Goal: Task Accomplishment & Management: Complete application form

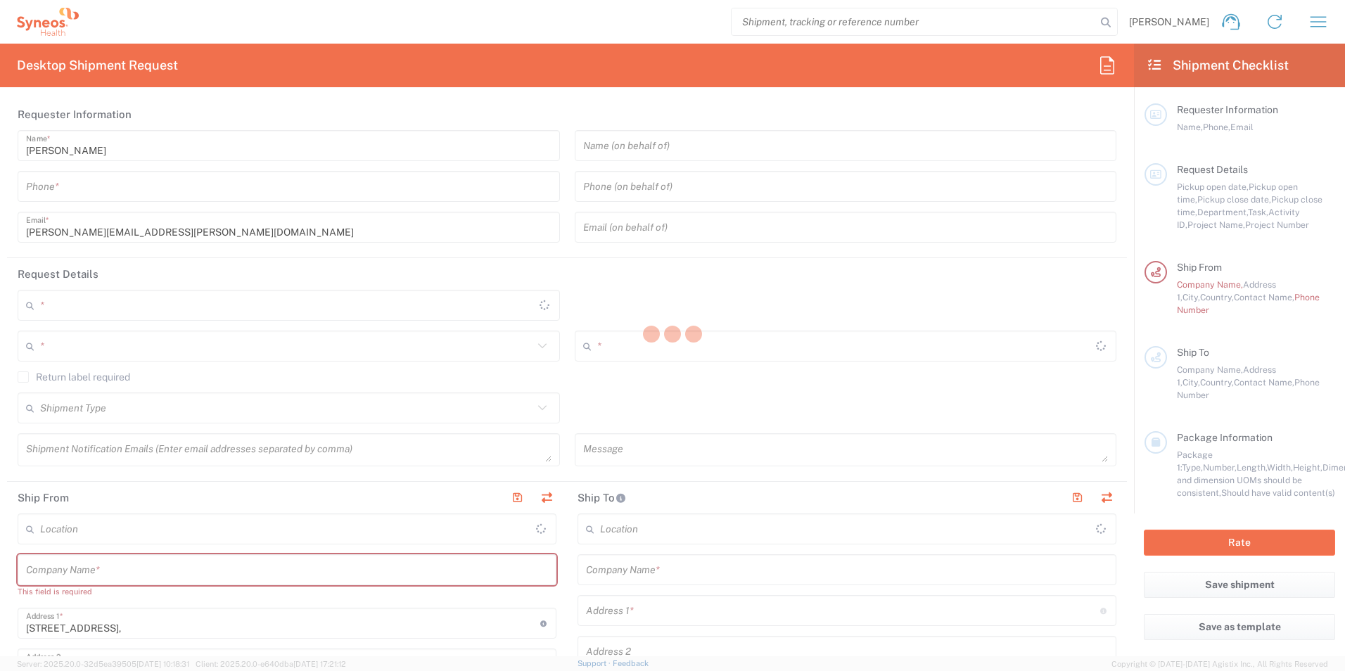
type input "8175"
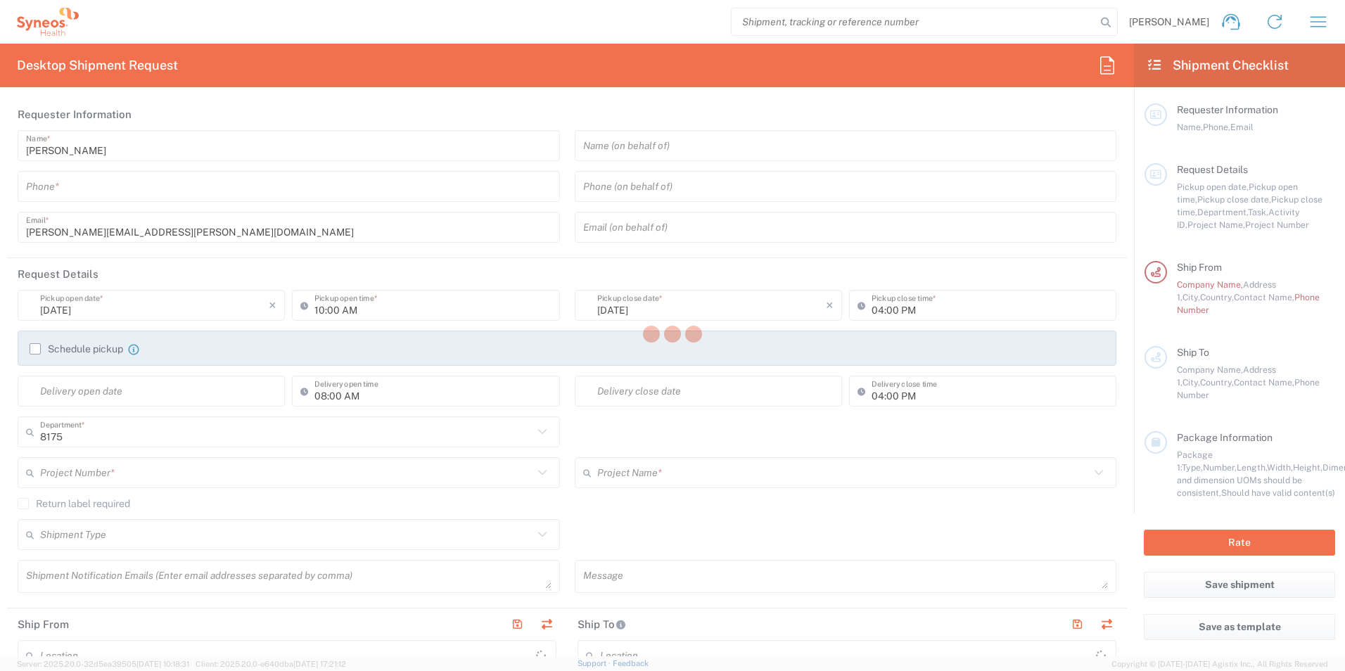
type input "[GEOGRAPHIC_DATA]"
type input "United Kingdom"
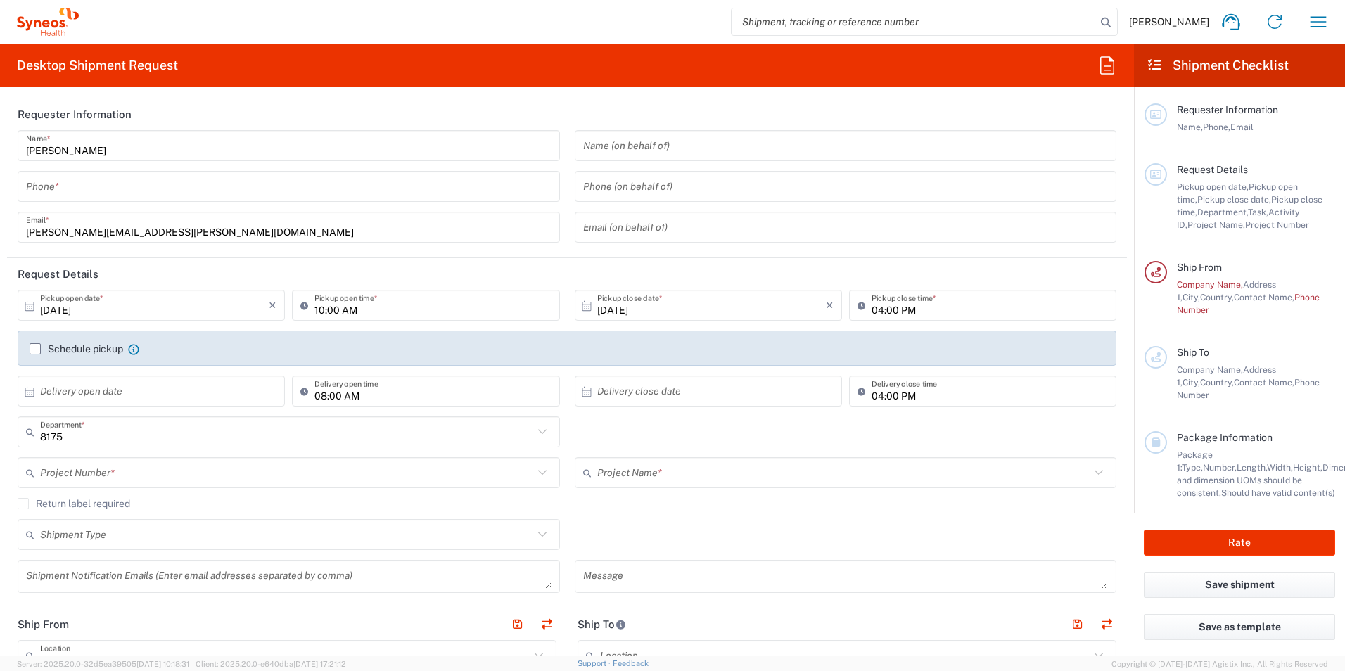
type input "Syneos Health UK Limited"
click at [119, 307] on input "10/09/2025" at bounding box center [154, 305] width 229 height 25
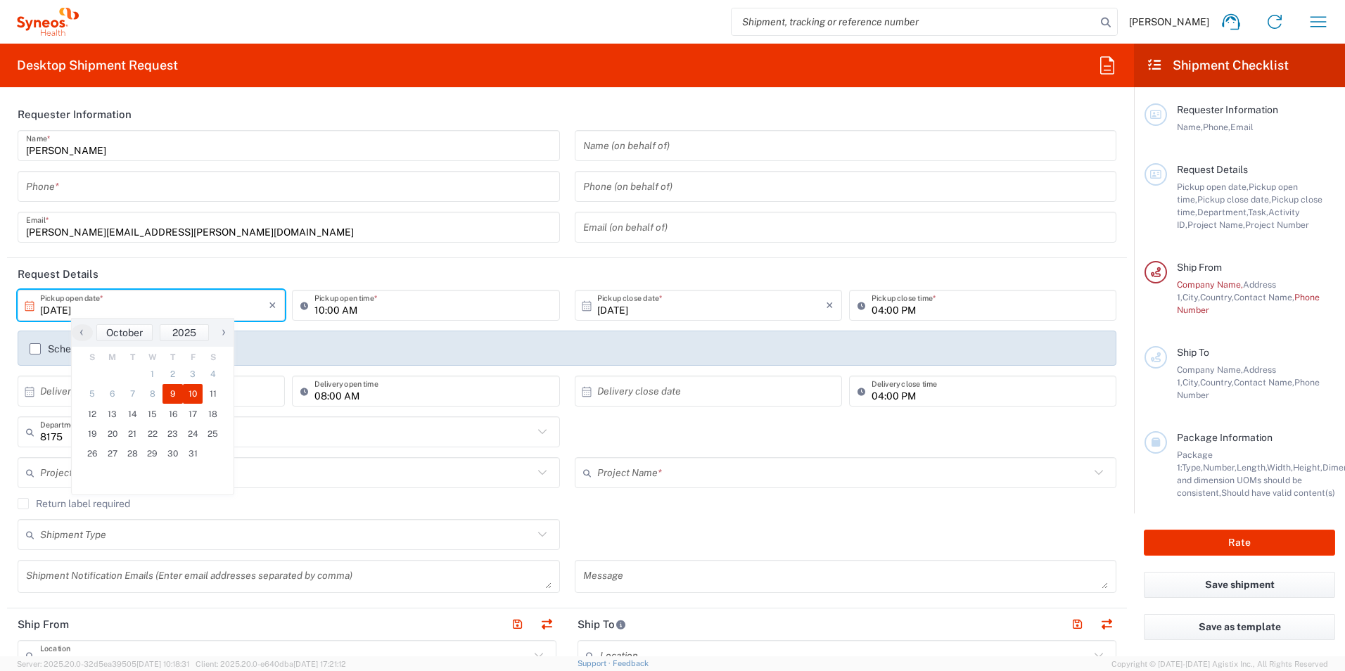
click at [194, 387] on span "10" at bounding box center [193, 394] width 20 height 20
type input "[DATE]"
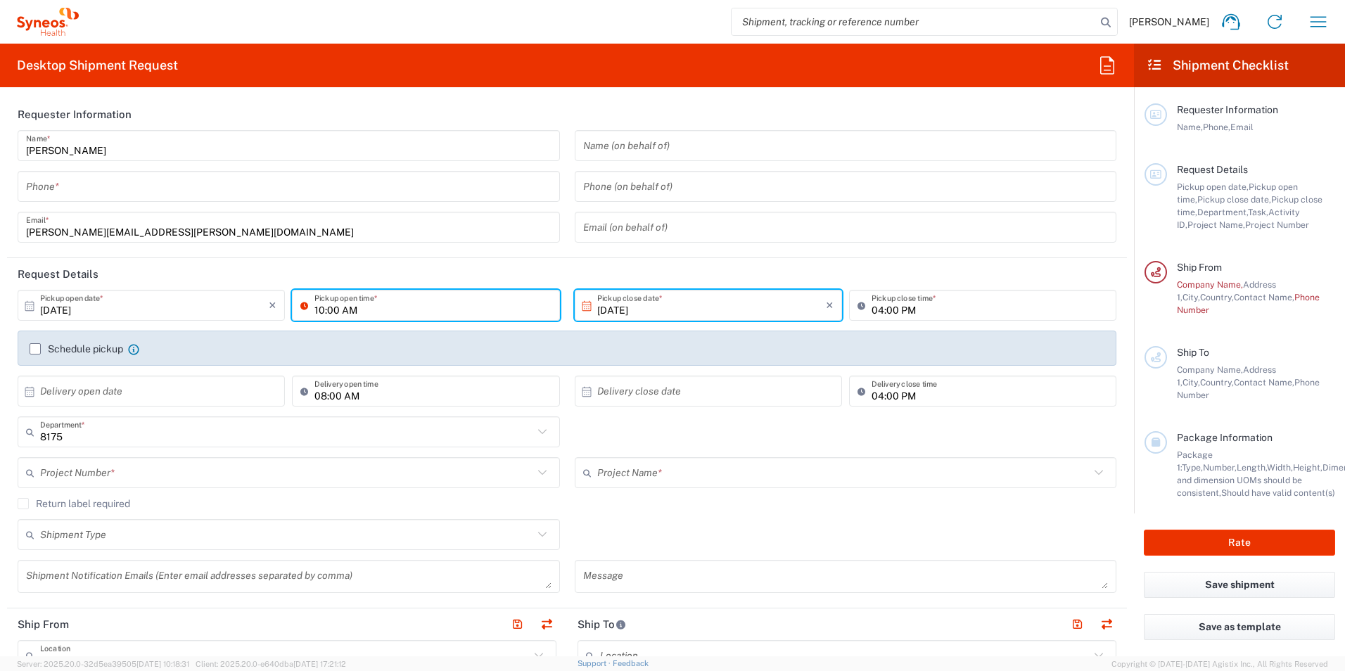
click at [369, 308] on input "10:00 AM" at bounding box center [432, 305] width 236 height 25
click at [605, 307] on input "[DATE]" at bounding box center [711, 305] width 229 height 25
click at [665, 298] on input "[DATE]" at bounding box center [711, 305] width 229 height 25
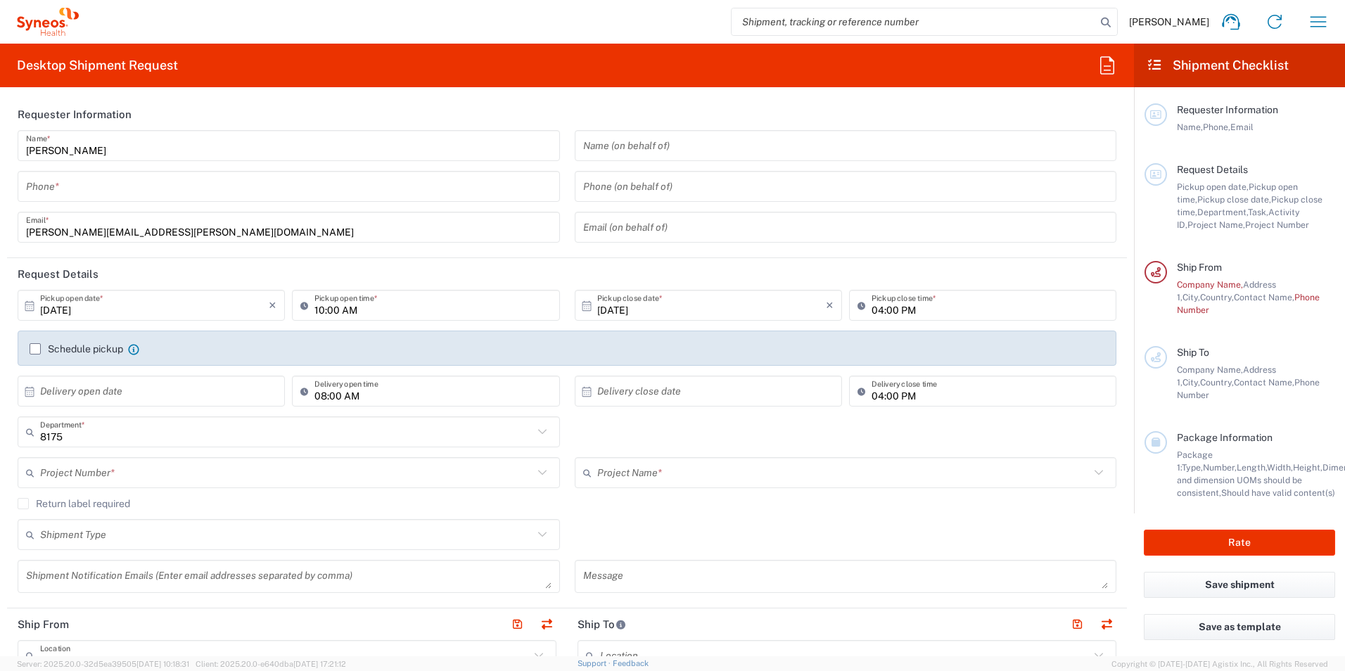
click at [582, 306] on icon at bounding box center [586, 305] width 9 height 10
click at [346, 305] on input "10:00 AM" at bounding box center [432, 305] width 236 height 25
click at [331, 313] on input "10:00 AM" at bounding box center [432, 305] width 236 height 25
click at [328, 309] on input "10:00 AM" at bounding box center [432, 305] width 236 height 25
click at [322, 308] on input "10:00 AM" at bounding box center [432, 305] width 236 height 25
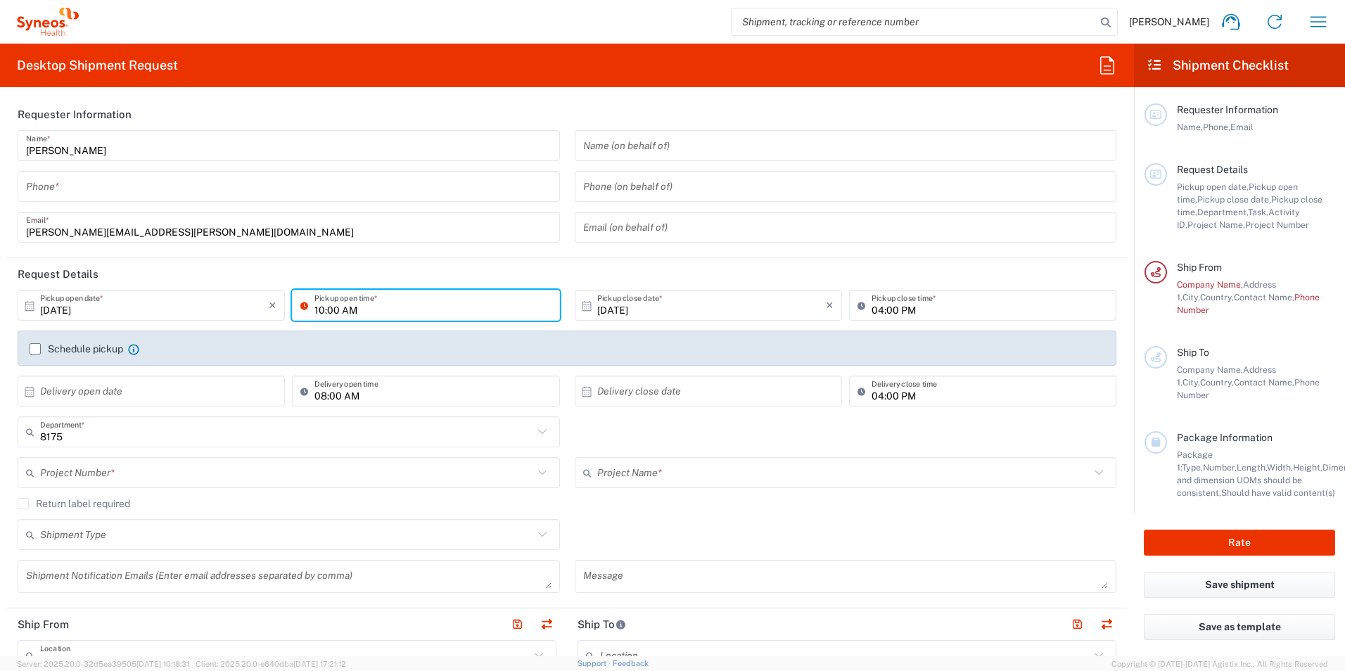
click at [321, 309] on input "10:00 AM" at bounding box center [432, 305] width 236 height 25
click at [390, 312] on input "10:00 AM" at bounding box center [432, 305] width 236 height 25
click at [392, 258] on header "Request Details" at bounding box center [567, 274] width 1120 height 32
click at [321, 309] on input "10:00 AM" at bounding box center [432, 305] width 236 height 25
click at [321, 306] on input "10:00 AM" at bounding box center [432, 305] width 236 height 25
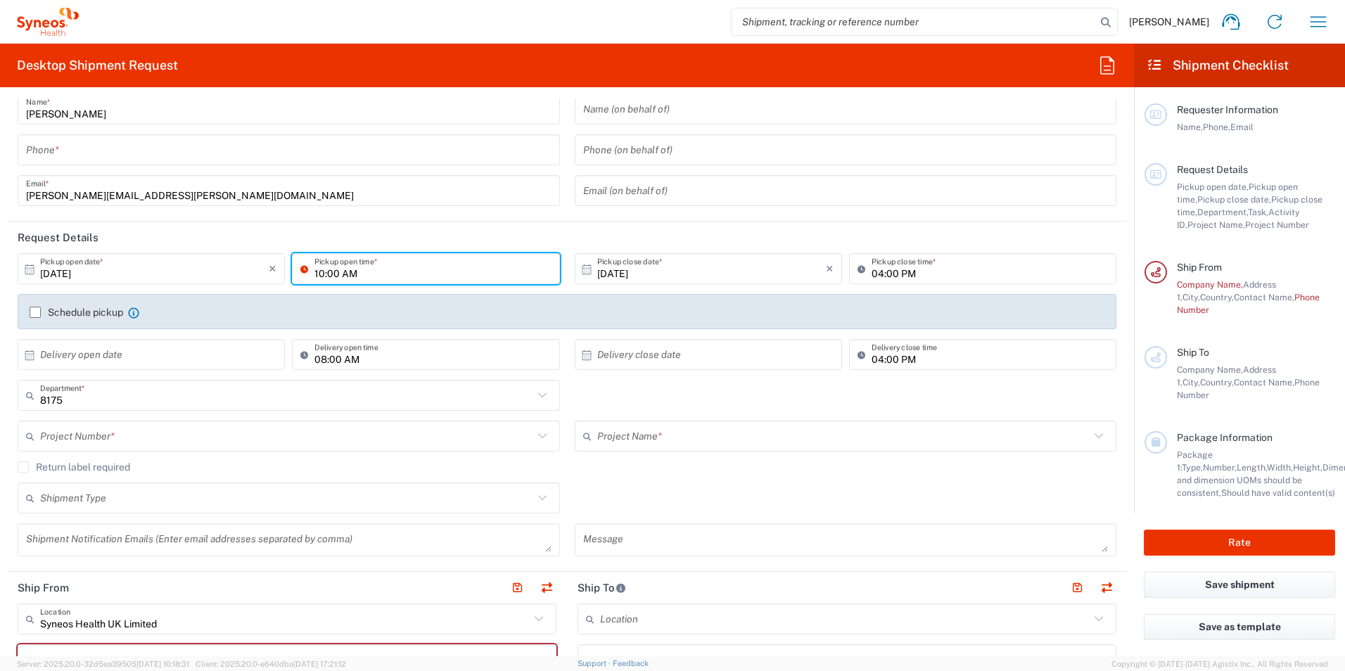
scroll to position [70, 0]
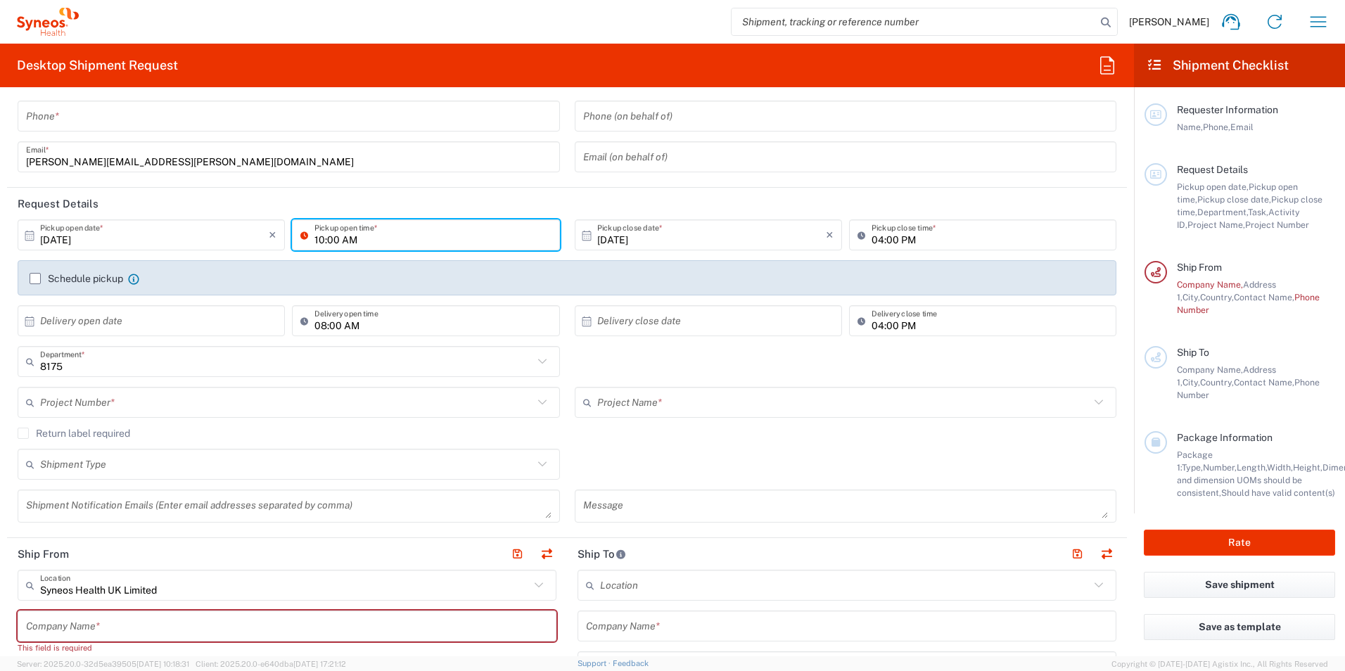
click at [369, 235] on input "10:00 AM" at bounding box center [432, 235] width 236 height 25
click at [322, 239] on input "10:00 AM" at bounding box center [432, 235] width 236 height 25
type input ":00 AM"
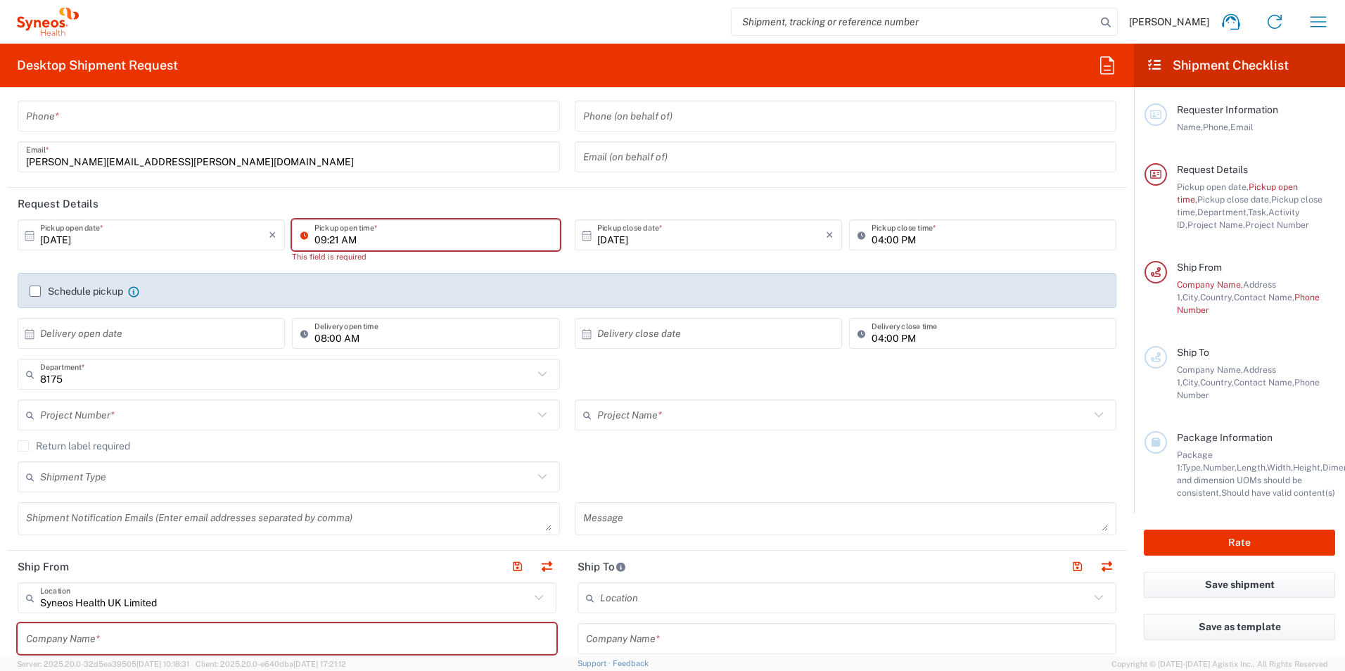
click at [329, 240] on input "09:21 AM" at bounding box center [432, 235] width 236 height 25
click at [336, 238] on input "09:21 AM" at bounding box center [432, 235] width 236 height 25
drag, startPoint x: 338, startPoint y: 237, endPoint x: 307, endPoint y: 239, distance: 31.0
click at [307, 239] on div "09:21 AM Pickup open time *" at bounding box center [425, 234] width 267 height 31
type input "01:00 PM"
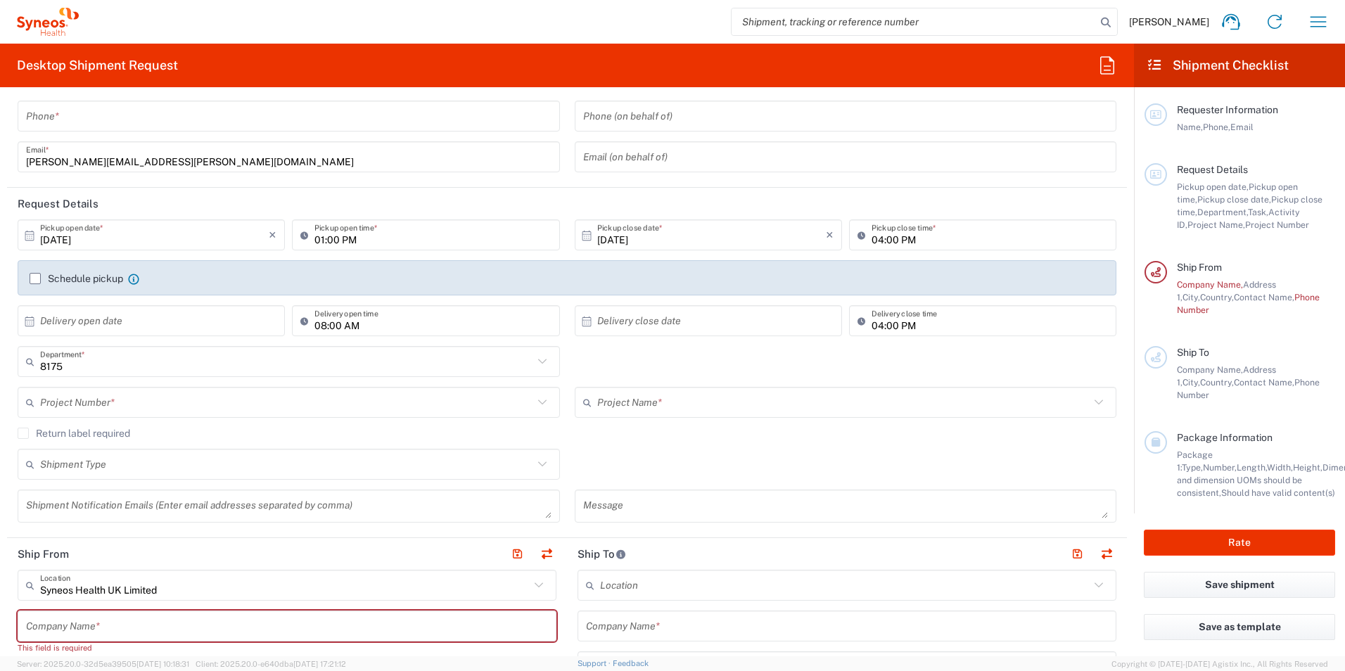
click at [39, 288] on div "Schedule pickup When scheduling a pickup please be sure to meet the following c…" at bounding box center [567, 283] width 1089 height 23
click at [37, 278] on label "Schedule pickup" at bounding box center [77, 278] width 94 height 11
click at [35, 278] on input "Schedule pickup" at bounding box center [35, 278] width 0 height 0
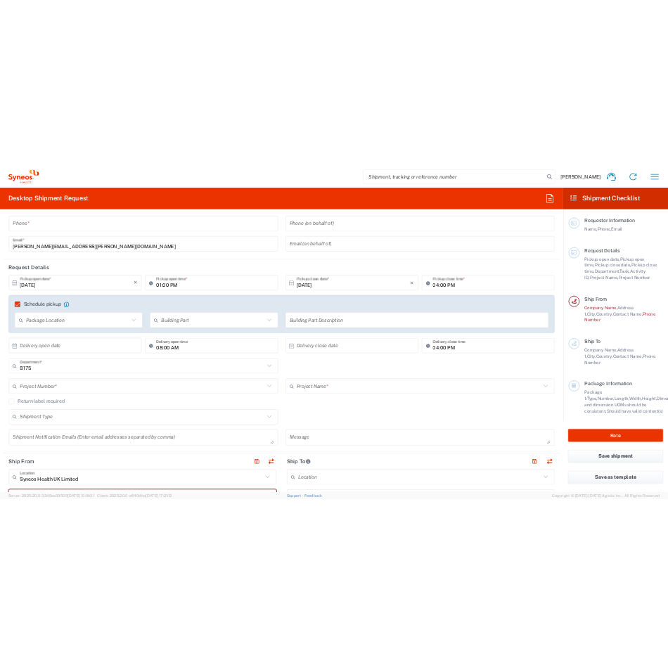
scroll to position [0, 0]
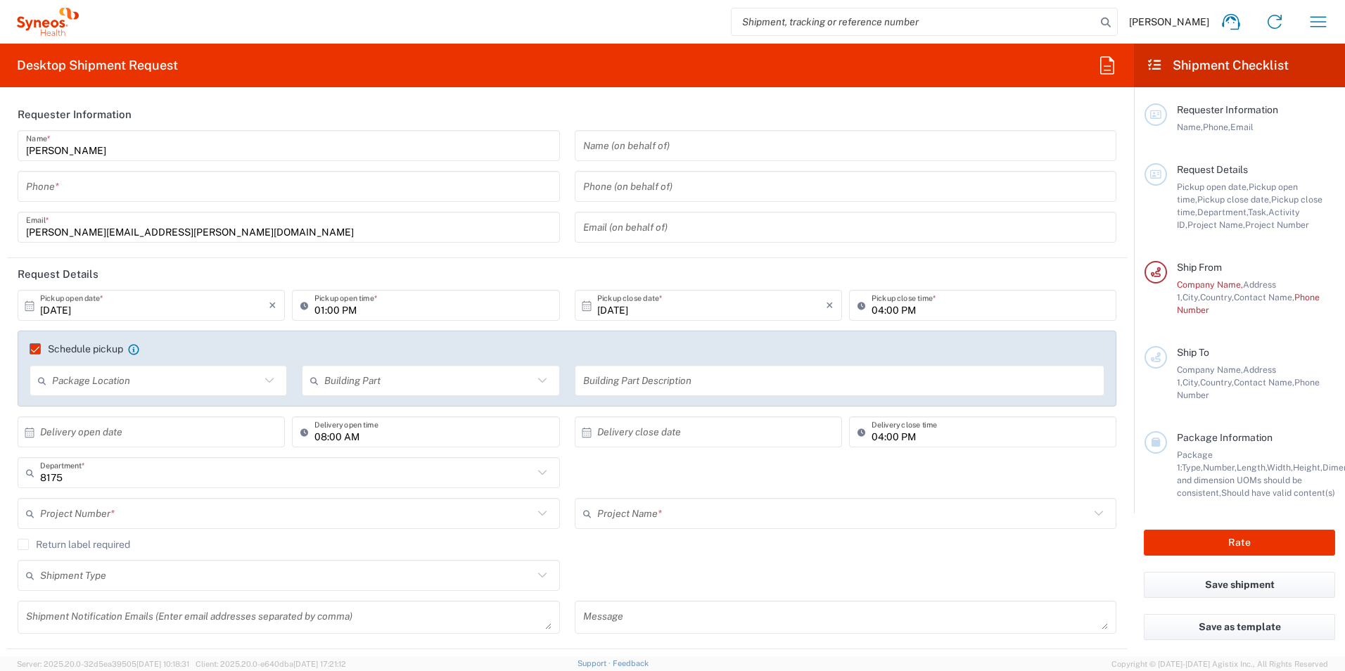
drag, startPoint x: 143, startPoint y: 184, endPoint x: 34, endPoint y: 189, distance: 109.9
click at [143, 184] on input "tel" at bounding box center [288, 186] width 525 height 25
type input "07340376828"
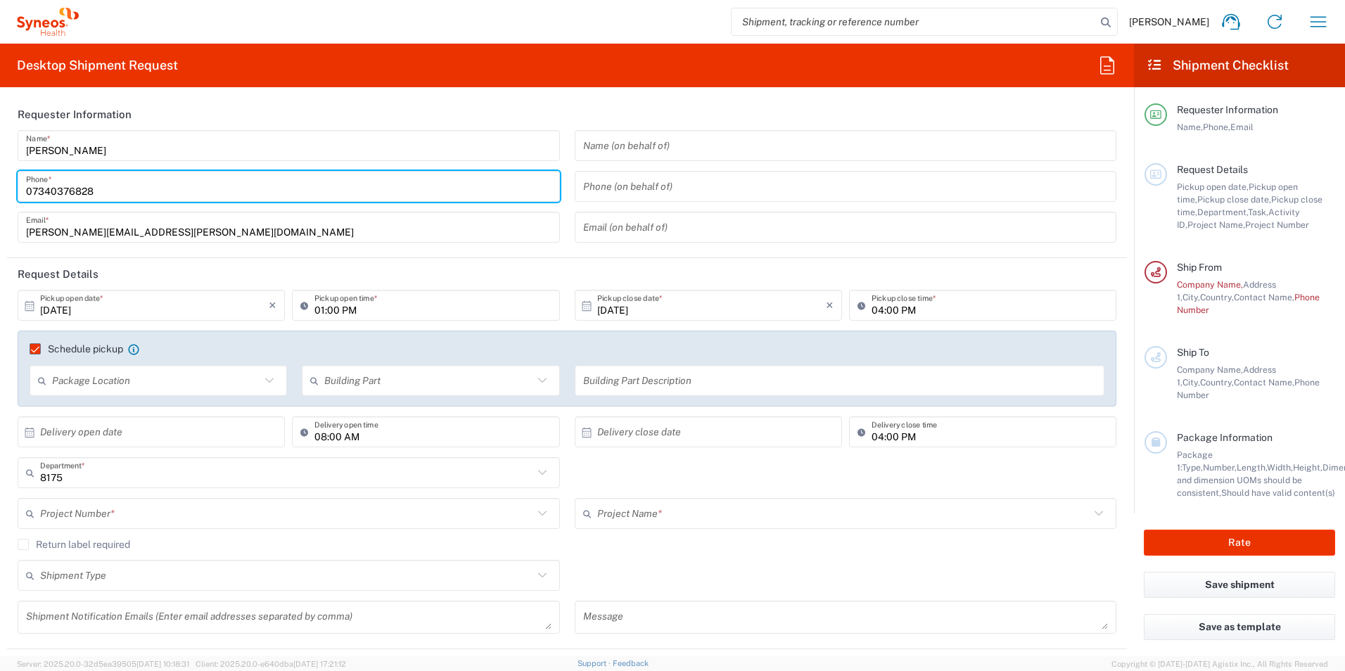
click at [36, 347] on label "Schedule pickup" at bounding box center [77, 348] width 94 height 11
click at [29, 349] on input "Schedule pickup" at bounding box center [29, 349] width 0 height 0
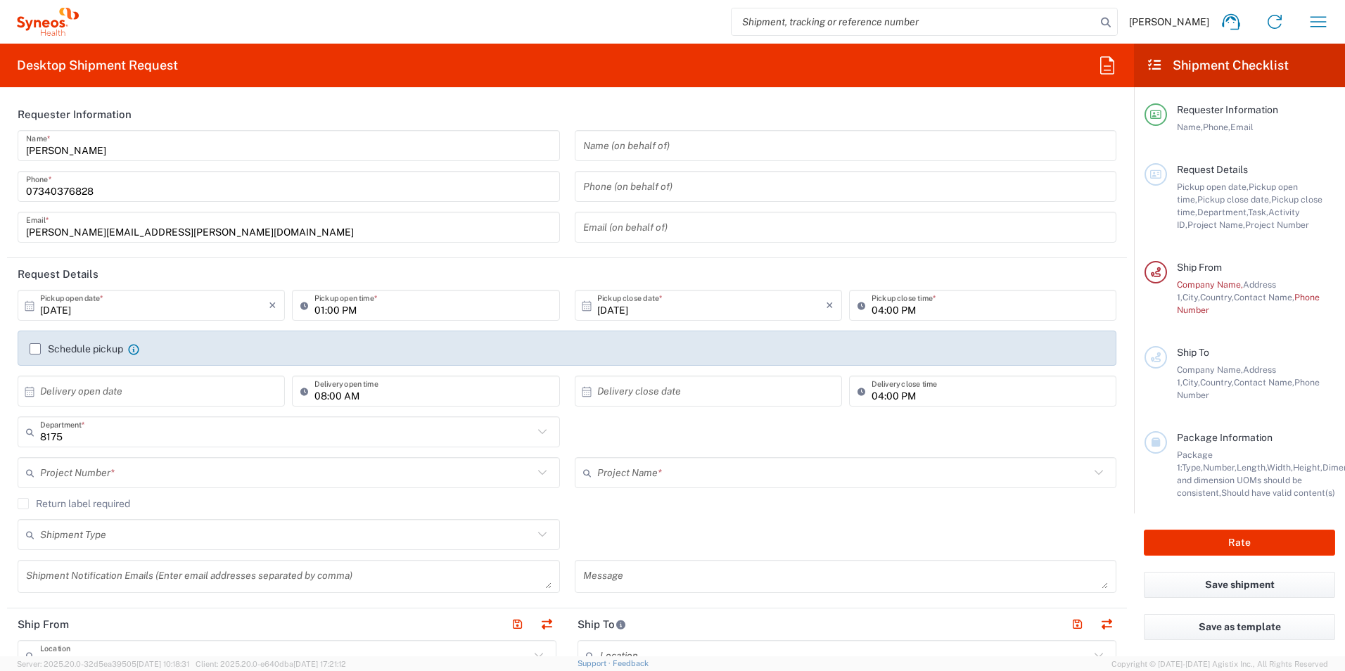
click at [541, 473] on icon at bounding box center [542, 472] width 18 height 18
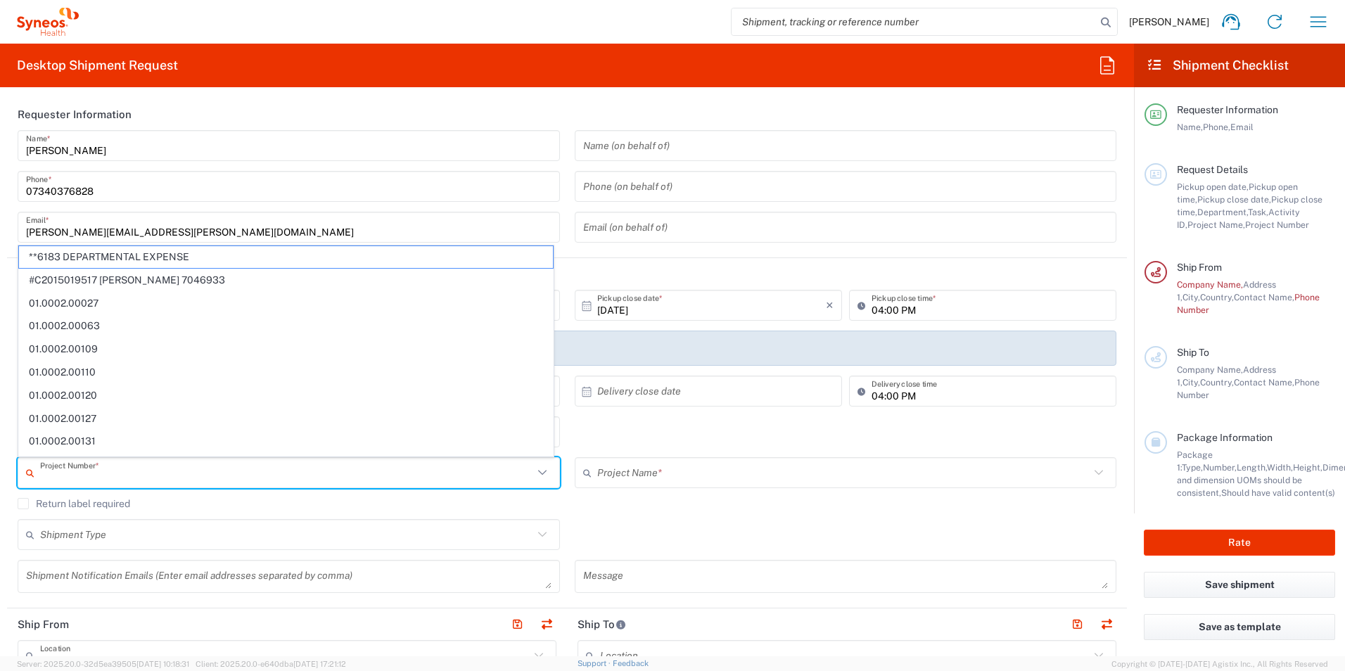
click at [542, 471] on icon at bounding box center [542, 472] width 18 height 18
click at [619, 272] on header "Request Details" at bounding box center [567, 274] width 1120 height 32
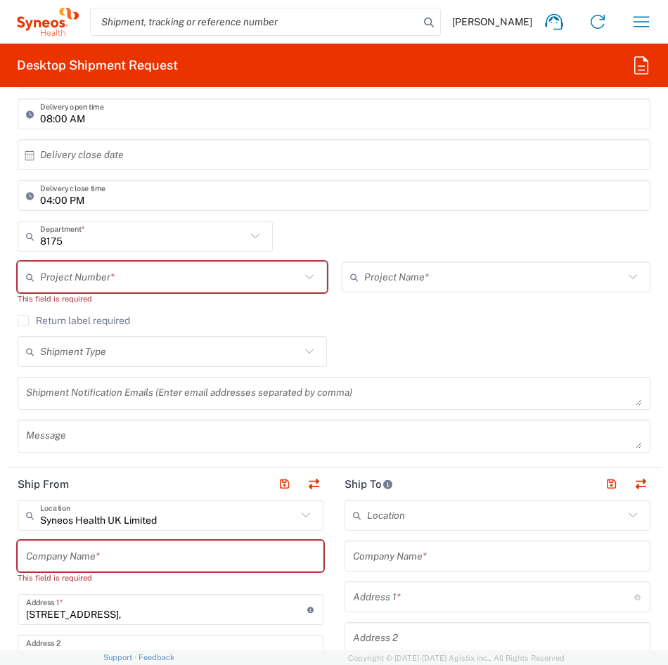
scroll to position [352, 0]
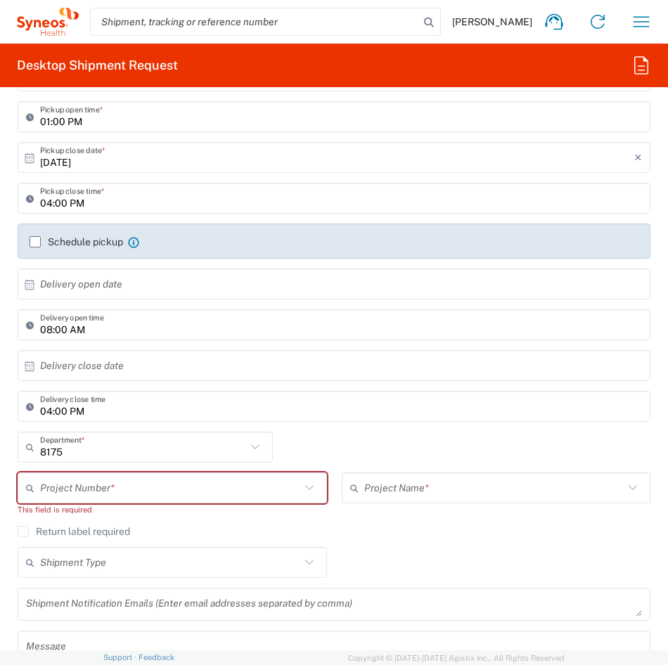
click at [40, 238] on label "Schedule pickup" at bounding box center [77, 241] width 94 height 11
click at [35, 242] on input "Schedule pickup" at bounding box center [35, 242] width 0 height 0
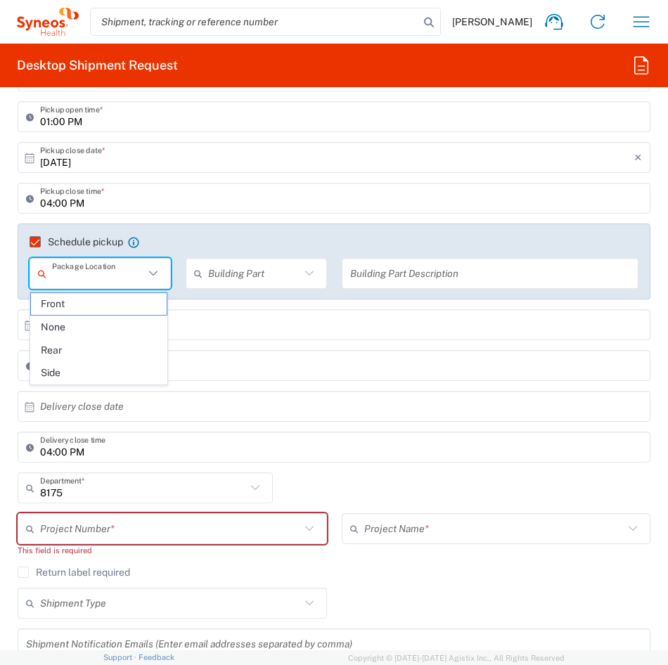
click at [139, 271] on input "text" at bounding box center [98, 274] width 92 height 25
click at [255, 274] on input "text" at bounding box center [254, 274] width 92 height 25
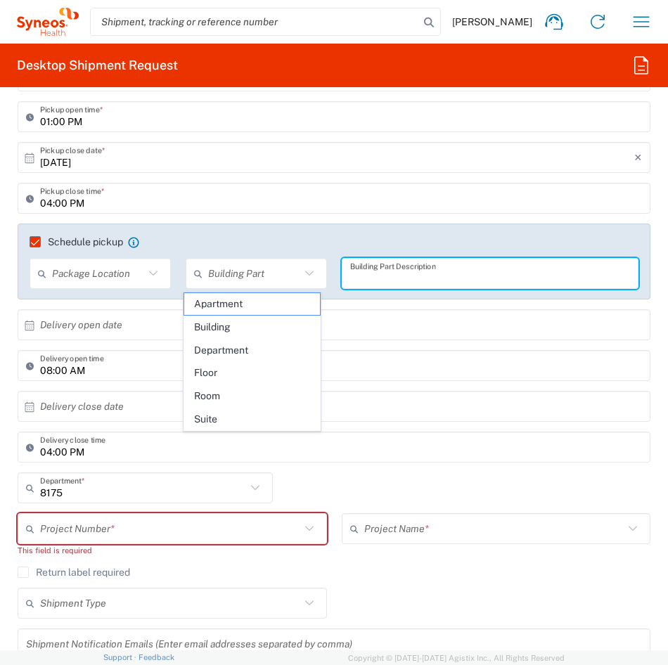
click at [366, 270] on input "text" at bounding box center [490, 274] width 281 height 25
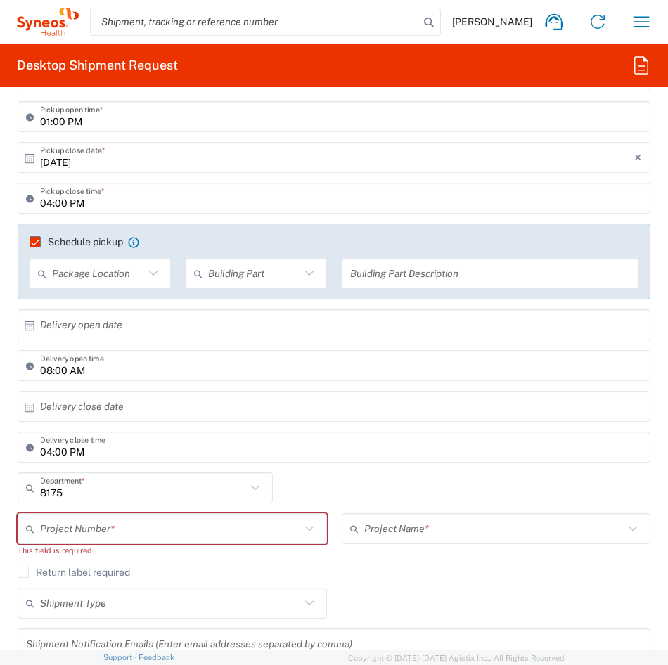
click at [36, 237] on label "Schedule pickup" at bounding box center [77, 241] width 94 height 11
click at [29, 242] on input "Schedule pickup" at bounding box center [29, 242] width 0 height 0
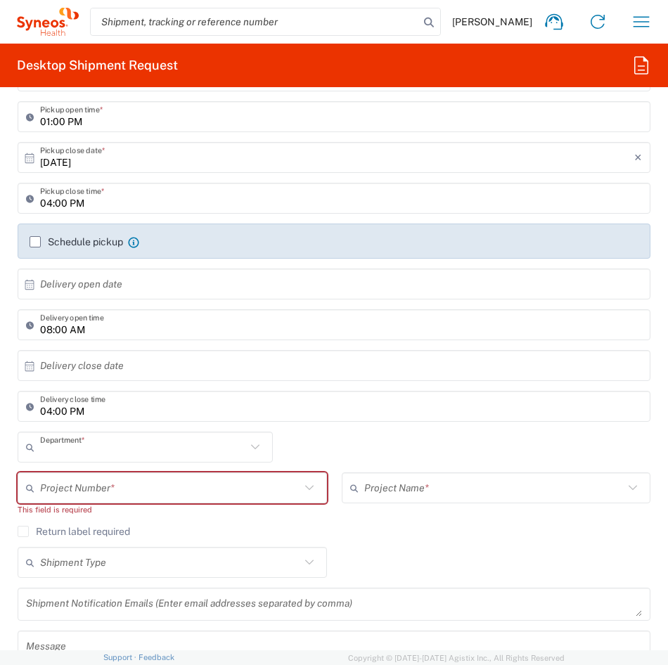
click at [148, 450] on input "text" at bounding box center [143, 447] width 206 height 25
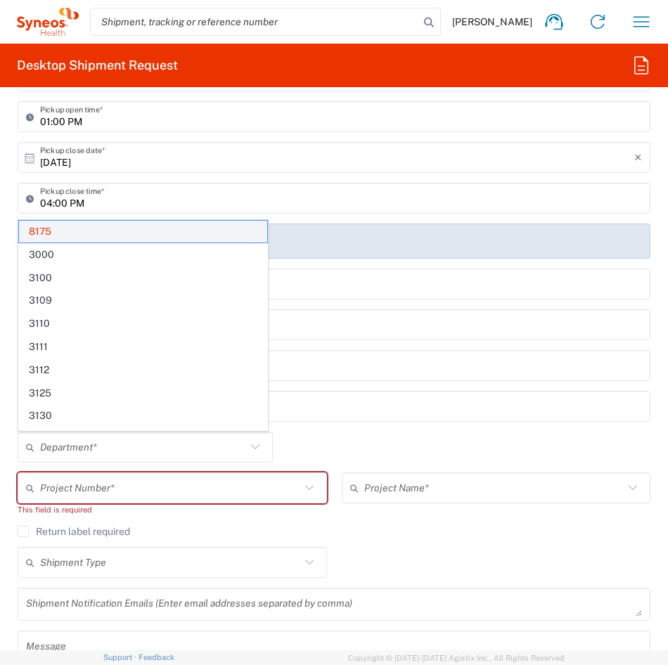
click at [60, 235] on span "8175" at bounding box center [143, 232] width 248 height 22
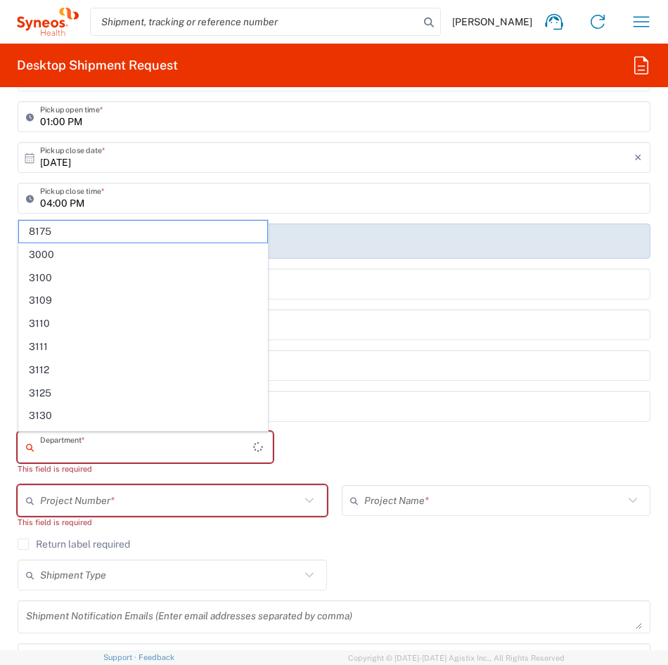
click at [127, 440] on input "text" at bounding box center [146, 447] width 213 height 25
click at [46, 232] on span "8175" at bounding box center [143, 232] width 248 height 22
type input "8175"
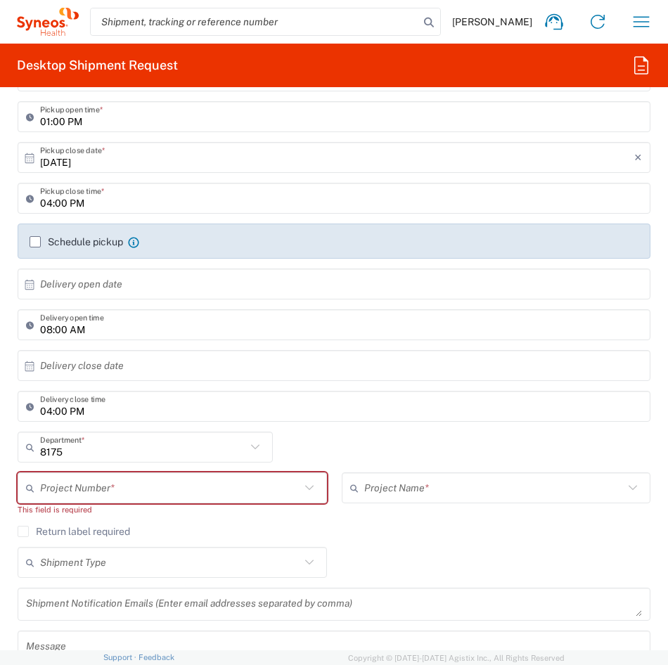
click at [624, 488] on icon at bounding box center [633, 488] width 18 height 18
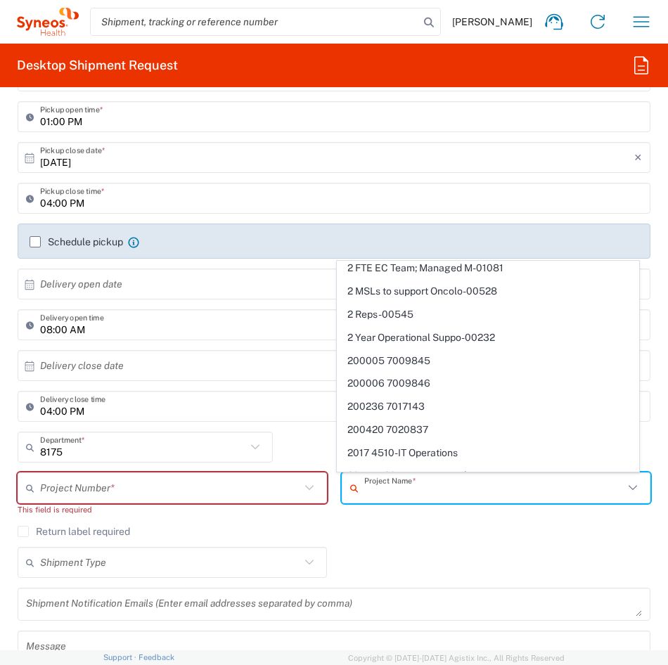
scroll to position [0, 0]
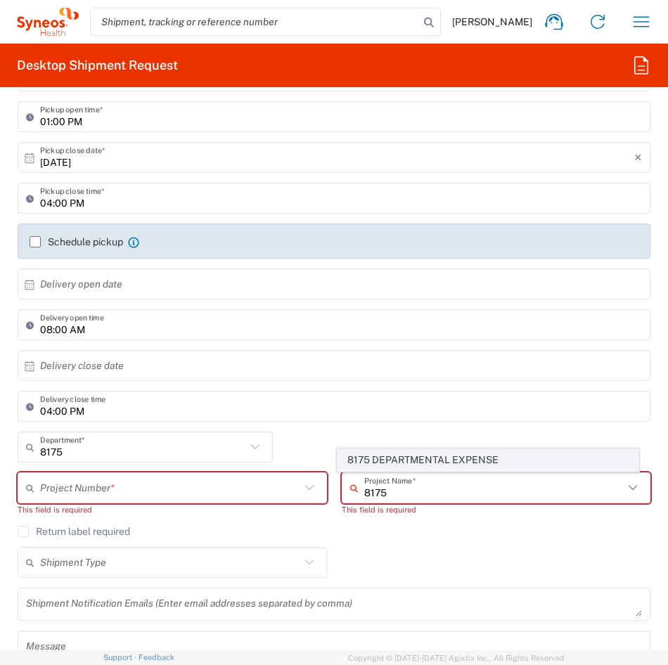
click at [423, 463] on span "8175 DEPARTMENTAL EXPENSE" at bounding box center [488, 460] width 301 height 22
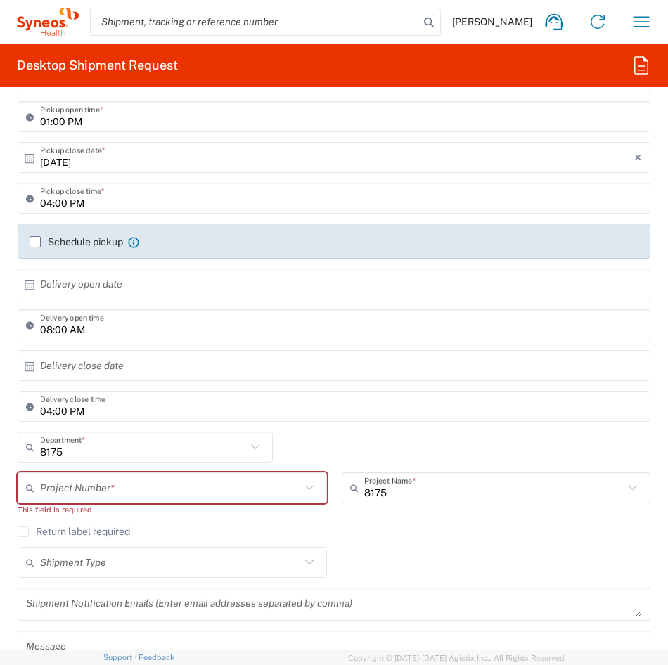
type input "8175 DEPARTMENTAL EXPENSE"
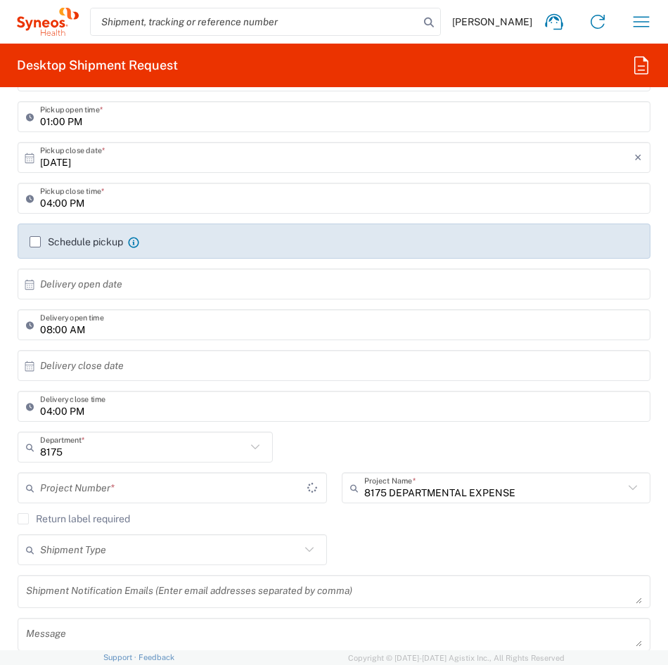
type input "8175 DEPARTMENTAL EXPENSE"
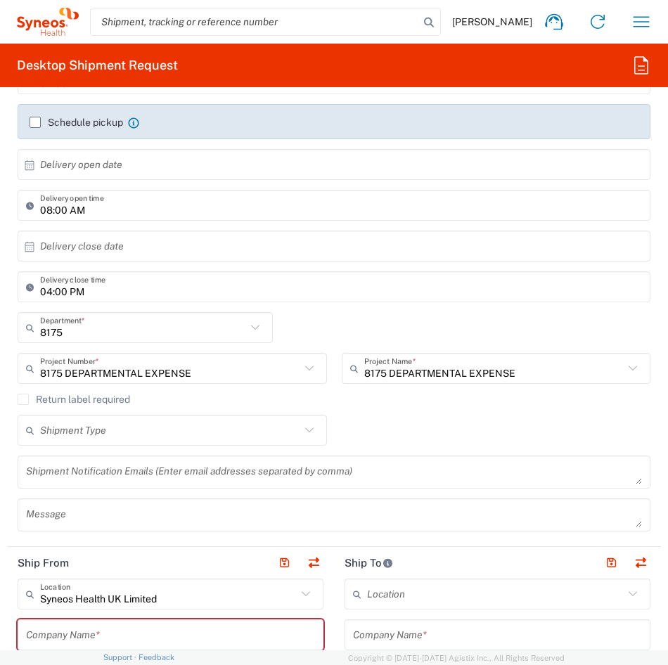
scroll to position [563, 0]
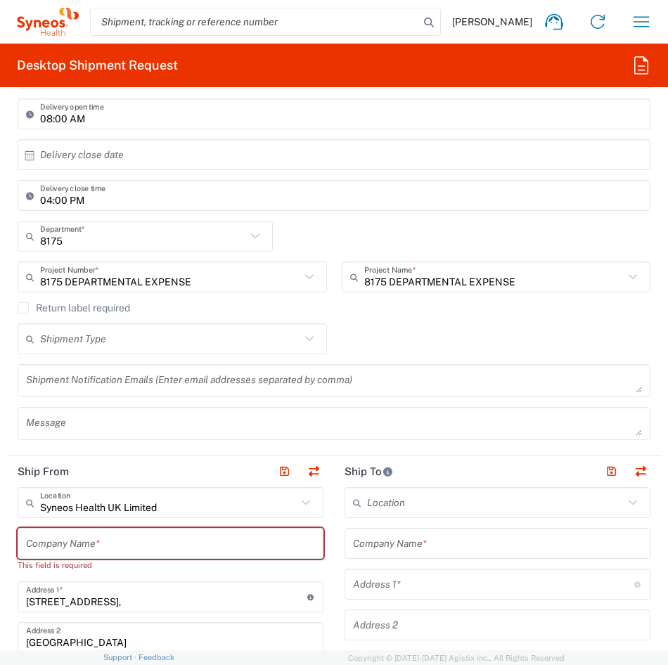
click at [306, 335] on icon at bounding box center [309, 339] width 18 height 18
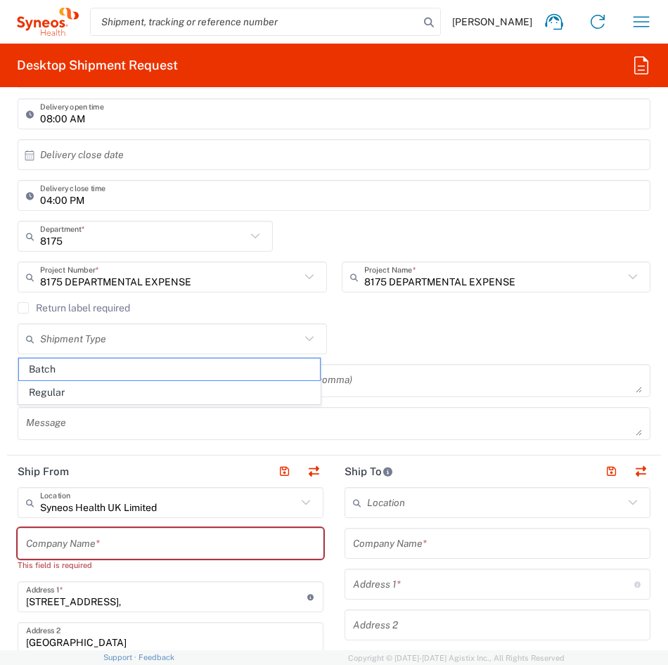
drag, startPoint x: 307, startPoint y: 338, endPoint x: 392, endPoint y: 318, distance: 87.5
click at [307, 338] on icon at bounding box center [309, 338] width 8 height 5
click at [392, 318] on div "Return label required" at bounding box center [334, 312] width 633 height 21
click at [403, 328] on div "Shipment Type Batch Regular" at bounding box center [335, 343] width 648 height 41
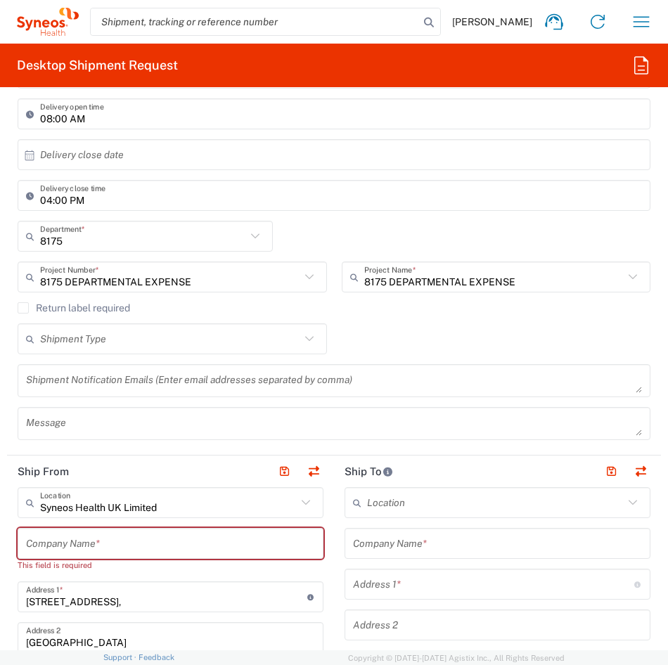
click at [24, 302] on label "Return label required" at bounding box center [74, 307] width 113 height 11
click at [23, 308] on input "Return label required" at bounding box center [23, 308] width 0 height 0
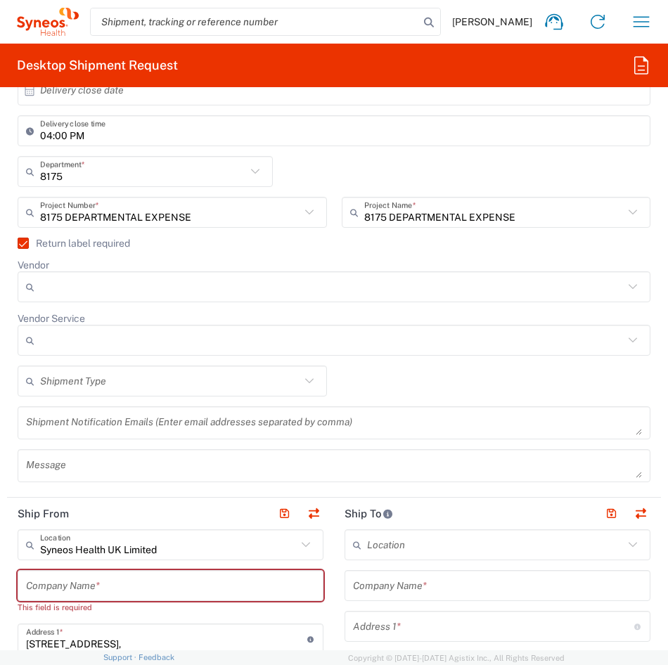
scroll to position [633, 0]
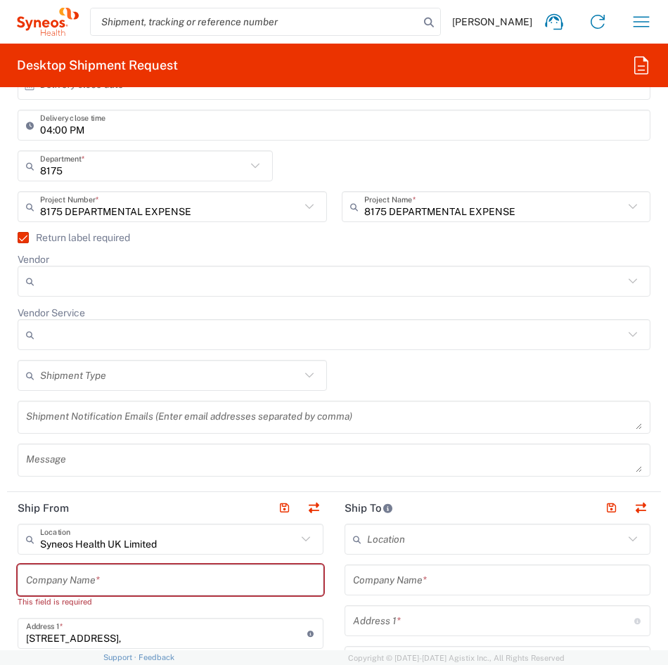
click at [624, 278] on icon at bounding box center [633, 281] width 18 height 18
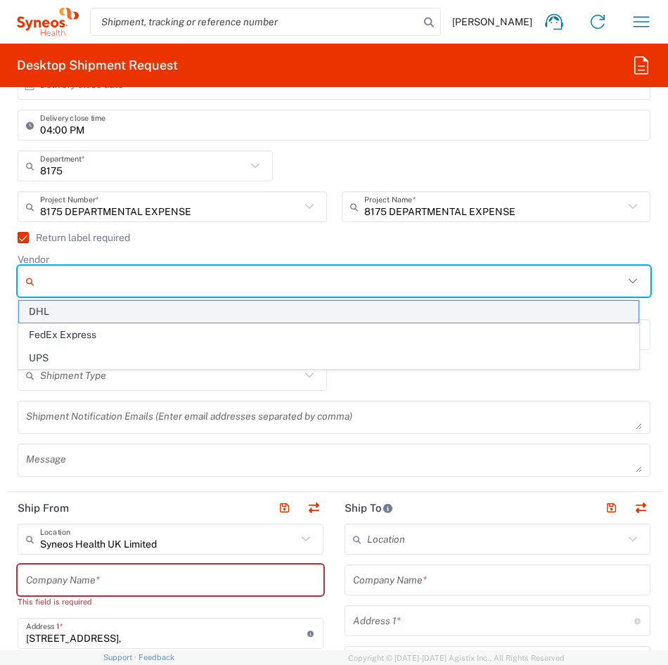
click at [58, 315] on span "DHL" at bounding box center [329, 312] width 620 height 22
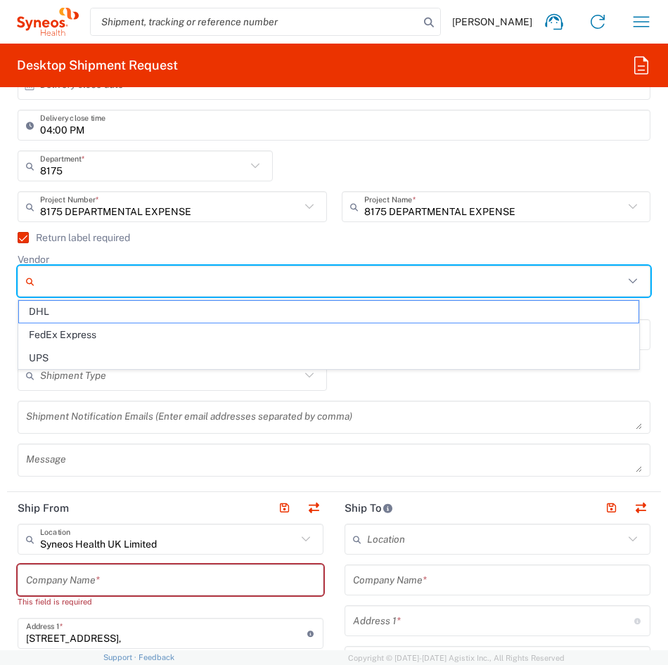
type input "DHL"
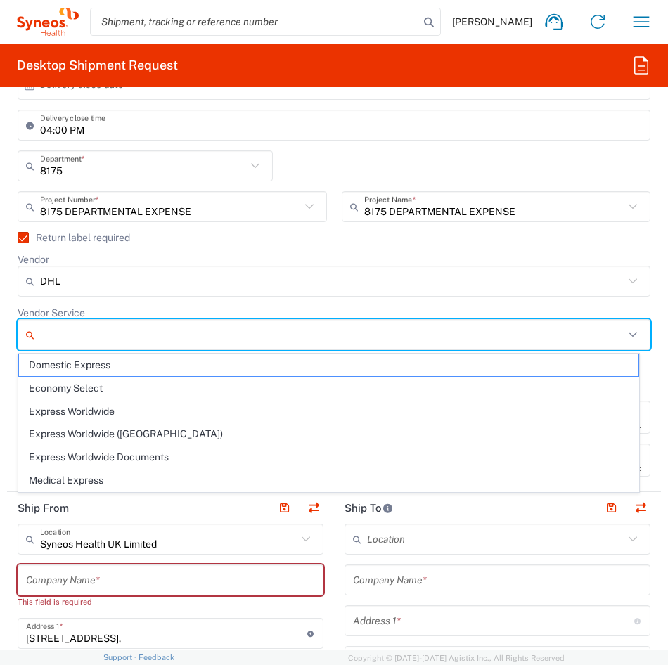
click at [49, 325] on input "Vendor Service" at bounding box center [332, 334] width 584 height 23
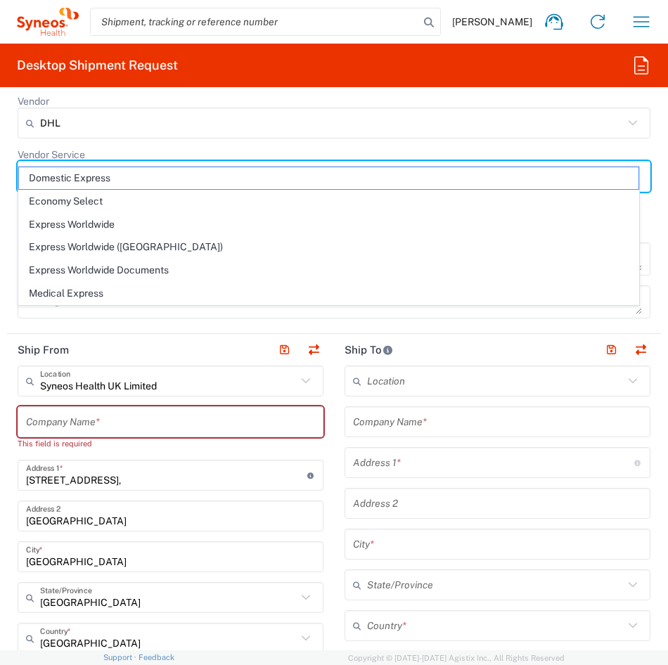
scroll to position [844, 0]
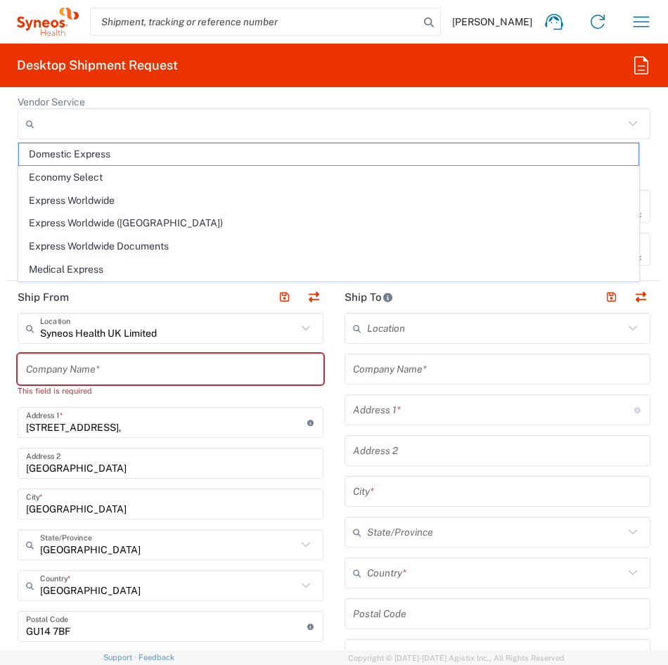
click at [624, 129] on icon at bounding box center [633, 124] width 18 height 18
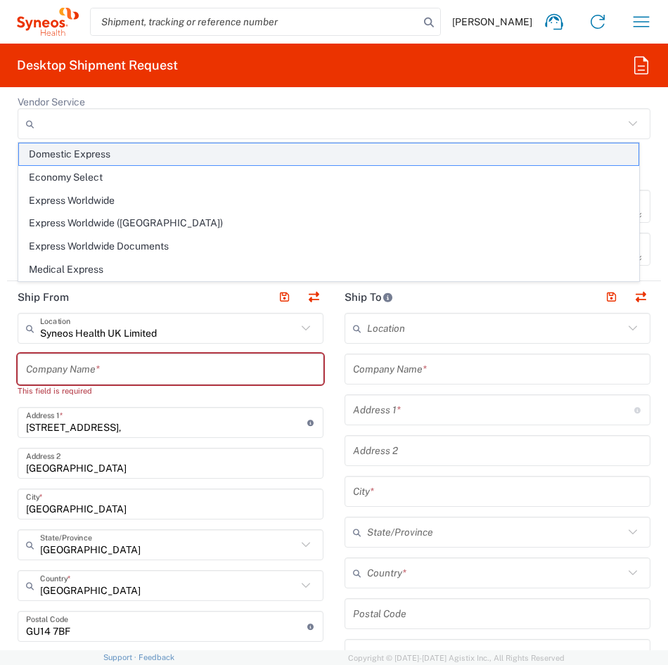
click at [89, 155] on span "Domestic Express" at bounding box center [329, 154] width 620 height 22
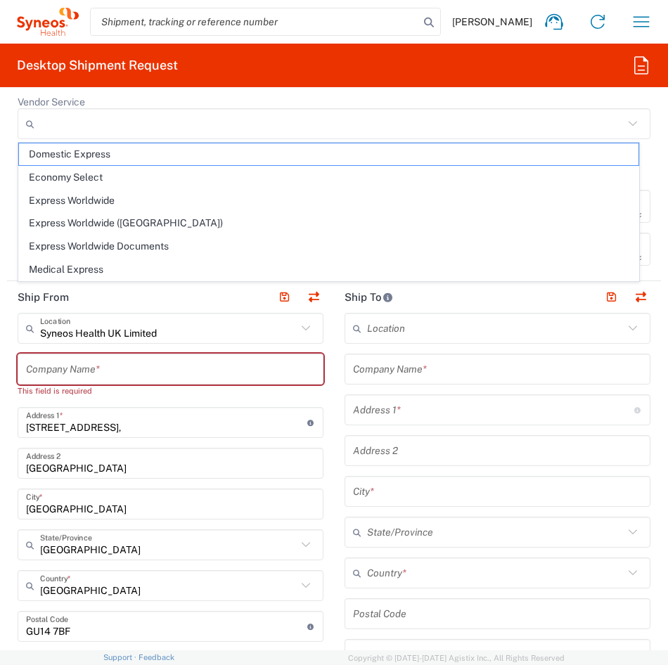
type input "Domestic Express"
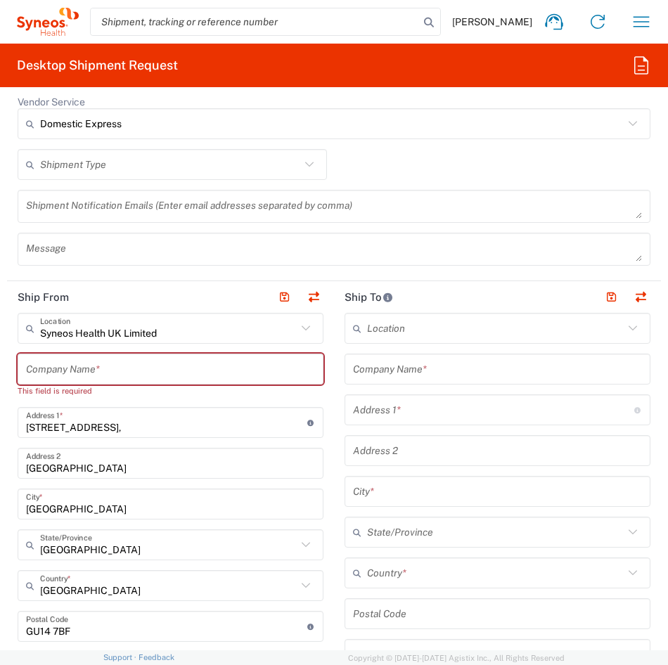
click at [184, 161] on input "text" at bounding box center [170, 165] width 260 height 25
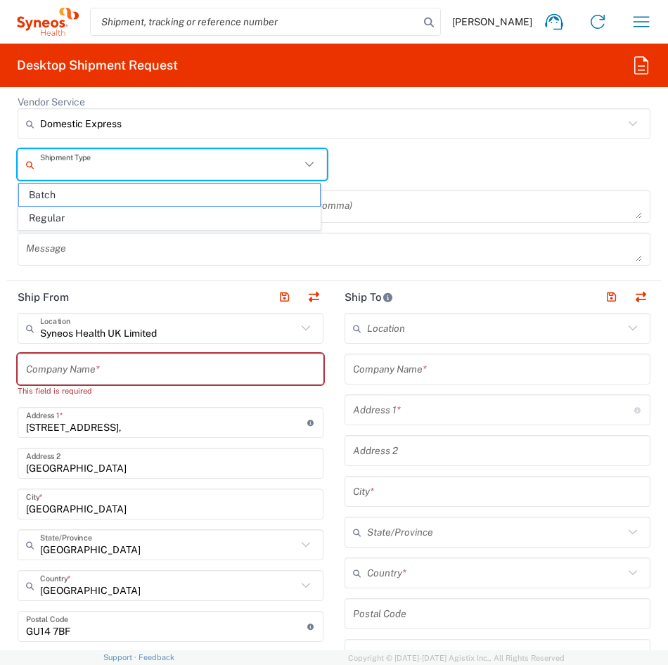
click at [103, 208] on span "Regular" at bounding box center [169, 218] width 301 height 22
type input "Regular"
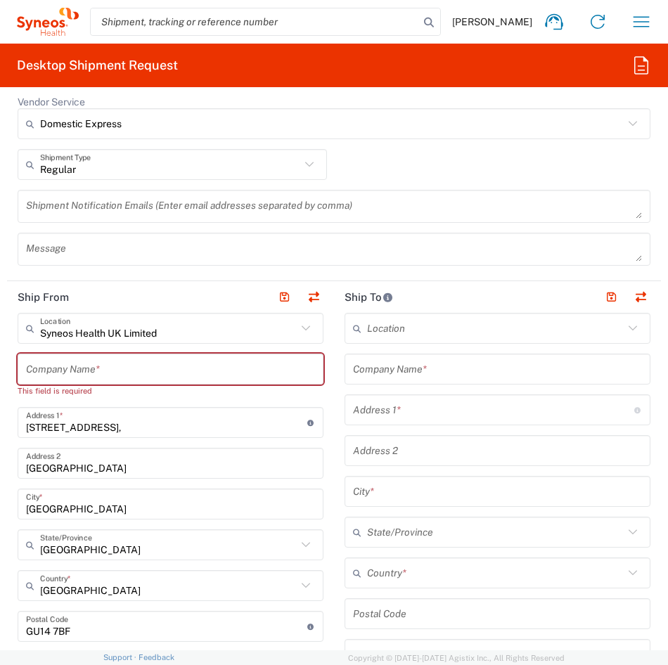
click at [182, 205] on textarea at bounding box center [334, 206] width 616 height 25
click at [306, 295] on button "button" at bounding box center [314, 298] width 20 height 20
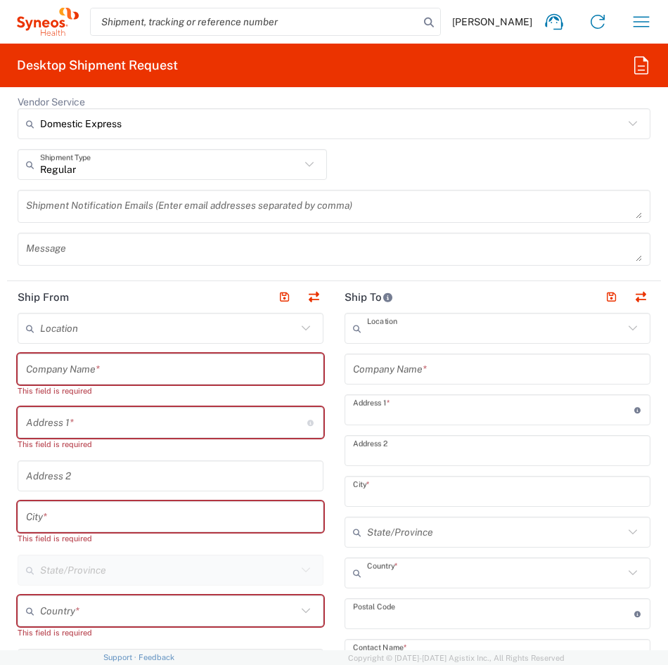
type input "Syneos Health UK Limited"
type input "[STREET_ADDRESS],"
type input "[GEOGRAPHIC_DATA]"
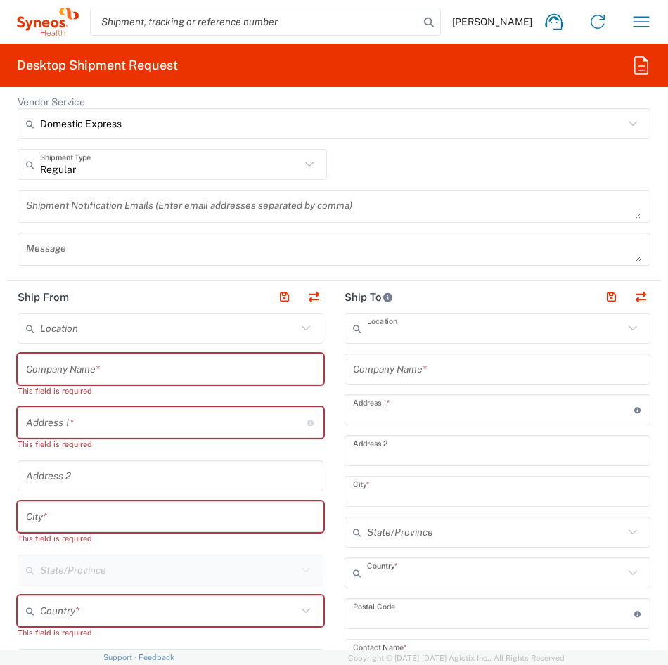
type input "GU14 7BF"
type input "[PERSON_NAME]"
type input "[PERSON_NAME][EMAIL_ADDRESS][PERSON_NAME][DOMAIN_NAME]"
type input "GB806650142000"
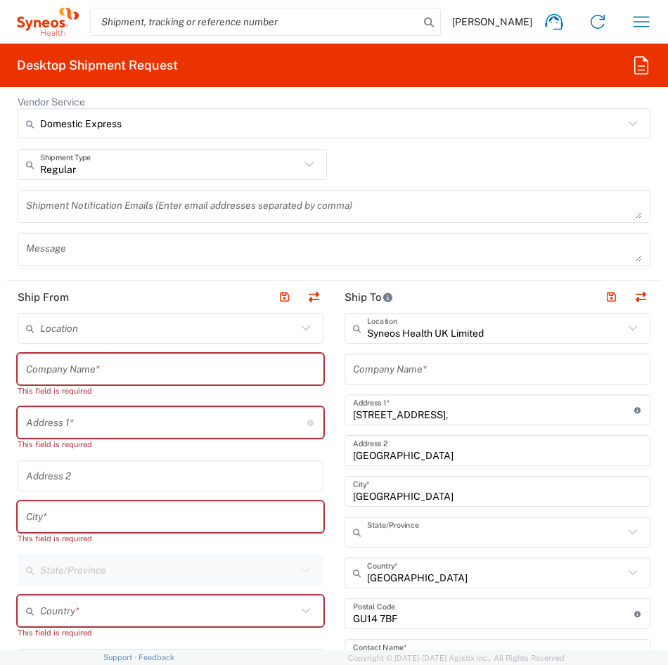
type input "[GEOGRAPHIC_DATA]"
click at [76, 328] on input "text" at bounding box center [168, 328] width 257 height 25
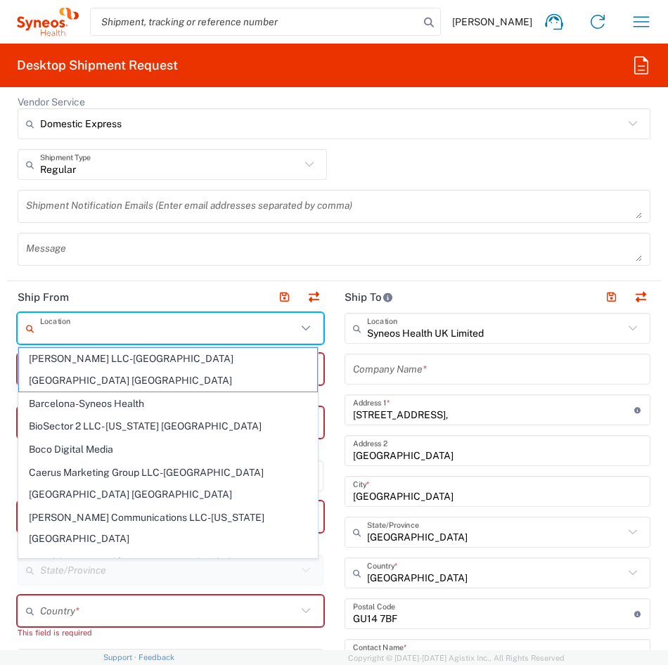
click at [105, 294] on header "Ship From" at bounding box center [170, 297] width 327 height 32
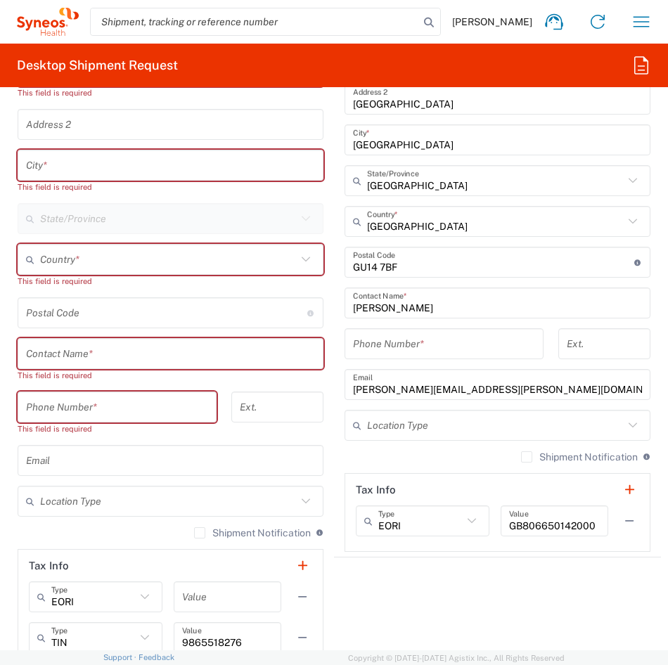
scroll to position [914, 0]
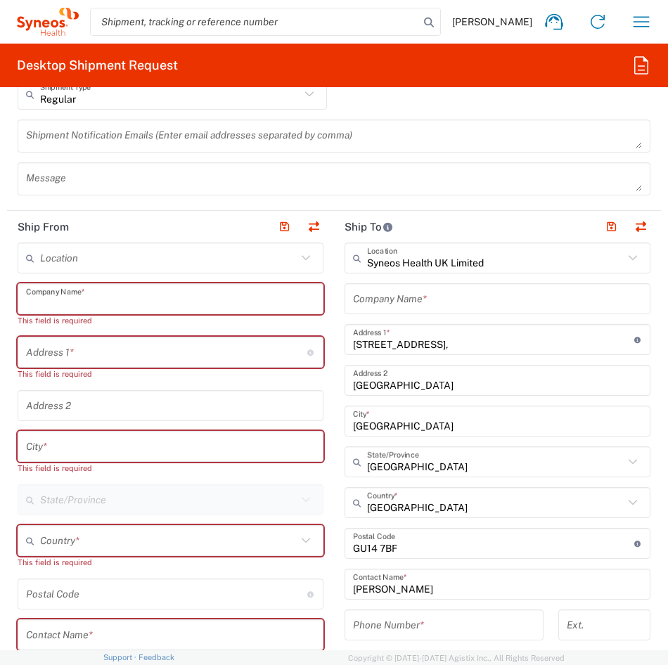
click at [67, 293] on input "text" at bounding box center [170, 299] width 289 height 25
click at [136, 246] on input "text" at bounding box center [168, 258] width 257 height 25
click at [160, 252] on input "text" at bounding box center [168, 258] width 257 height 25
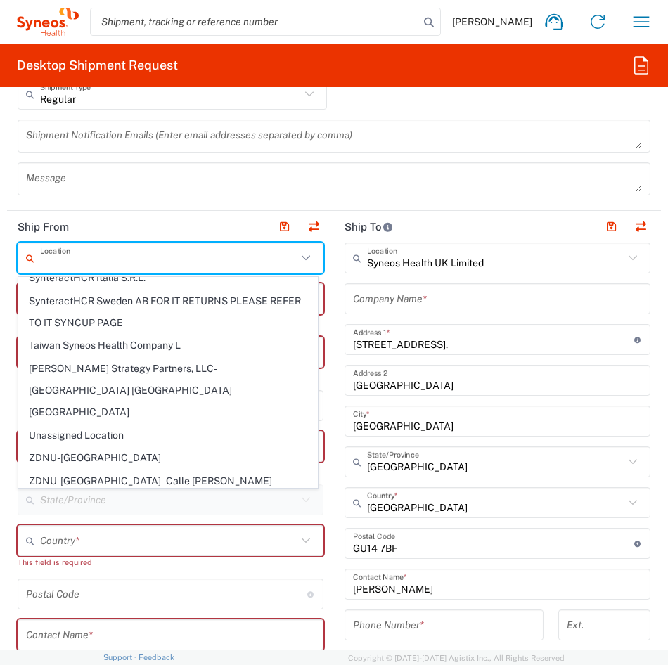
scroll to position [3282, 0]
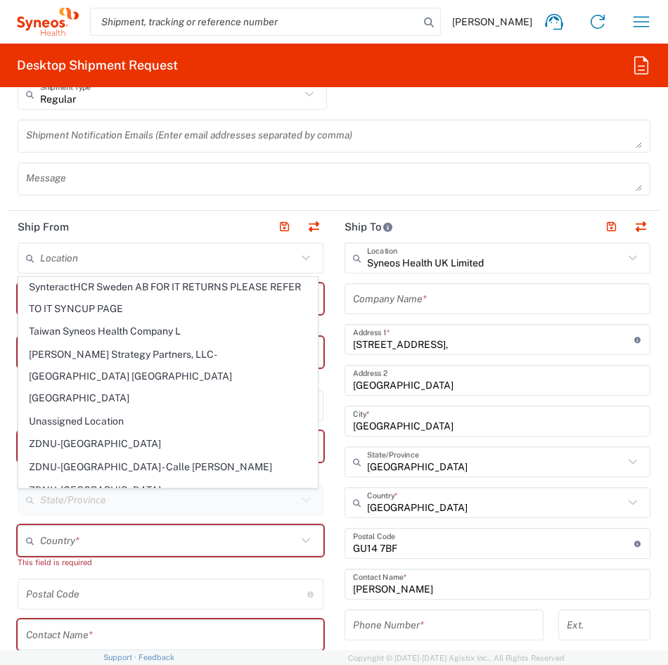
click at [300, 255] on icon at bounding box center [306, 258] width 18 height 18
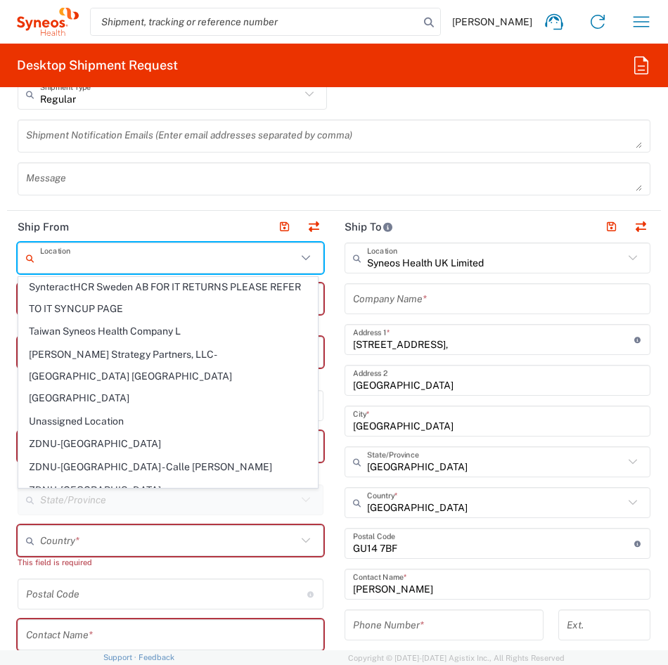
click at [213, 227] on header "Ship From" at bounding box center [170, 227] width 327 height 32
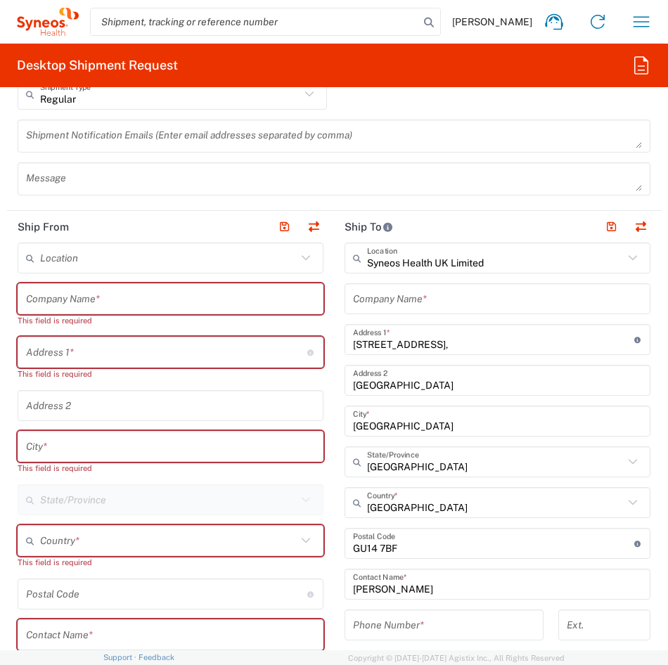
click at [226, 516] on div "Location Addison Whitney LLC-Morrisvile NC US Barcelona-Syneos Health BioSector…" at bounding box center [171, 617] width 306 height 748
click at [234, 520] on div "Location Addison Whitney LLC-Morrisvile NC US Barcelona-Syneos Health BioSector…" at bounding box center [171, 617] width 306 height 748
click at [113, 300] on input "text" at bounding box center [170, 299] width 289 height 25
click at [92, 349] on input "text" at bounding box center [166, 352] width 281 height 25
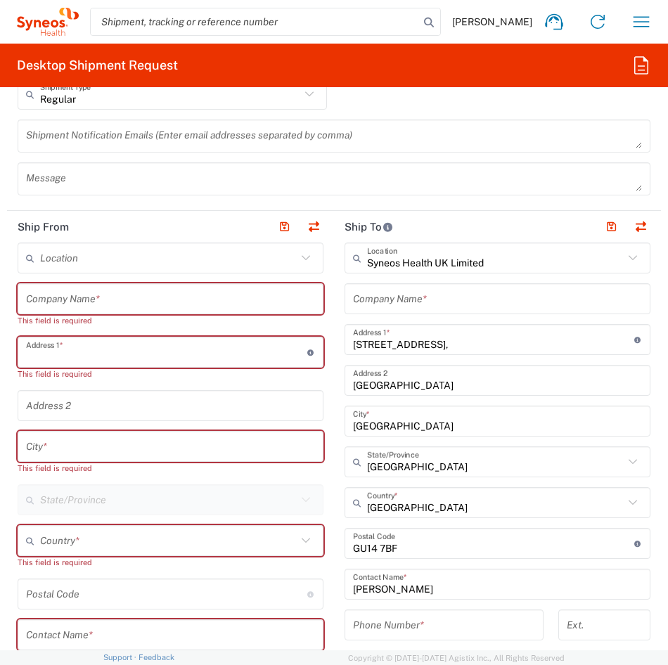
type input "[STREET_ADDRESS]"
type input "[EMAIL_ADDRESS][DOMAIN_NAME]"
type input "[GEOGRAPHIC_DATA]"
type input "07340376828"
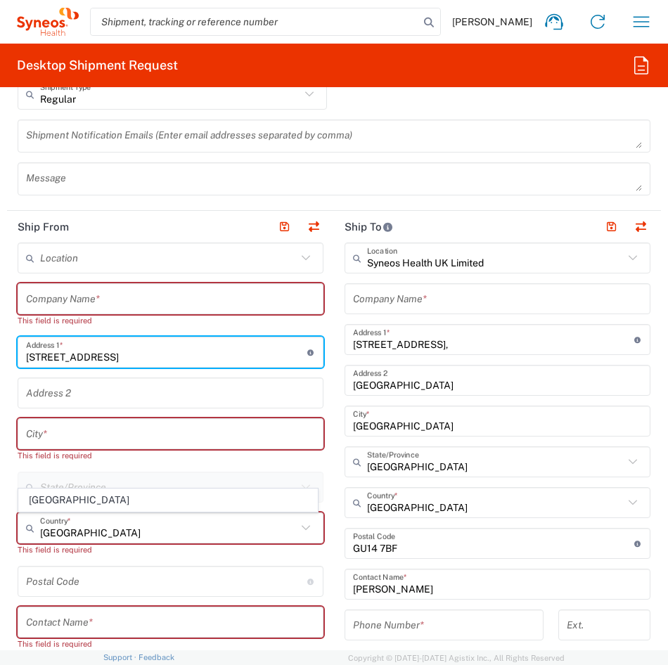
click at [72, 437] on input "text" at bounding box center [170, 434] width 289 height 25
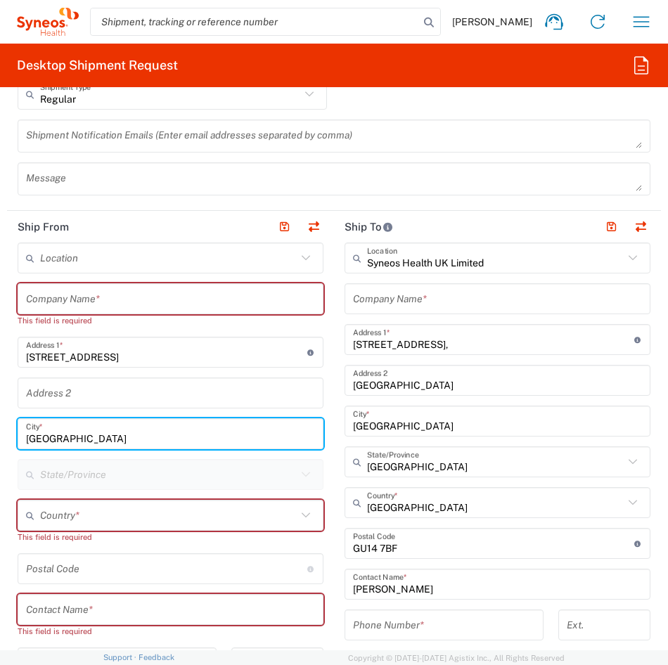
type input "[GEOGRAPHIC_DATA]"
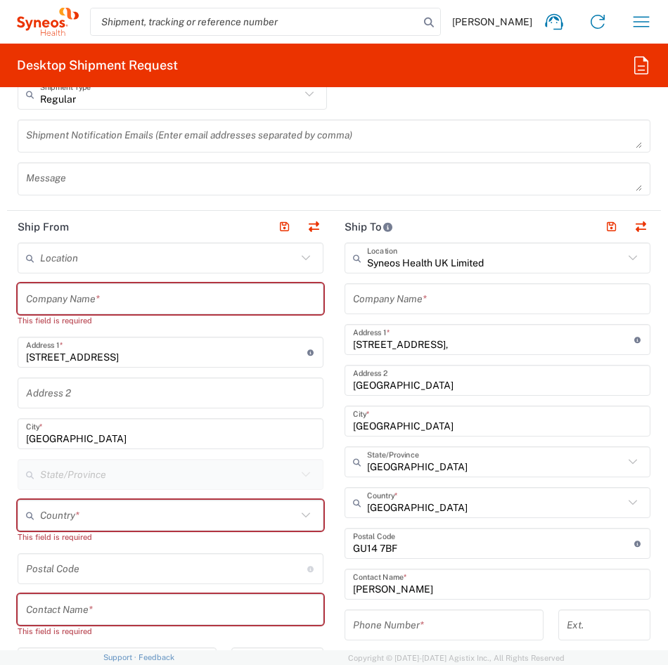
click at [111, 371] on div "Location Addison Whitney LLC-Morrisvile NC US Barcelona-Syneos Health BioSector…" at bounding box center [171, 598] width 306 height 710
click at [300, 256] on icon at bounding box center [306, 258] width 18 height 18
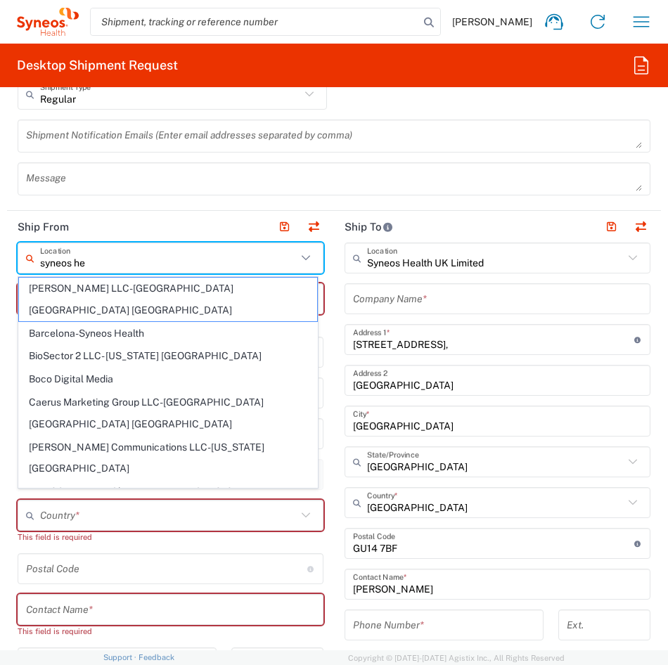
click at [74, 266] on input "syneos he" at bounding box center [168, 258] width 257 height 25
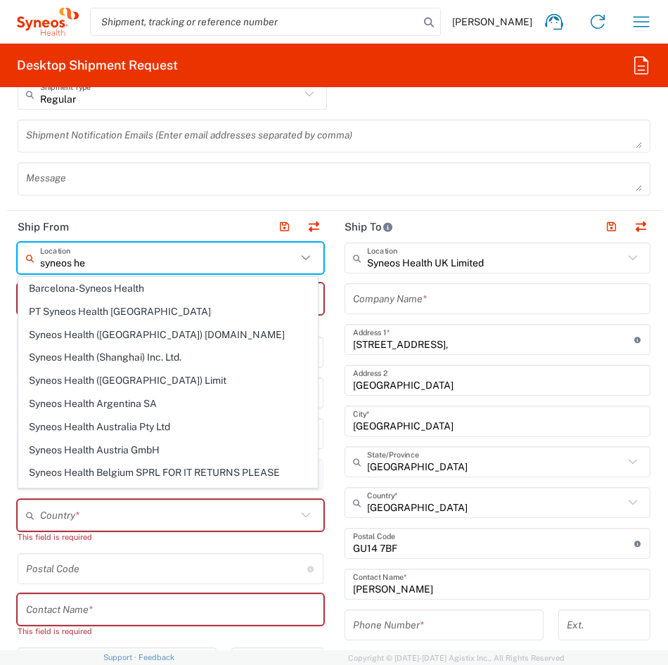
click at [96, 259] on input "syneos he" at bounding box center [168, 258] width 257 height 25
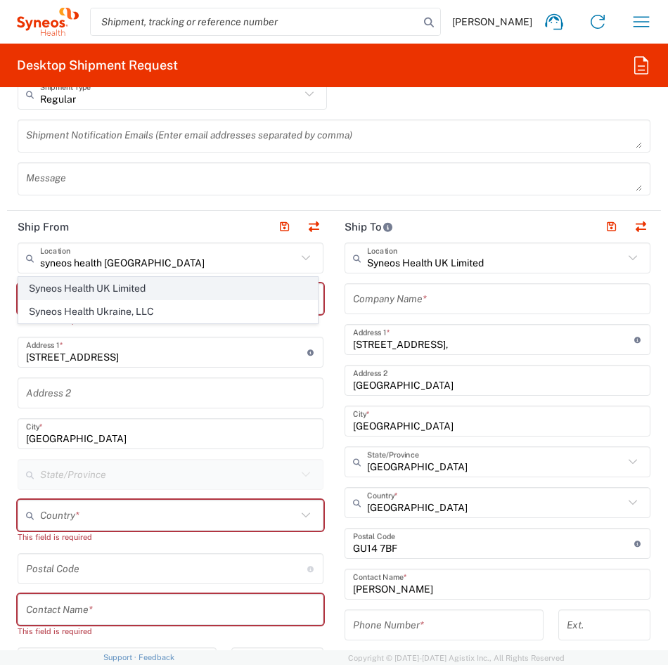
click at [137, 282] on span "Syneos Health UK Limited" at bounding box center [168, 289] width 298 height 22
type input "Syneos Health UK Limited"
type input "[STREET_ADDRESS],"
type input "[GEOGRAPHIC_DATA]"
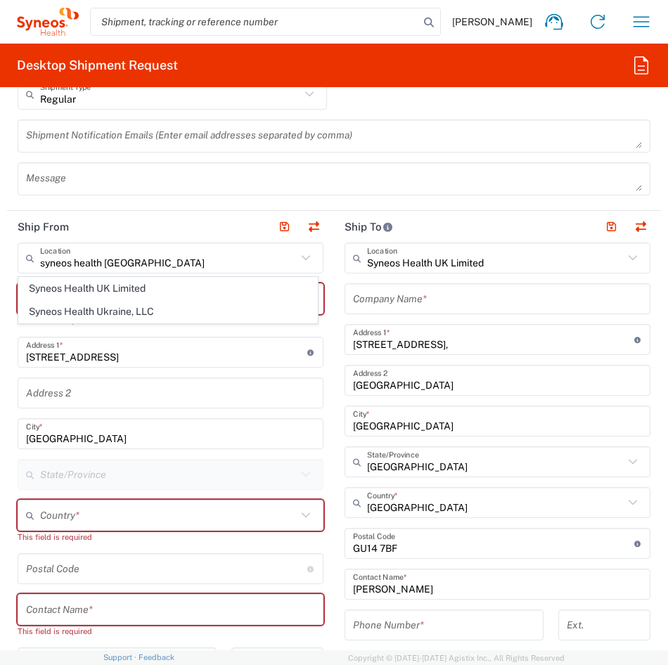
type input "[GEOGRAPHIC_DATA]"
type input "GU14 7BF"
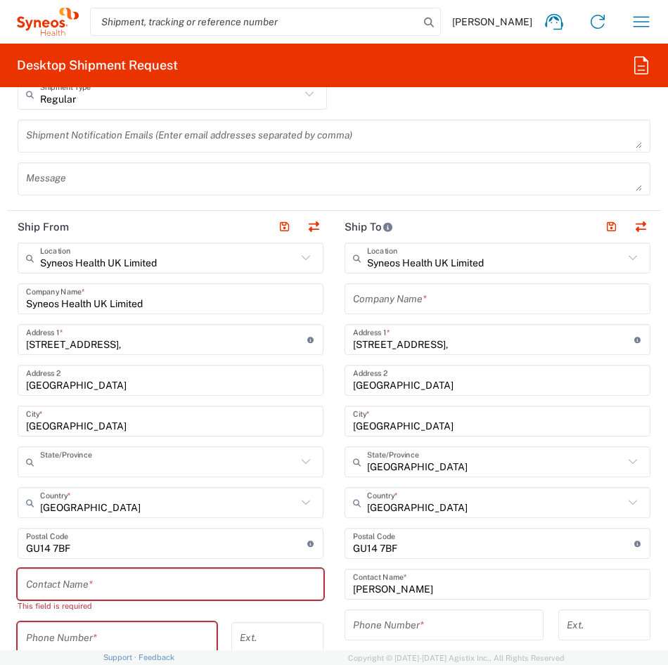
type input "[GEOGRAPHIC_DATA]"
click at [380, 300] on input "text" at bounding box center [497, 299] width 289 height 25
click at [512, 259] on input "Syneos Health UK Limited" at bounding box center [495, 258] width 257 height 25
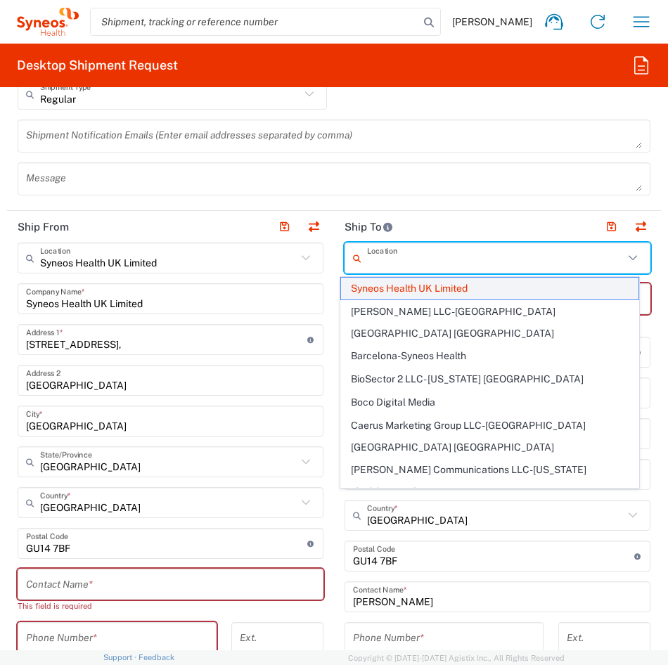
click at [481, 281] on span "Syneos Health UK Limited" at bounding box center [490, 289] width 298 height 22
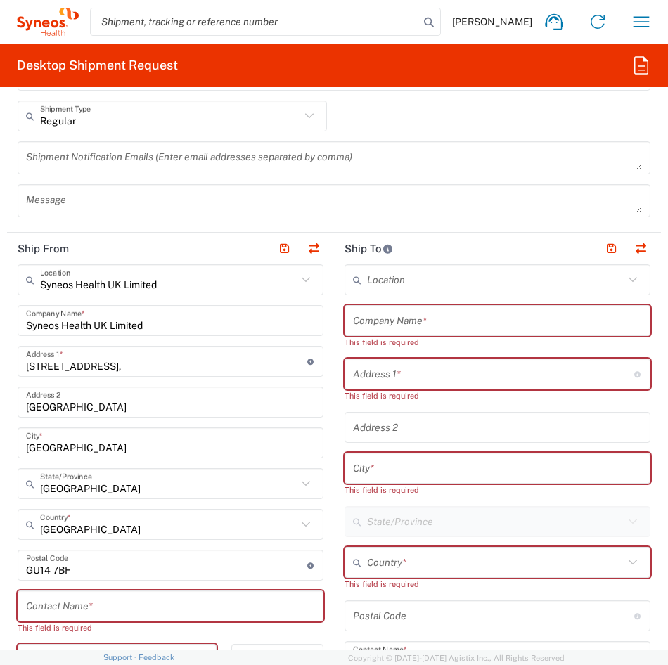
scroll to position [844, 0]
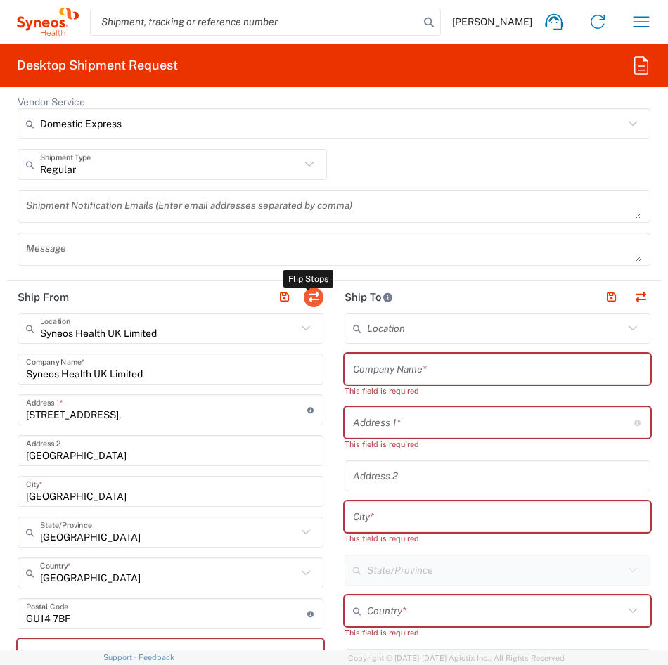
click at [307, 291] on button "button" at bounding box center [314, 298] width 20 height 20
type input "[PERSON_NAME]"
type input "[PERSON_NAME][EMAIL_ADDRESS][PERSON_NAME][DOMAIN_NAME]"
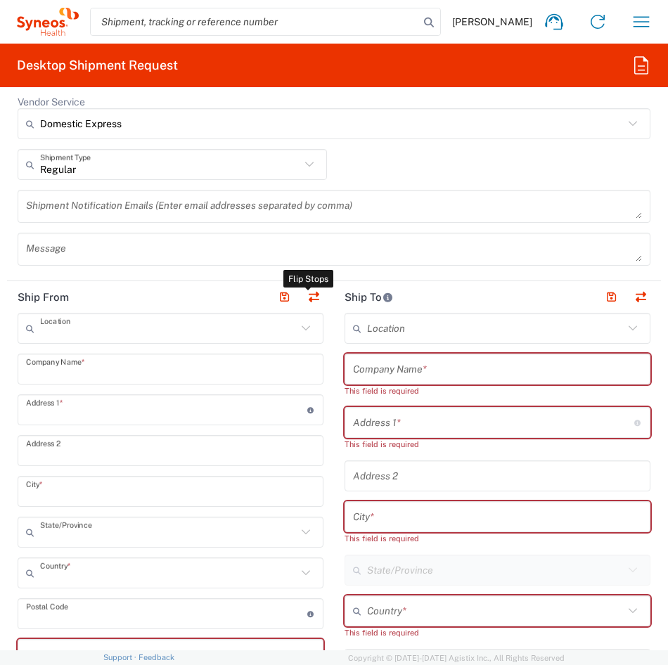
type input "Syneos Health UK Limited"
type input "[STREET_ADDRESS],"
type input "[GEOGRAPHIC_DATA]"
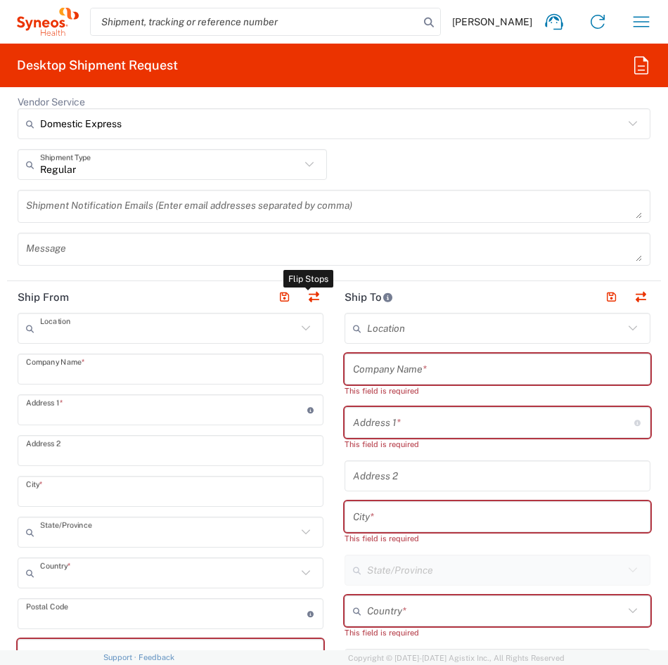
type input "GU14 7BF"
type input "TIN"
type input "9865518276"
type input "EORI"
type input "GB806650142000"
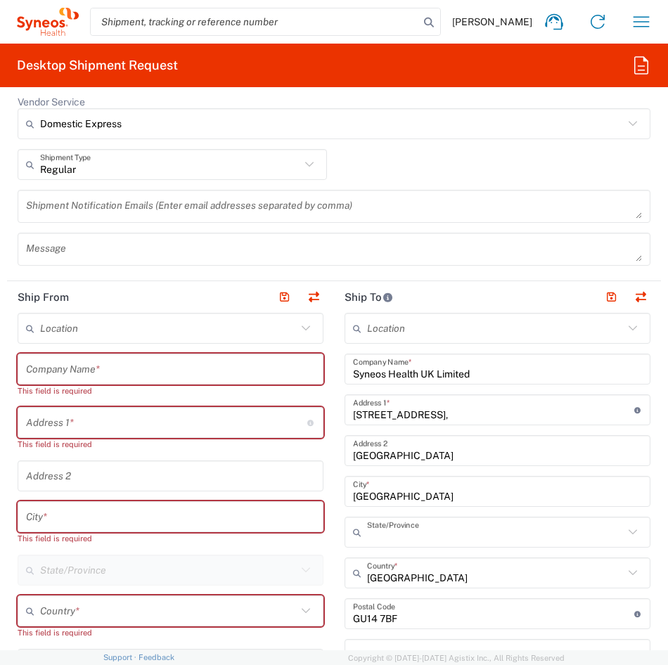
type input "[GEOGRAPHIC_DATA]"
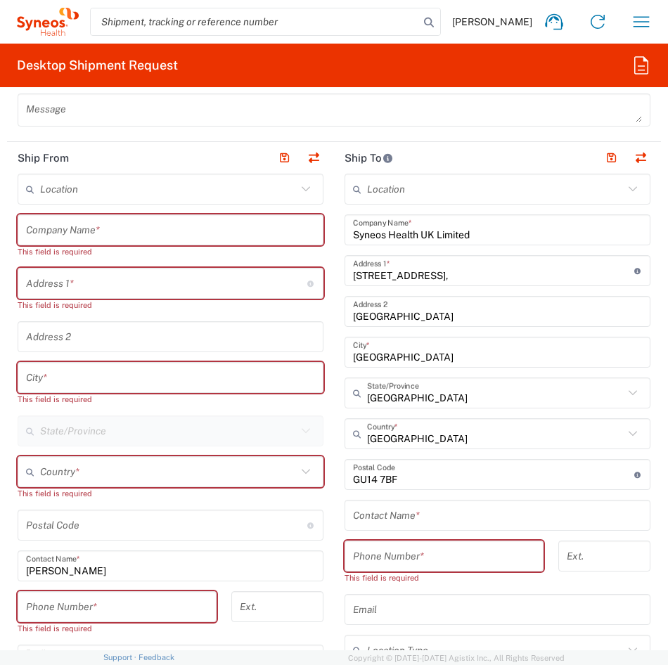
scroll to position [985, 0]
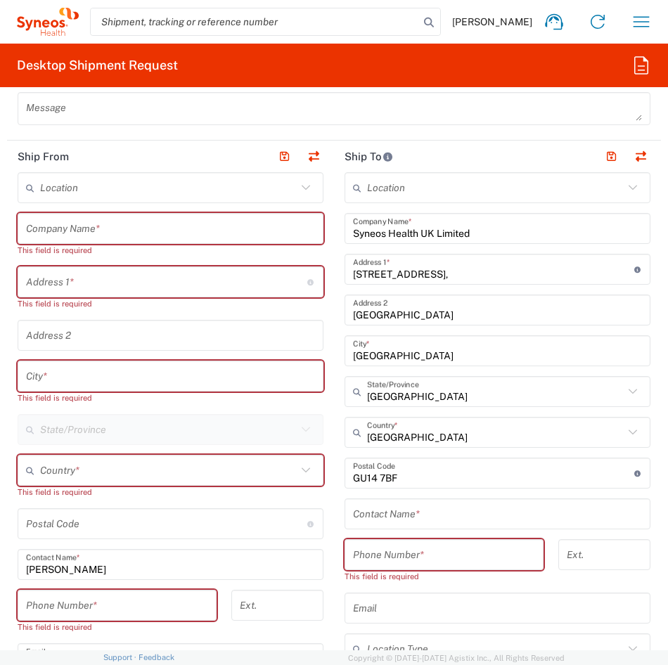
click at [53, 288] on input "text" at bounding box center [166, 282] width 281 height 25
type input "[STREET_ADDRESS]"
type input "[GEOGRAPHIC_DATA]"
type input "07340376828"
click at [84, 376] on input "text" at bounding box center [170, 376] width 289 height 25
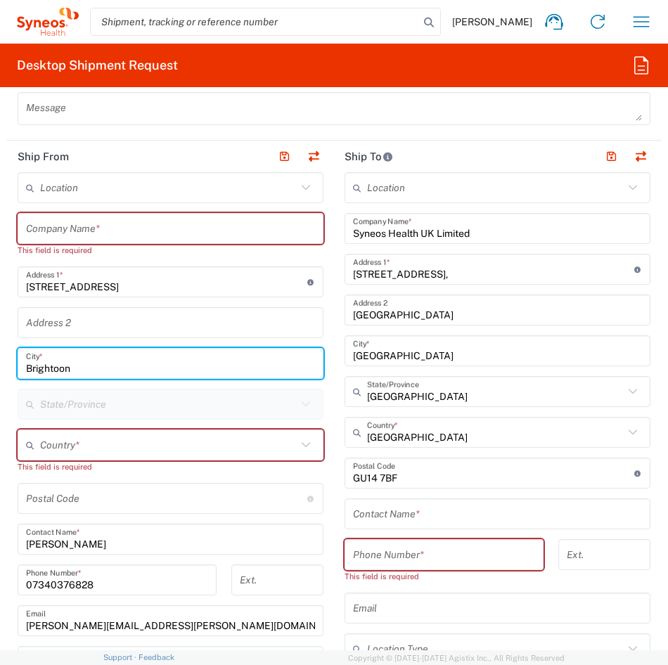
click at [60, 361] on input "Brightoon" at bounding box center [170, 364] width 289 height 25
type input "[GEOGRAPHIC_DATA]"
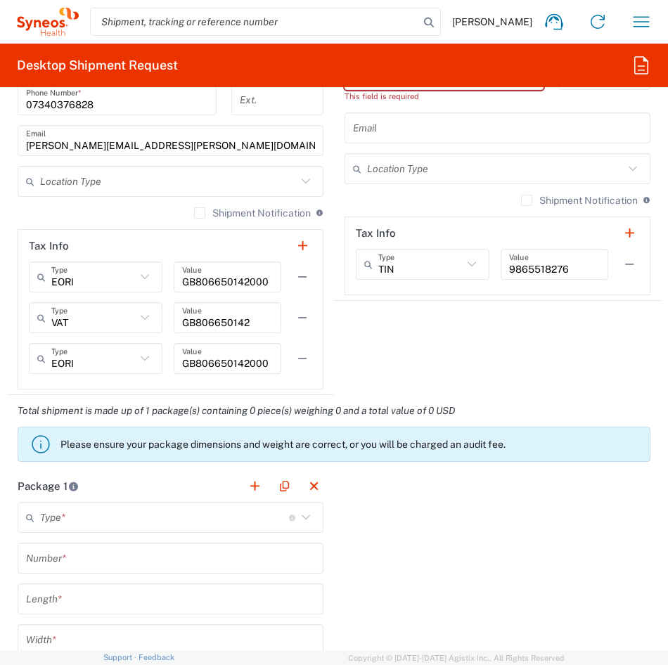
scroll to position [1477, 0]
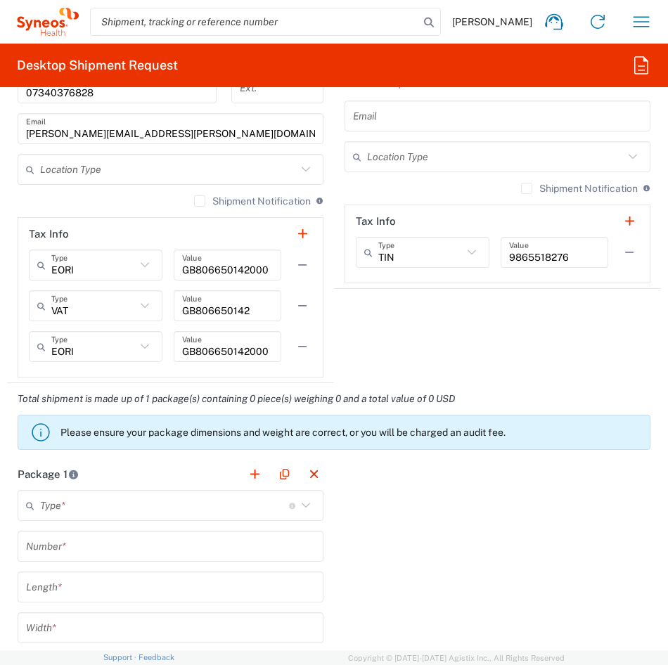
click at [304, 506] on icon at bounding box center [306, 505] width 18 height 18
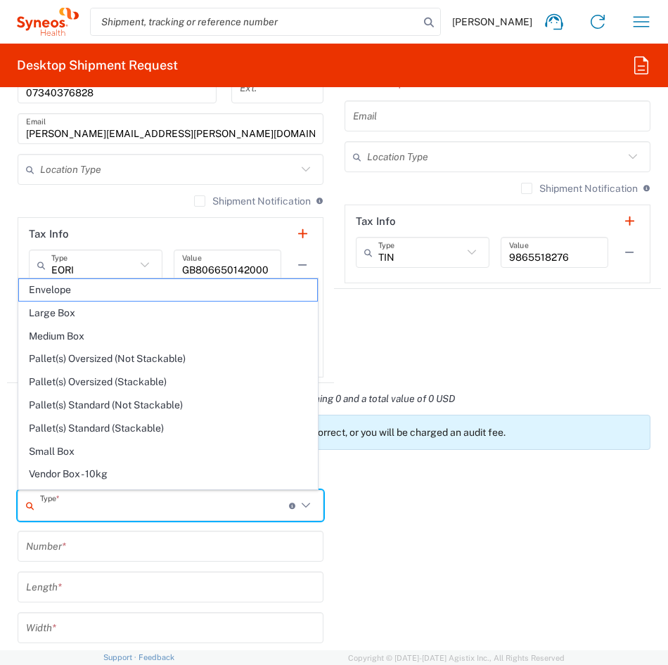
click at [108, 508] on input "text" at bounding box center [164, 506] width 249 height 25
click at [67, 454] on span "Small Box" at bounding box center [168, 452] width 298 height 22
type input "Small Box"
type input "12.25"
type input "11"
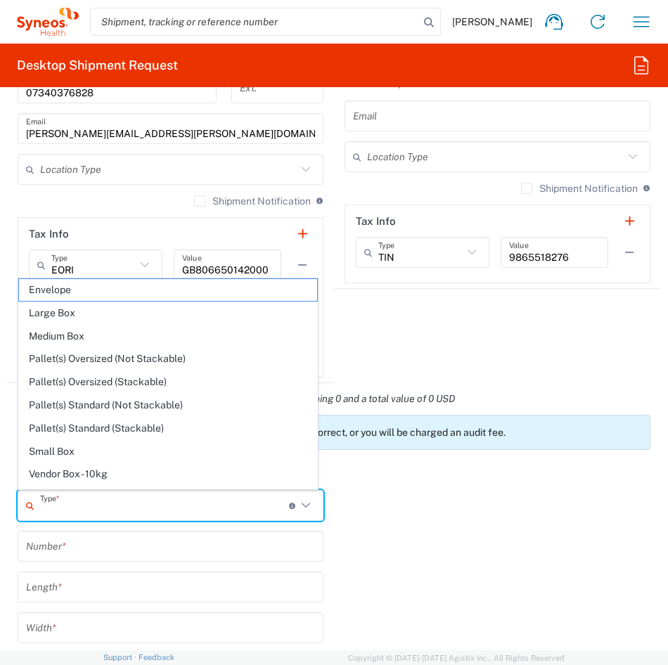
type input "1.5"
type input "in"
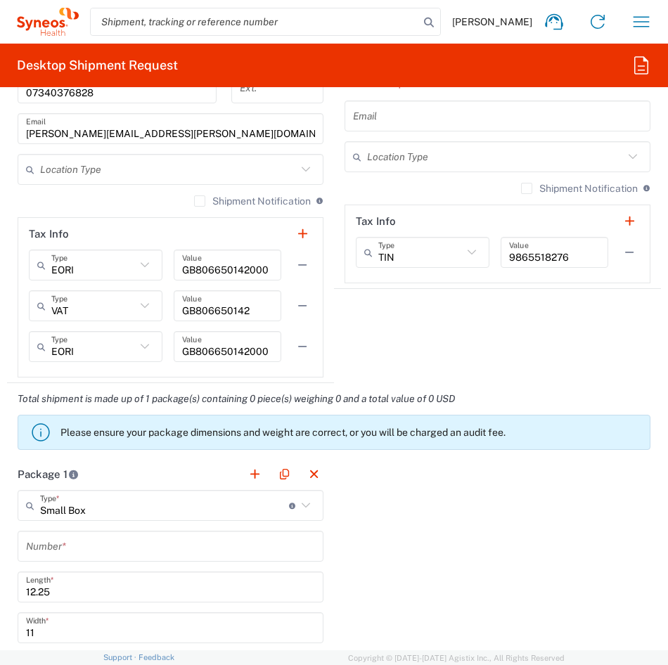
click at [52, 543] on input "text" at bounding box center [170, 546] width 289 height 25
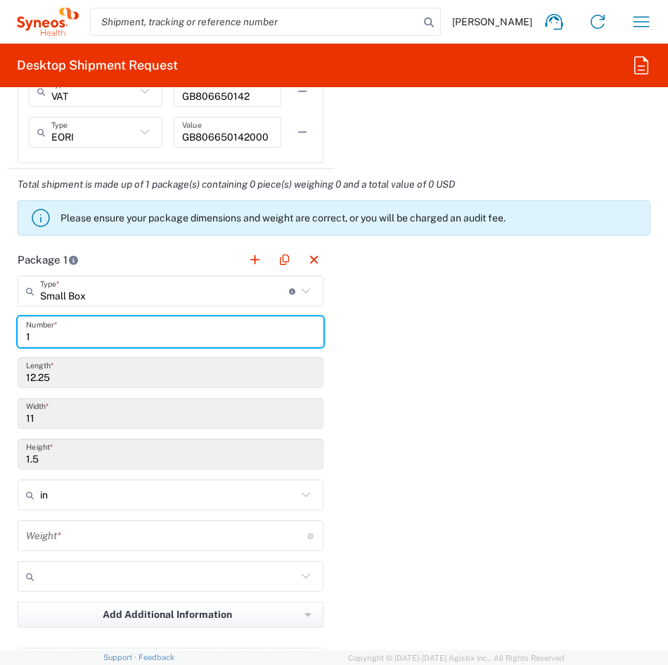
scroll to position [1758, 0]
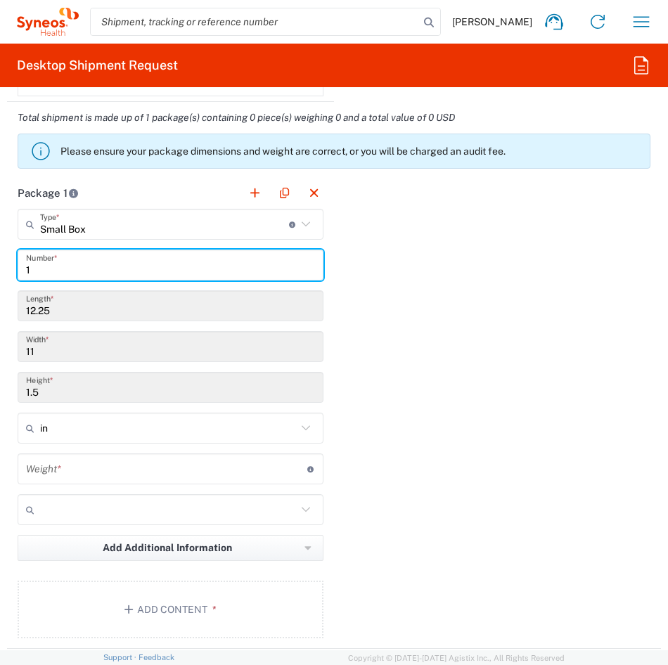
type input "1"
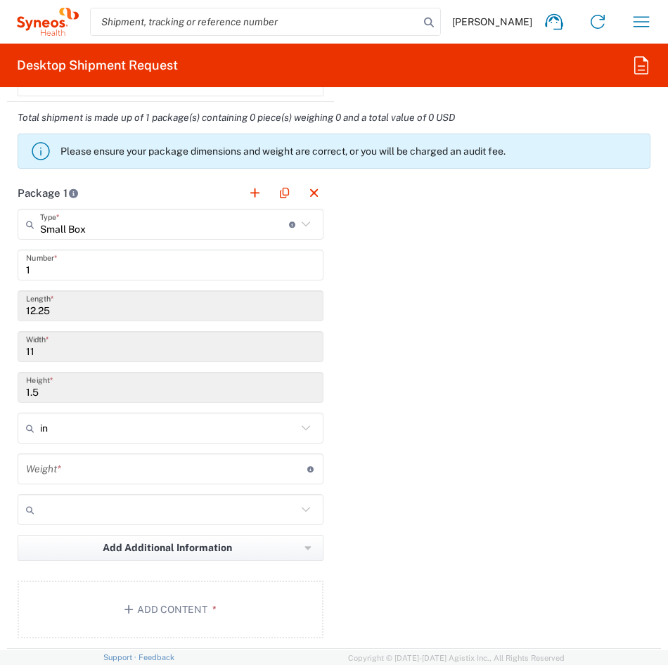
click at [307, 473] on agx-control-info "Total weight of package(s) in pounds or kilograms" at bounding box center [311, 469] width 8 height 23
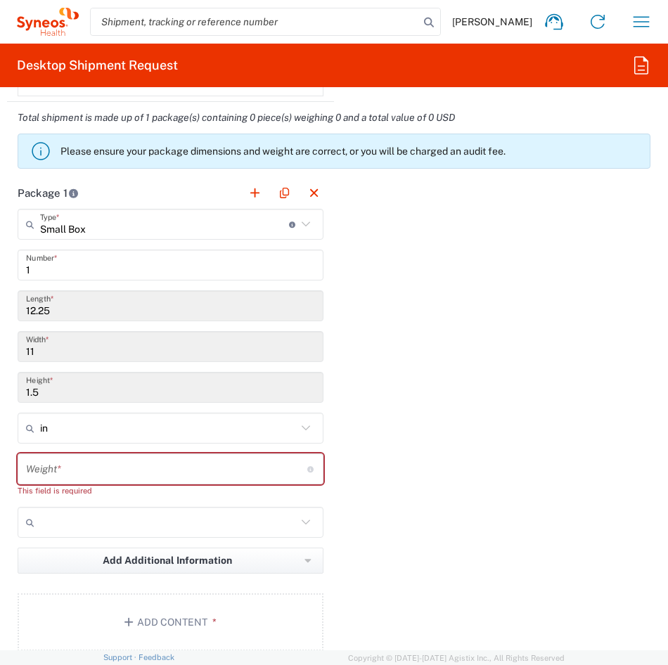
click at [423, 479] on div "Package 1 Small Box Type * Material used to package goods Envelope Large Box Me…" at bounding box center [334, 419] width 654 height 485
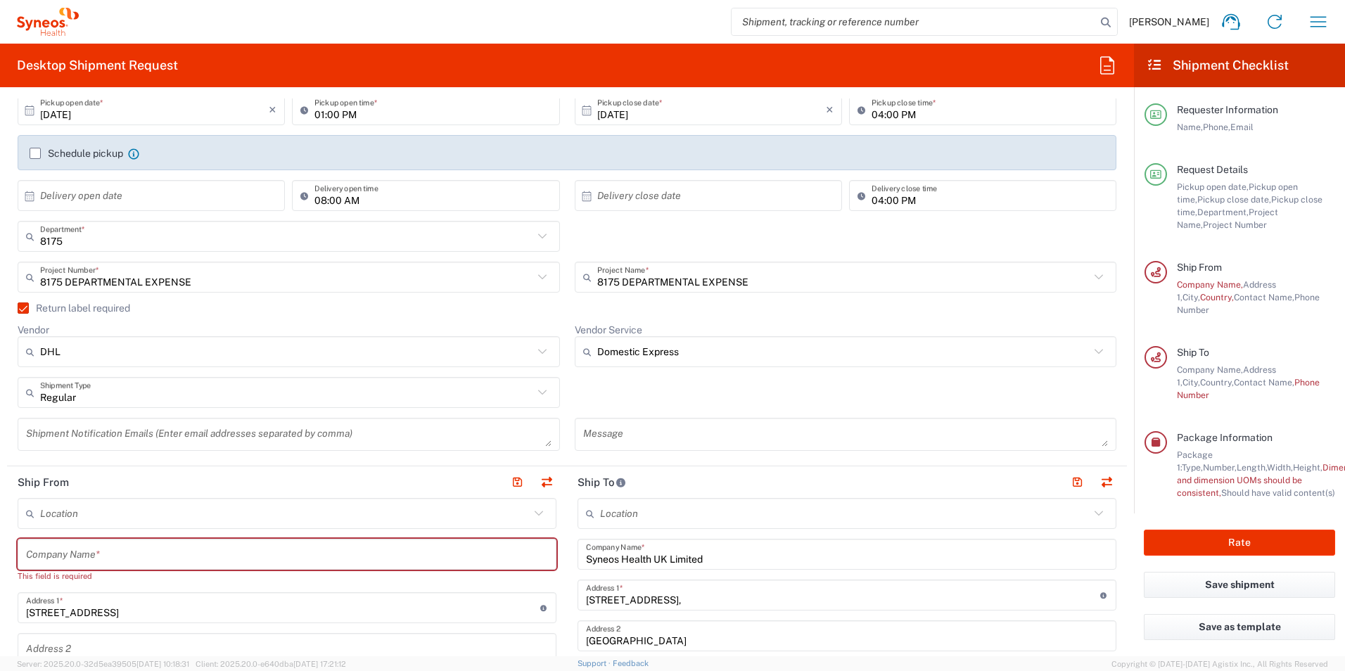
scroll to position [211, 0]
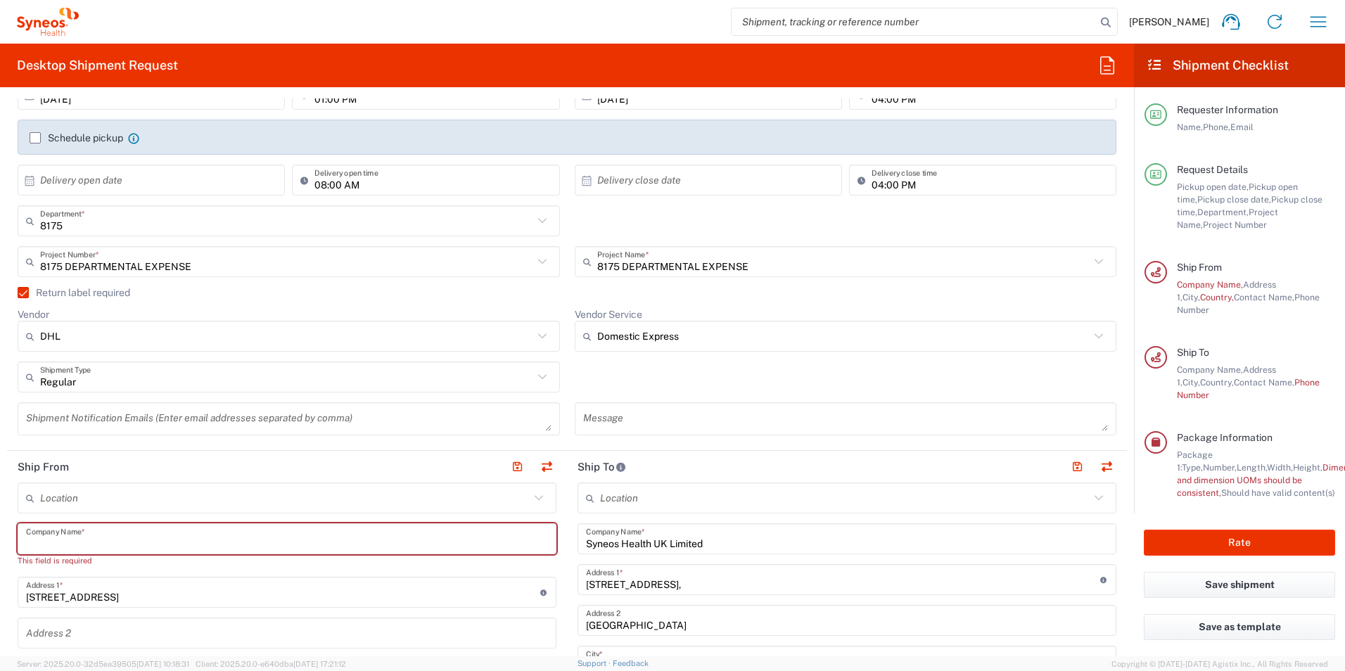
click at [92, 534] on input "text" at bounding box center [287, 539] width 522 height 25
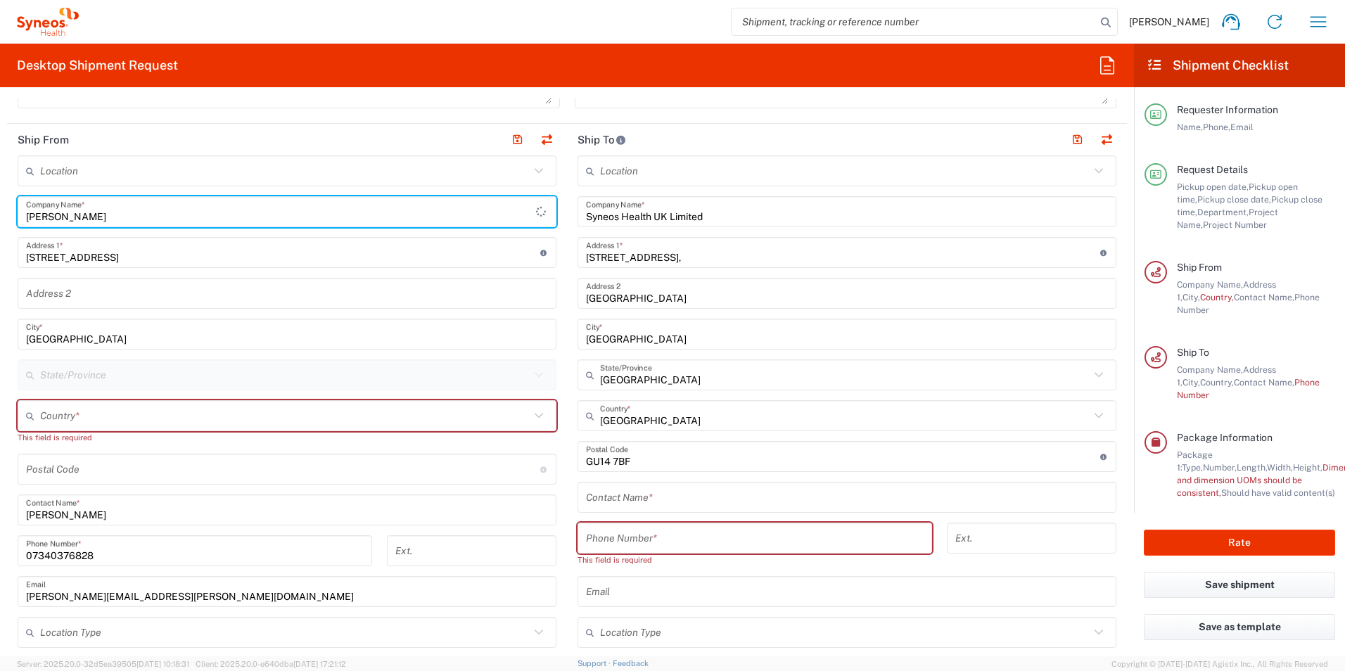
scroll to position [563, 0]
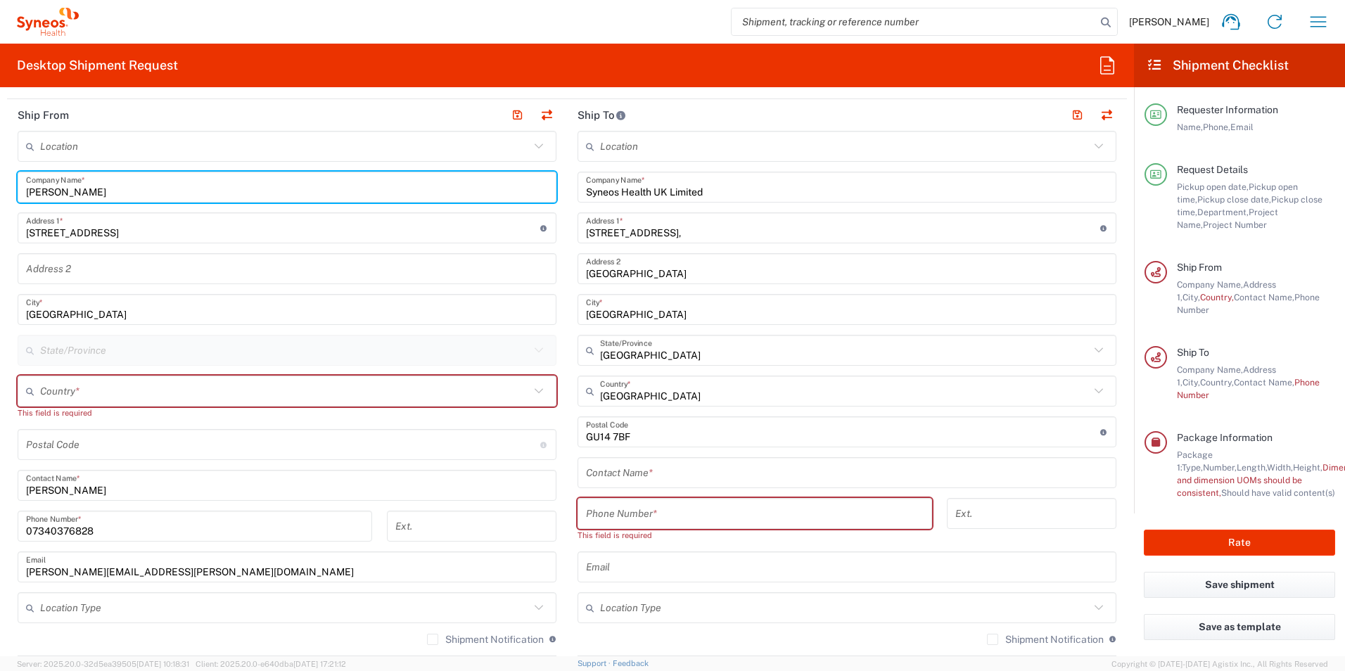
type input "[PERSON_NAME]"
click at [658, 474] on input "text" at bounding box center [847, 473] width 522 height 25
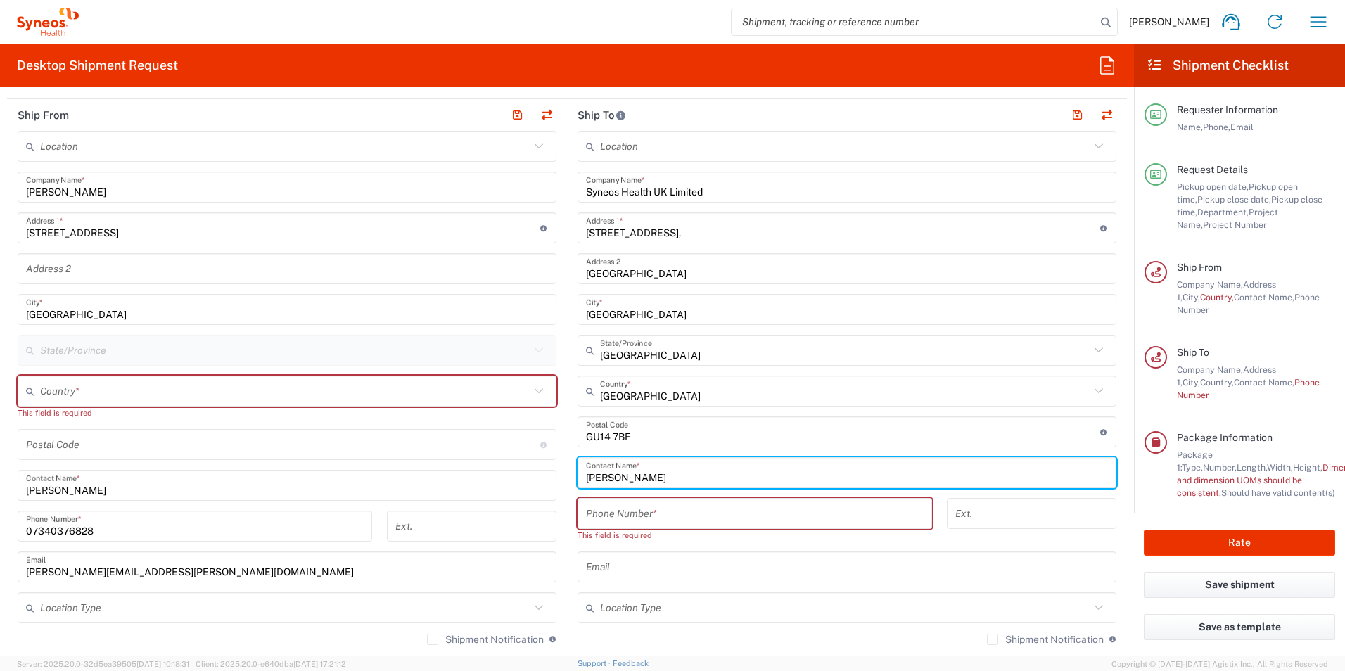
type input "[PERSON_NAME]"
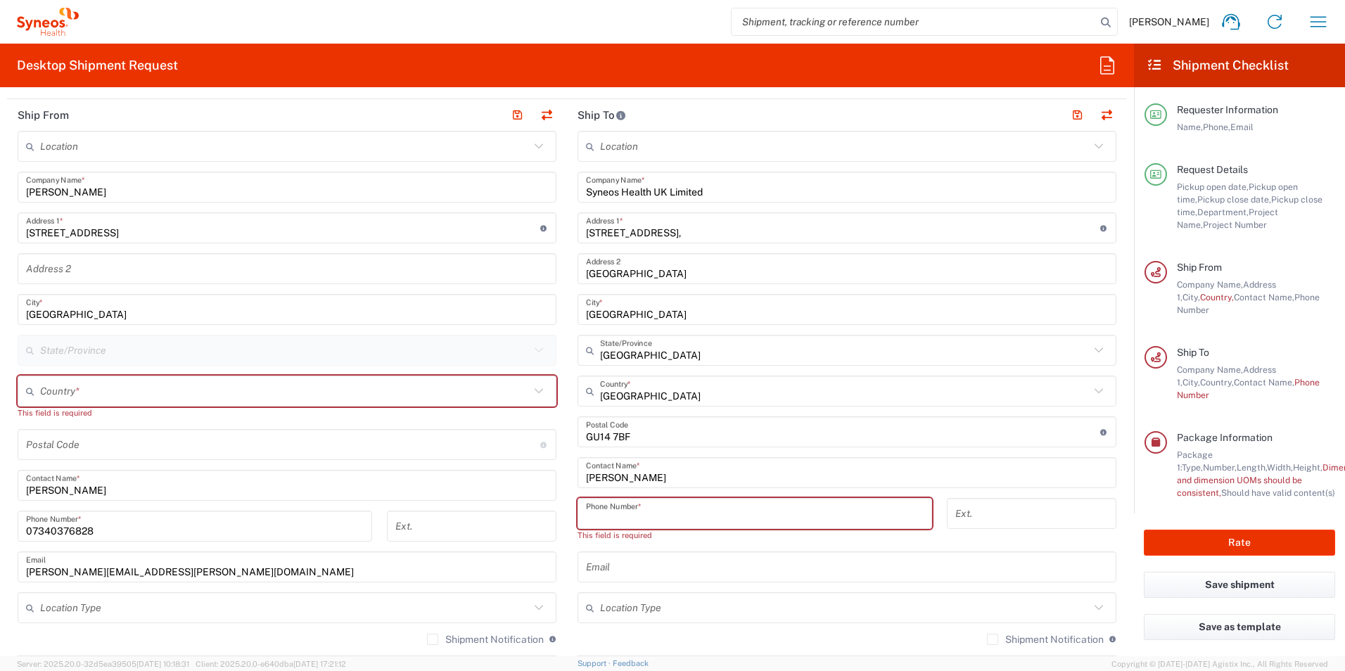
click at [627, 511] on input "tel" at bounding box center [755, 513] width 338 height 25
paste input "[PHONE_NUMBER]"
click at [622, 518] on input "[PHONE_NUMBER]" at bounding box center [755, 513] width 338 height 25
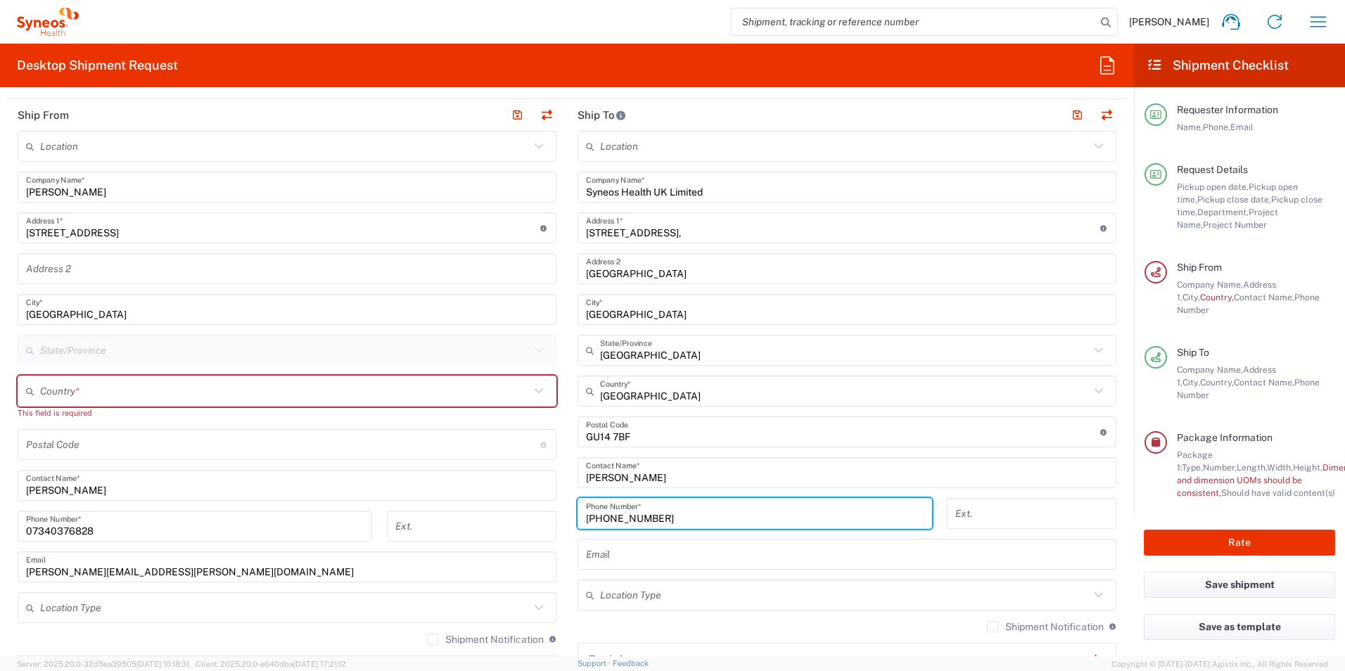
scroll to position [774, 0]
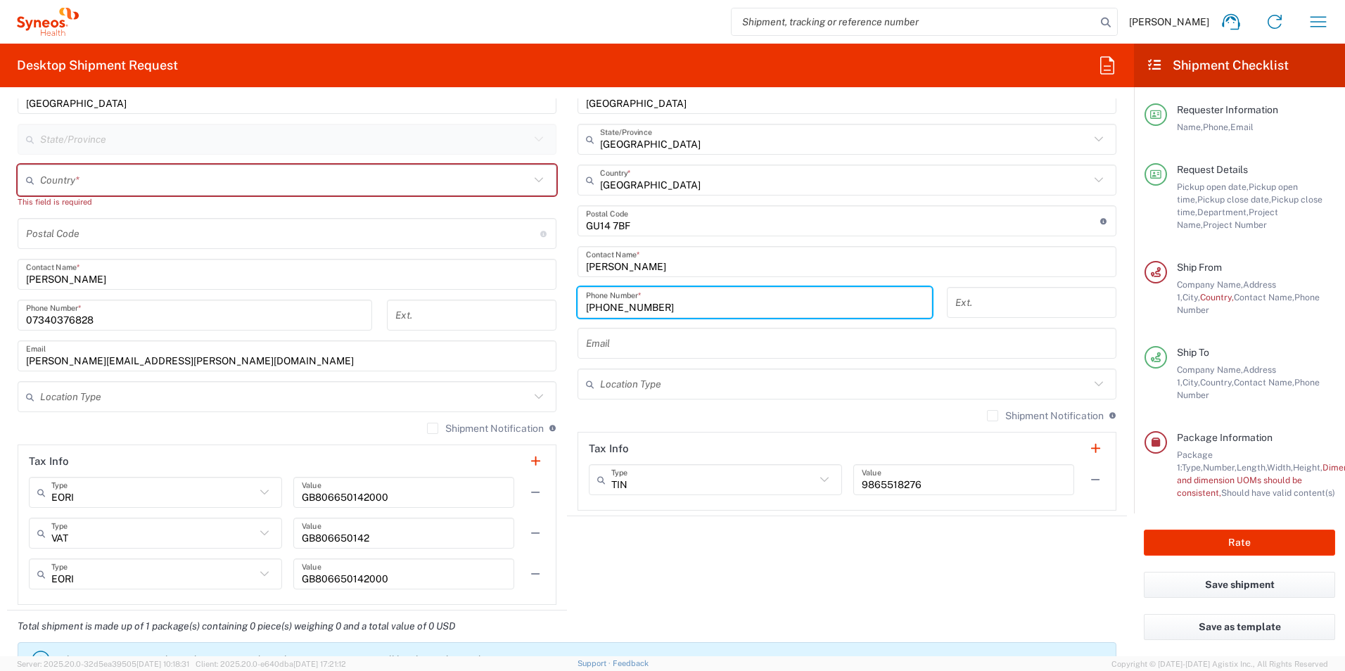
type input "[PHONE_NUMBER]"
click at [613, 515] on agx-form-section "Ship To Location Addison Whitney LLC-Morrisvile NC US Barcelona-Syneos Health B…" at bounding box center [847, 202] width 560 height 628
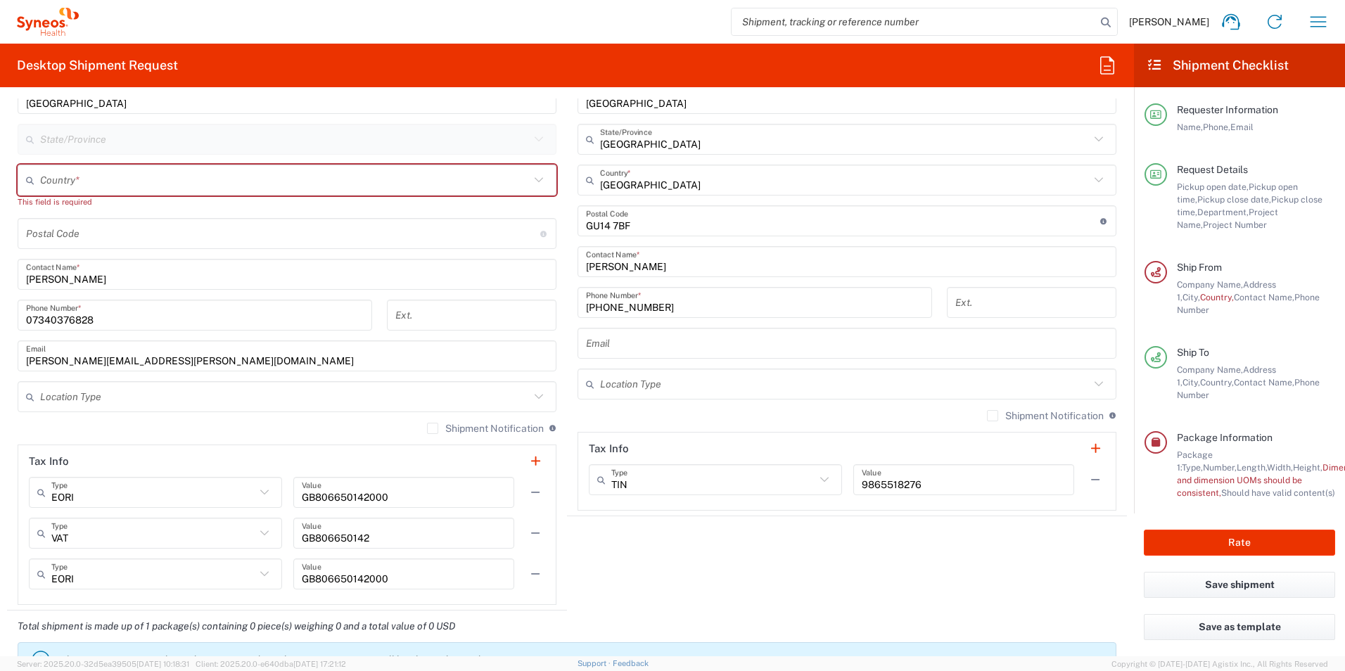
drag, startPoint x: 33, startPoint y: 317, endPoint x: 42, endPoint y: 314, distance: 9.8
click at [33, 317] on input "07340376828" at bounding box center [195, 315] width 338 height 25
type input "[PHONE_NUMBER]"
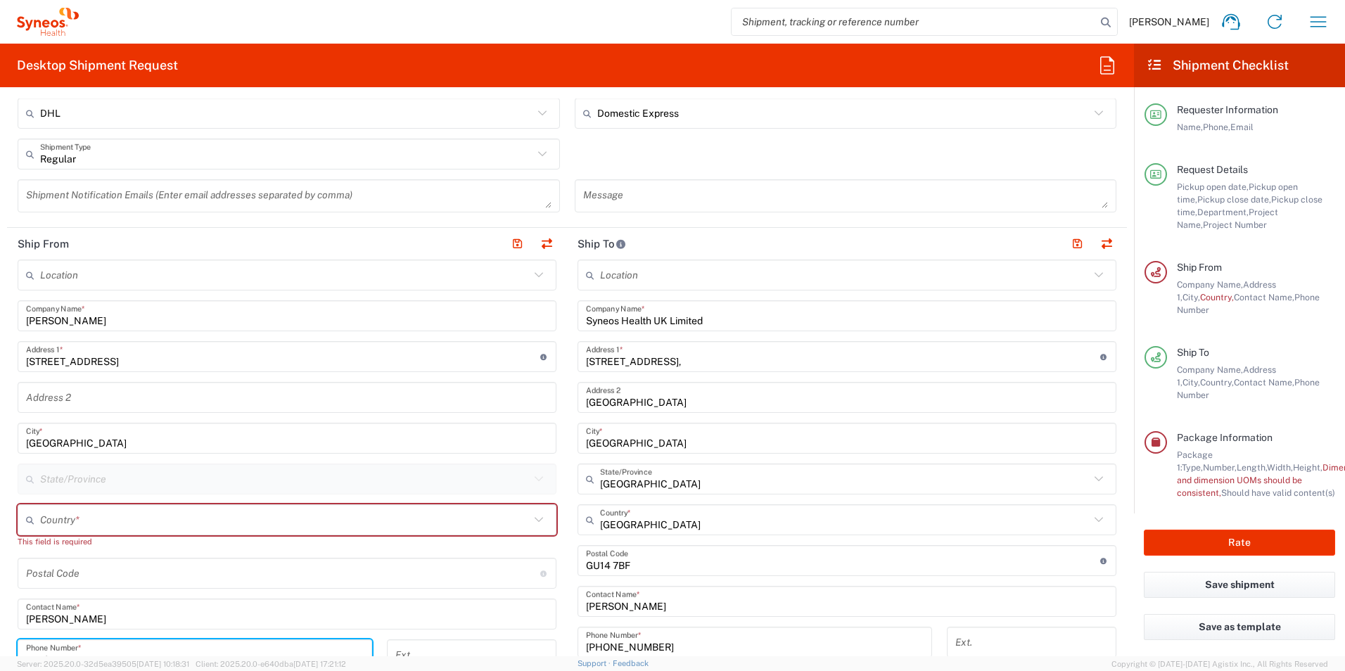
scroll to position [422, 0]
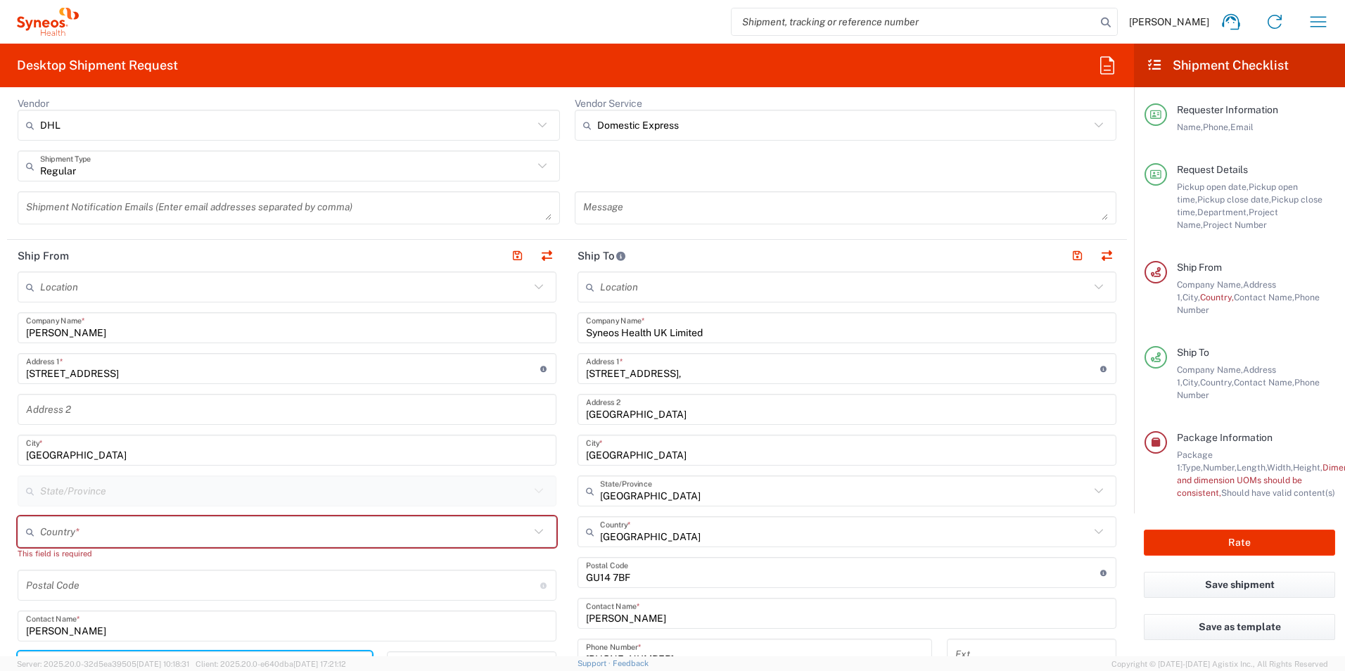
click at [224, 530] on input "text" at bounding box center [284, 532] width 489 height 25
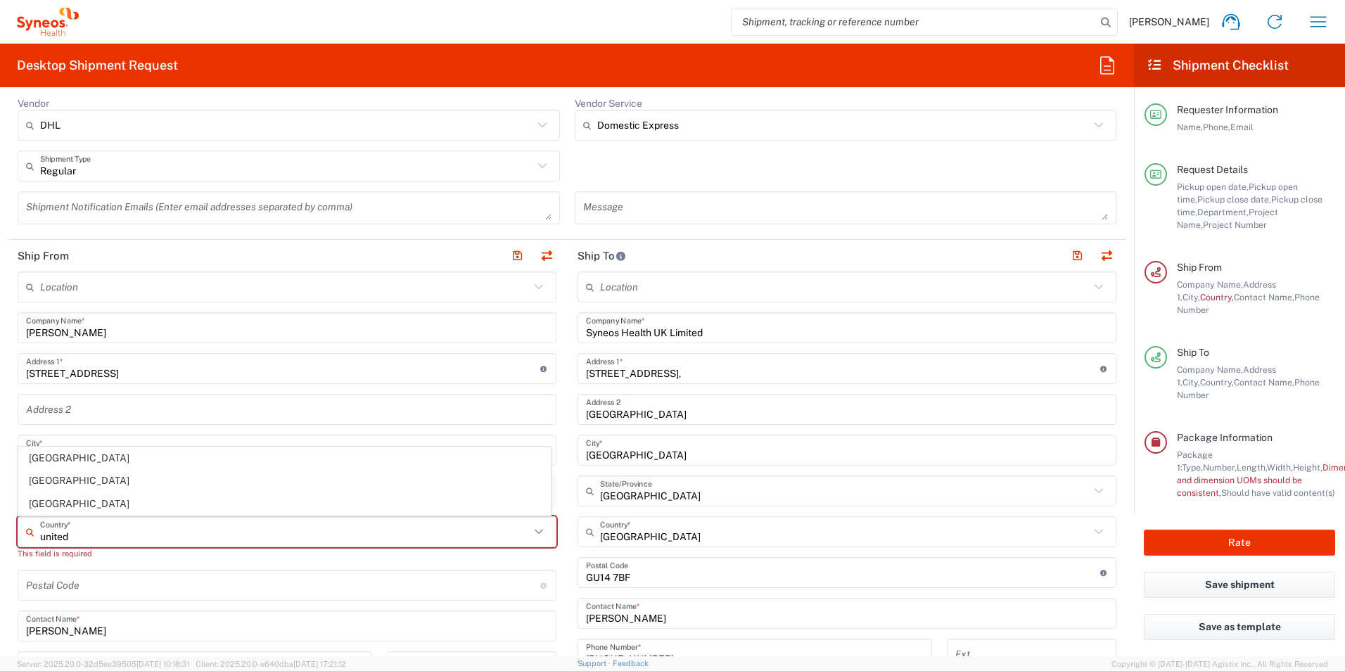
type input "[GEOGRAPHIC_DATA]"
click at [239, 564] on div "Location Addison Whitney LLC-Morrisvile NC US Barcelona-Syneos Health BioSector…" at bounding box center [287, 613] width 539 height 685
click at [103, 531] on input "text" at bounding box center [284, 532] width 489 height 25
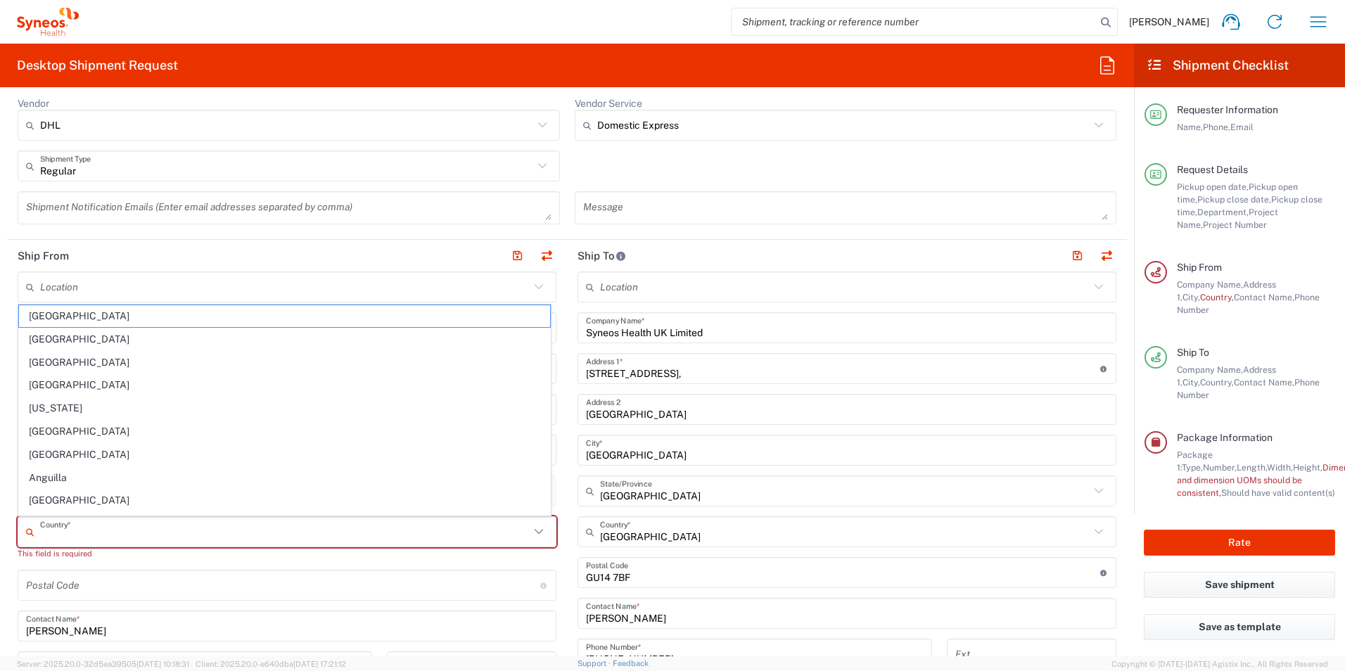
type input "[GEOGRAPHIC_DATA]"
click at [716, 167] on div "Regular Shipment Type Batch Regular" at bounding box center [567, 170] width 1113 height 41
click at [444, 532] on input "text" at bounding box center [284, 532] width 489 height 25
drag, startPoint x: 75, startPoint y: 503, endPoint x: 587, endPoint y: 542, distance: 512.7
click at [75, 503] on span "[GEOGRAPHIC_DATA]" at bounding box center [284, 504] width 531 height 22
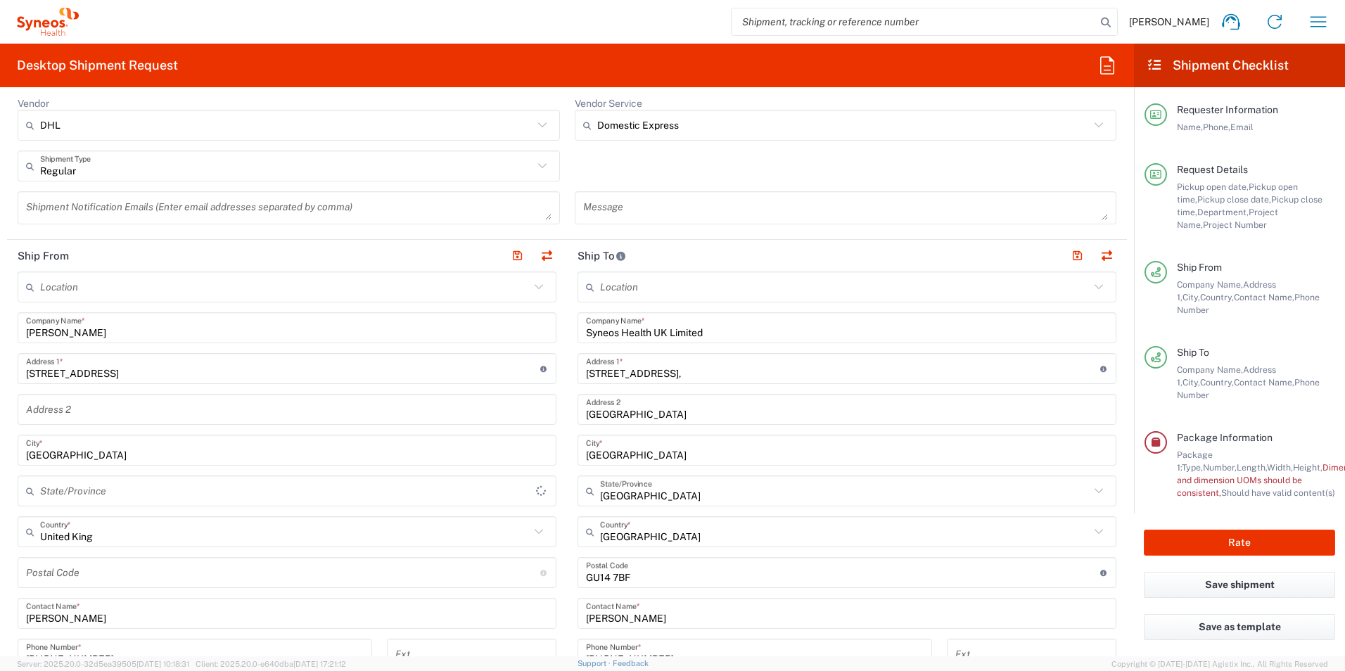
type input "[GEOGRAPHIC_DATA]"
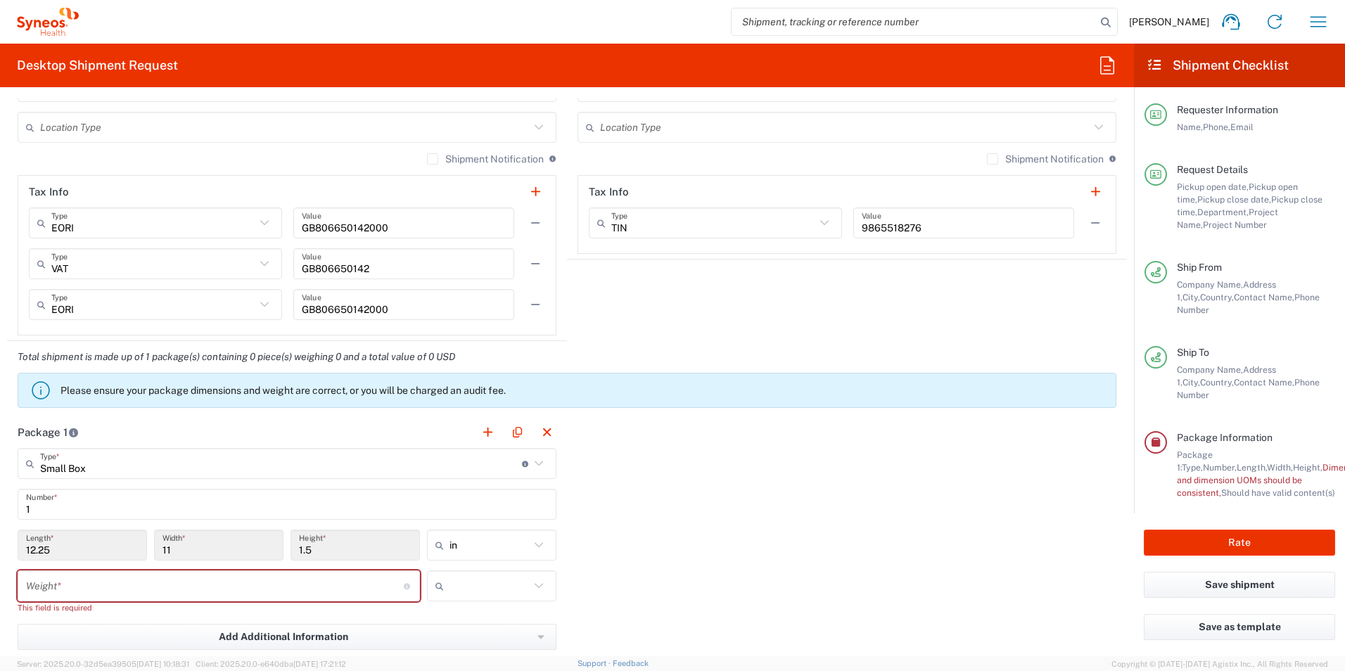
scroll to position [1055, 0]
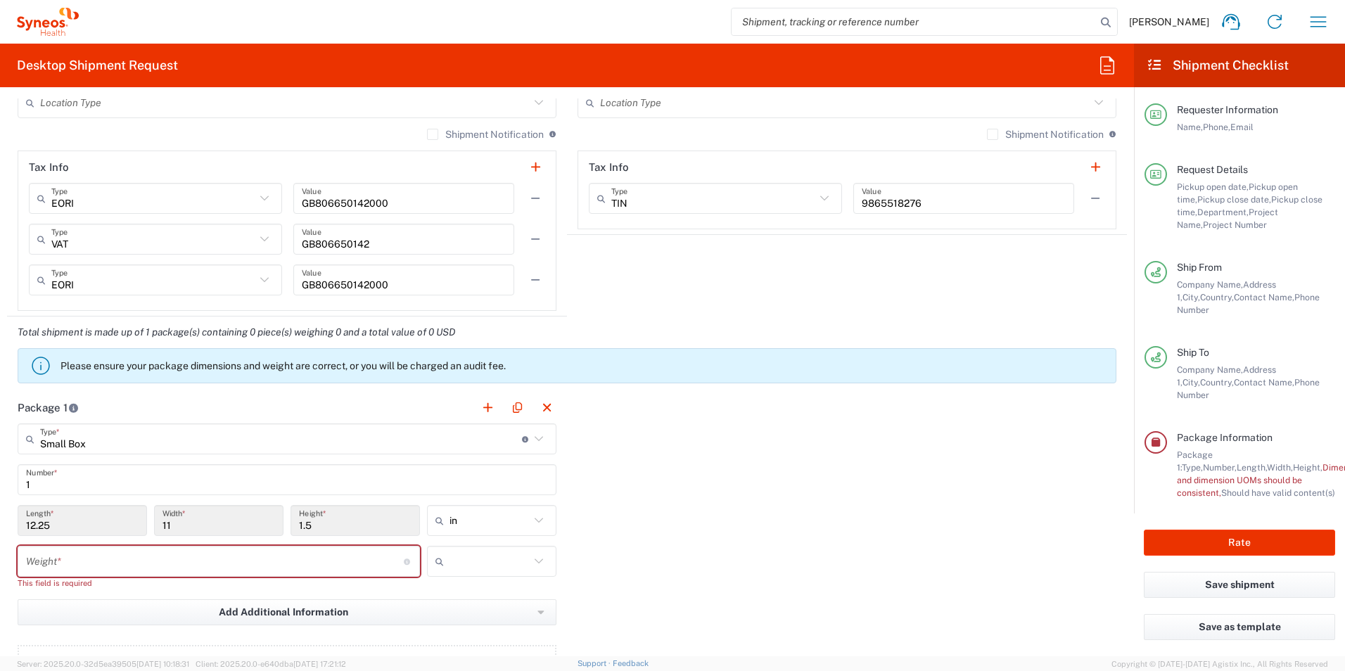
click at [530, 436] on icon at bounding box center [539, 439] width 18 height 18
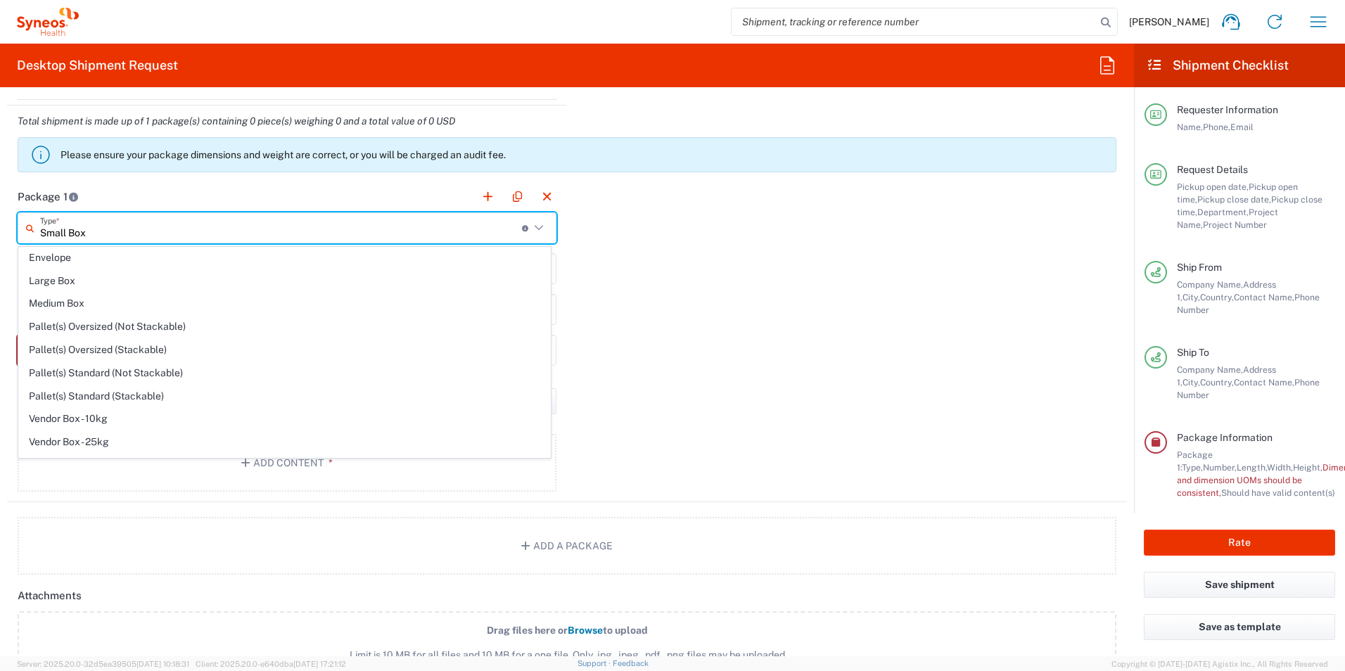
scroll to position [43, 0]
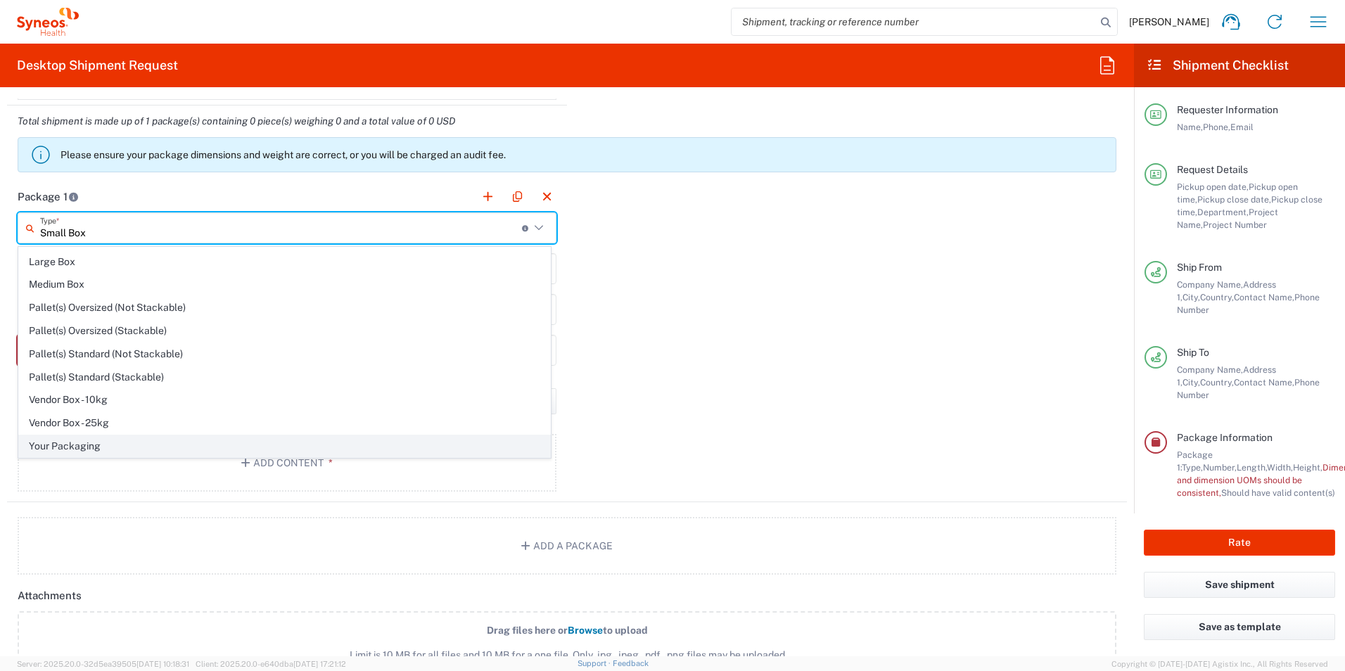
click at [139, 446] on span "Your Packaging" at bounding box center [284, 446] width 531 height 22
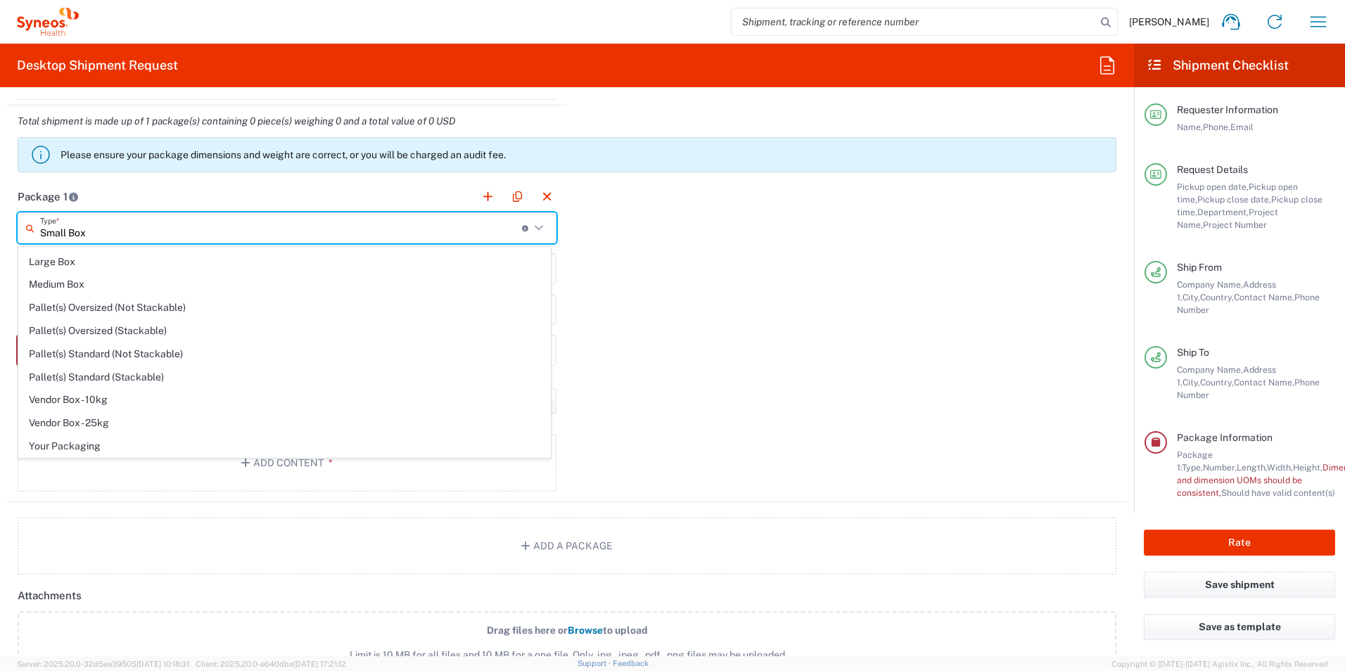
type input "Your Packaging"
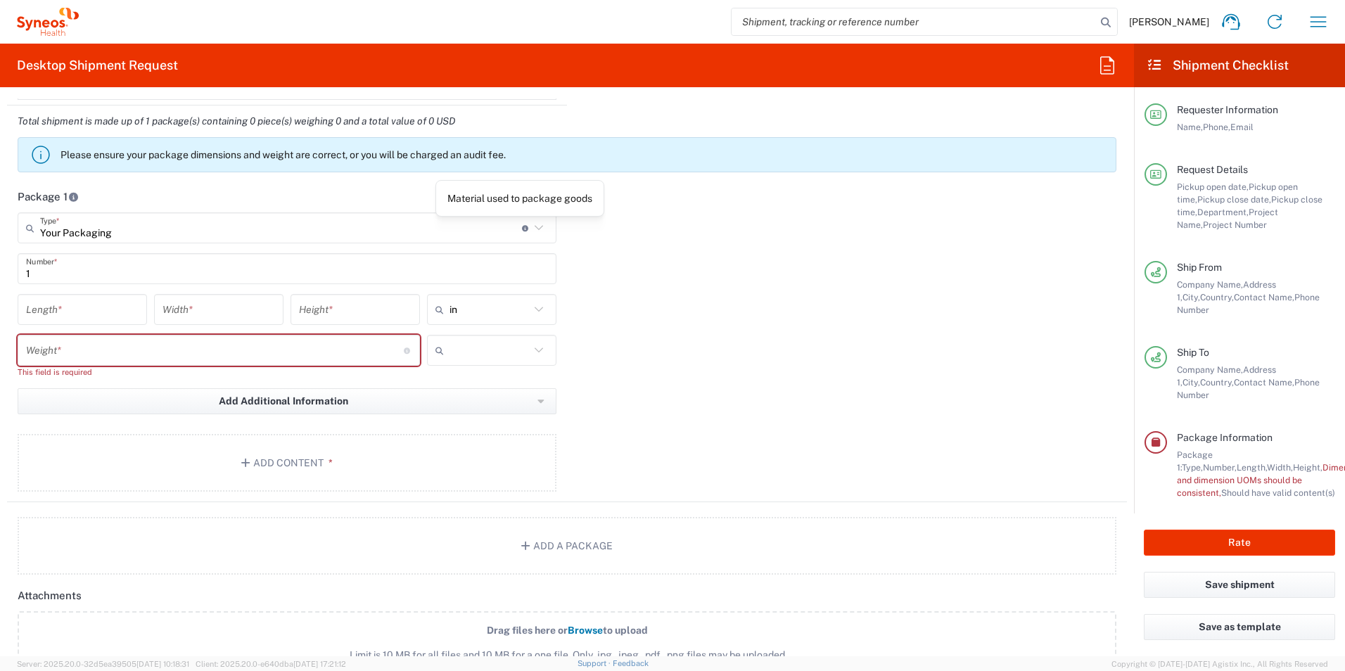
click at [537, 229] on icon at bounding box center [539, 228] width 18 height 18
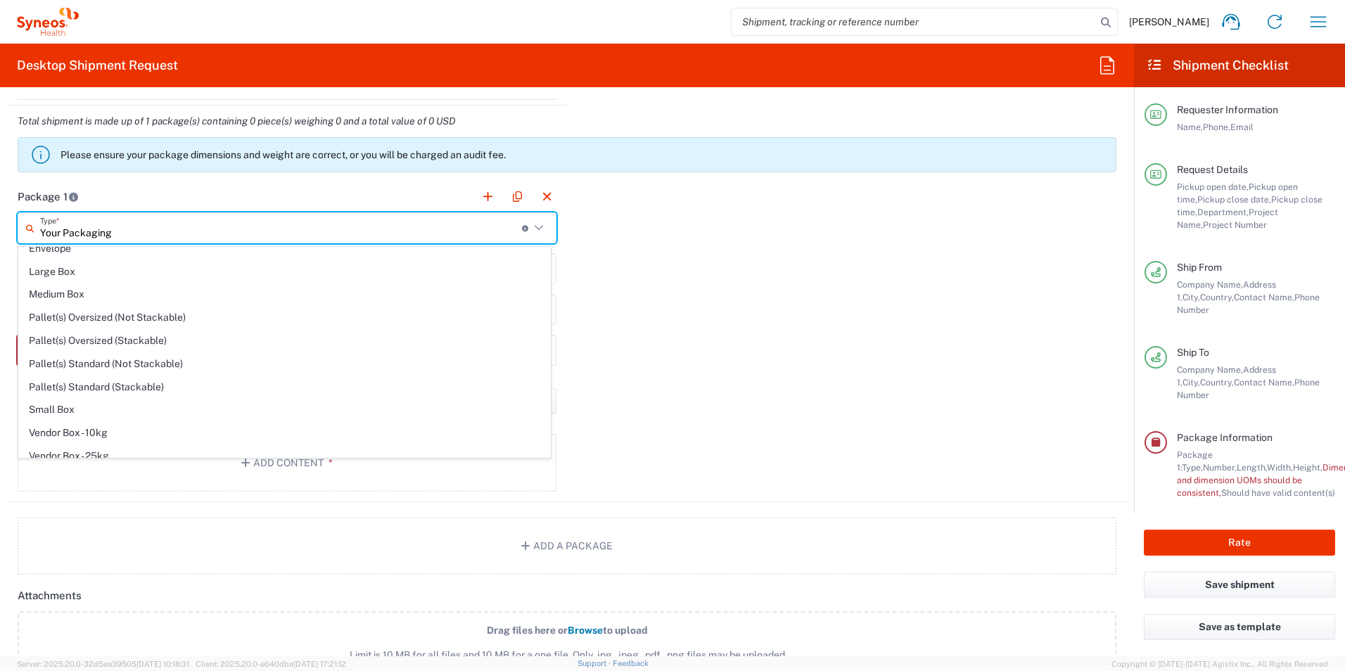
scroll to position [35, 0]
click at [56, 407] on span "Small Box" at bounding box center [284, 408] width 531 height 22
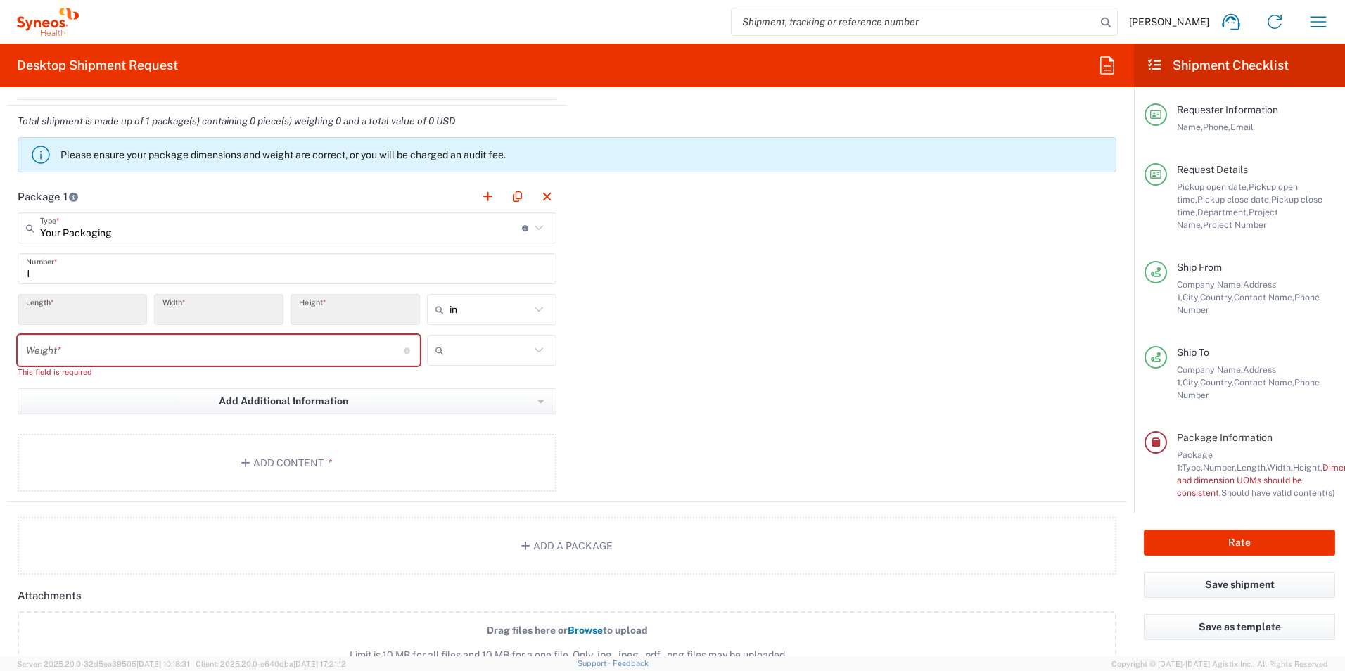
type input "Small Box"
type input "12.25"
type input "11"
type input "1.5"
click at [133, 354] on input "number" at bounding box center [215, 350] width 378 height 25
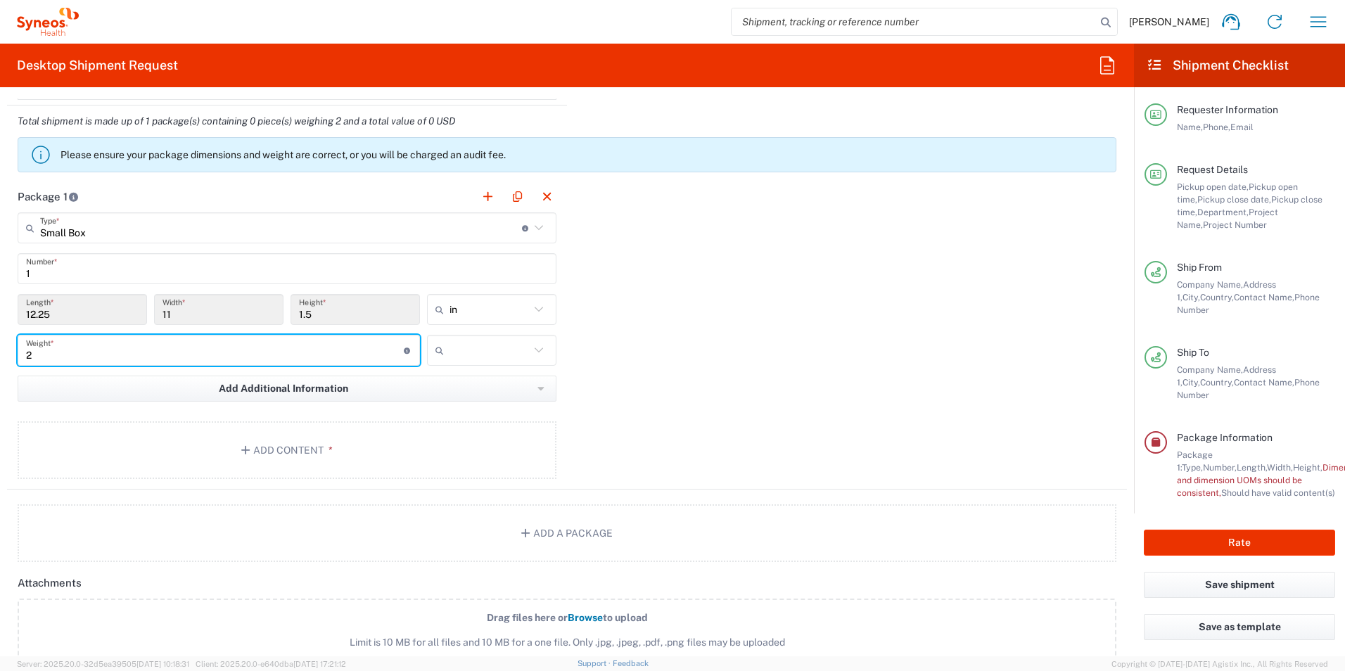
type input "2"
click at [538, 352] on icon at bounding box center [539, 350] width 18 height 18
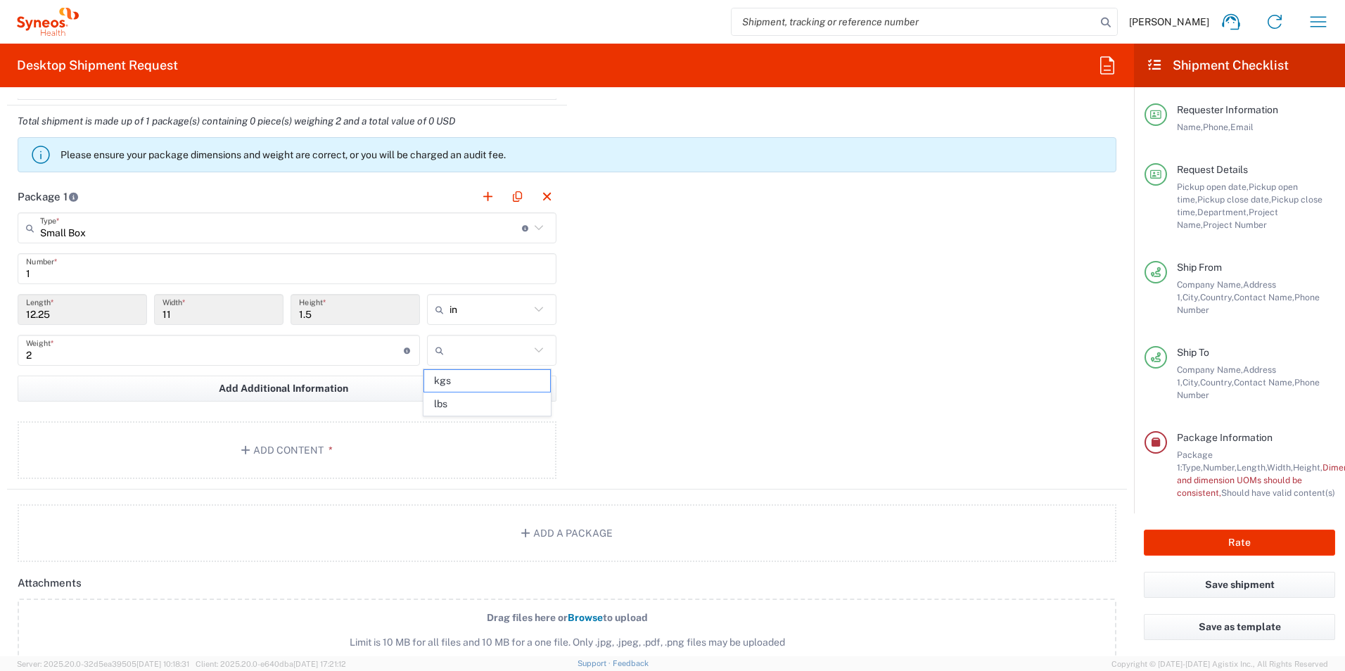
click at [534, 350] on icon at bounding box center [538, 349] width 8 height 5
click at [465, 380] on span "kgs" at bounding box center [486, 381] width 125 height 22
type input "kgs"
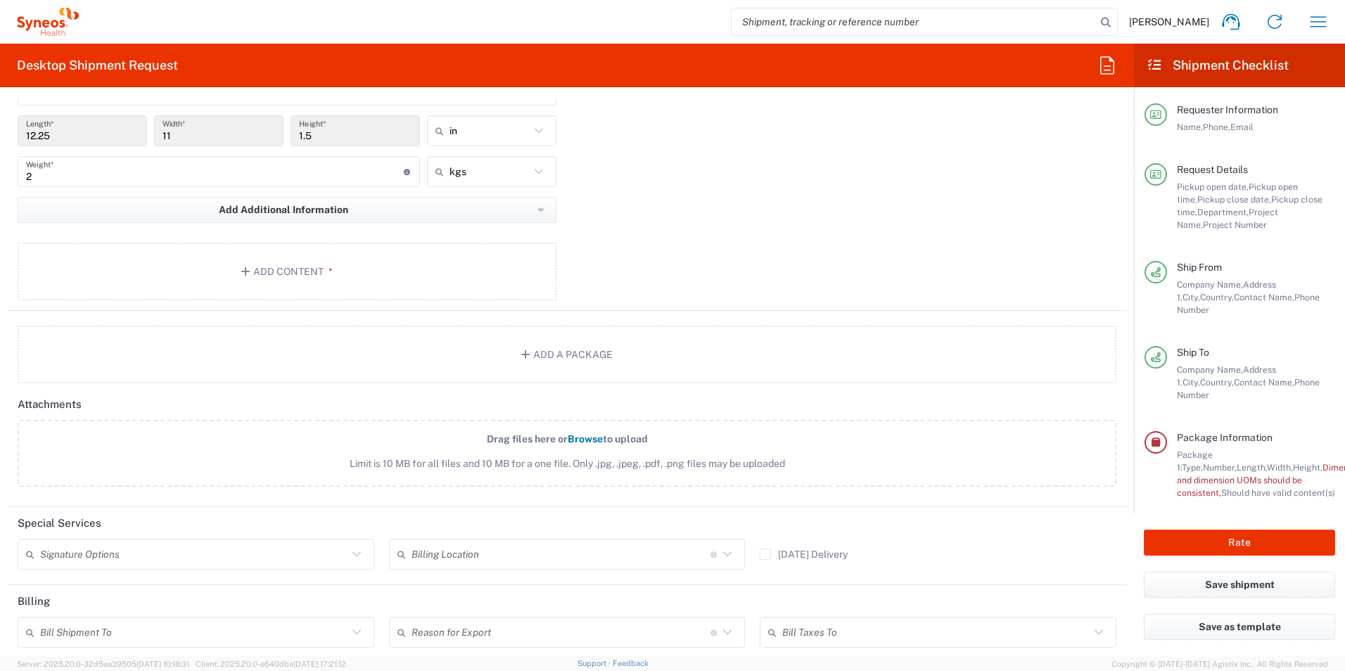
scroll to position [1477, 0]
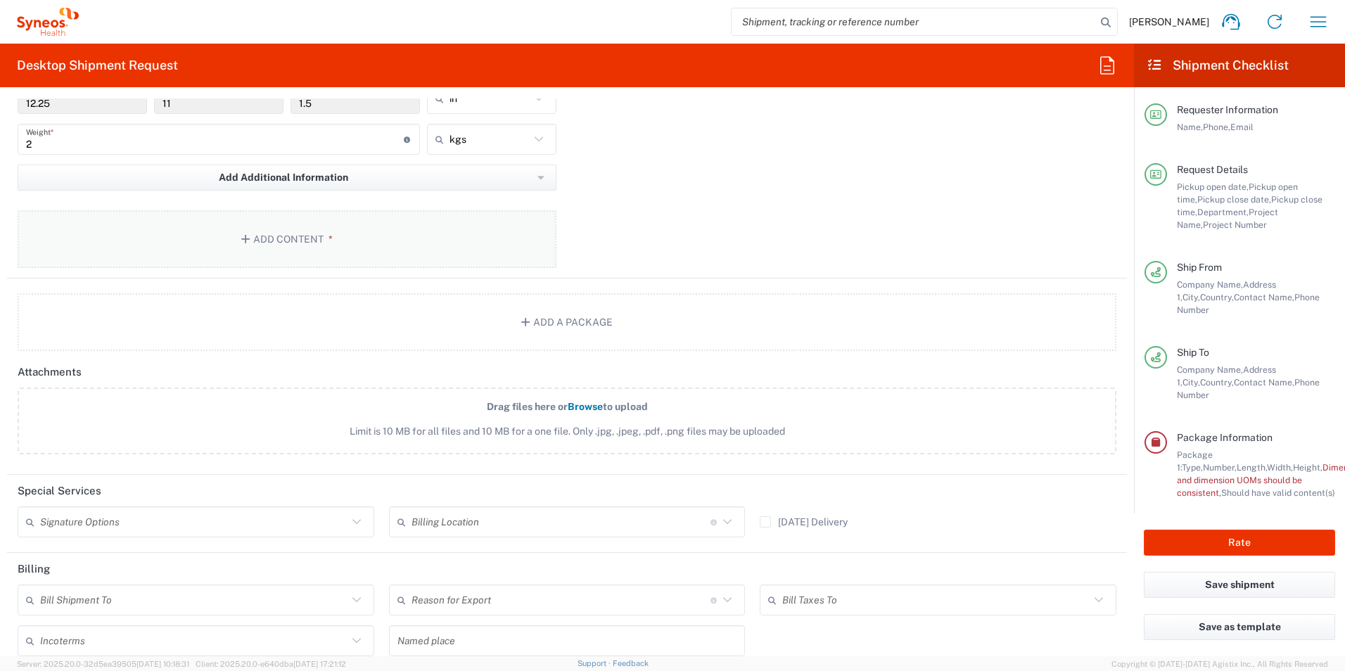
click at [334, 239] on button "Add Content *" at bounding box center [287, 239] width 539 height 58
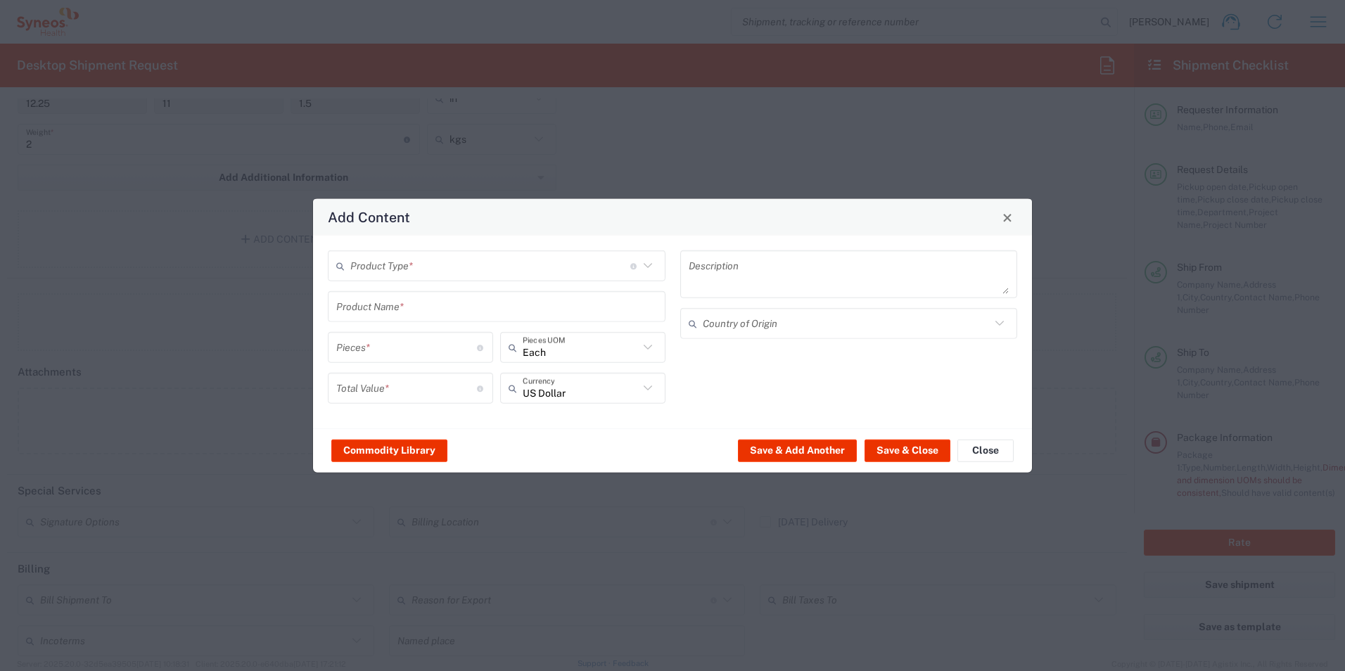
click at [650, 260] on icon at bounding box center [648, 266] width 18 height 18
click at [544, 271] on input "text" at bounding box center [490, 265] width 280 height 25
click at [485, 267] on input "text" at bounding box center [490, 265] width 280 height 25
drag, startPoint x: 427, startPoint y: 314, endPoint x: 726, endPoint y: 135, distance: 349.2
click at [423, 314] on span "General Commodity" at bounding box center [496, 320] width 335 height 22
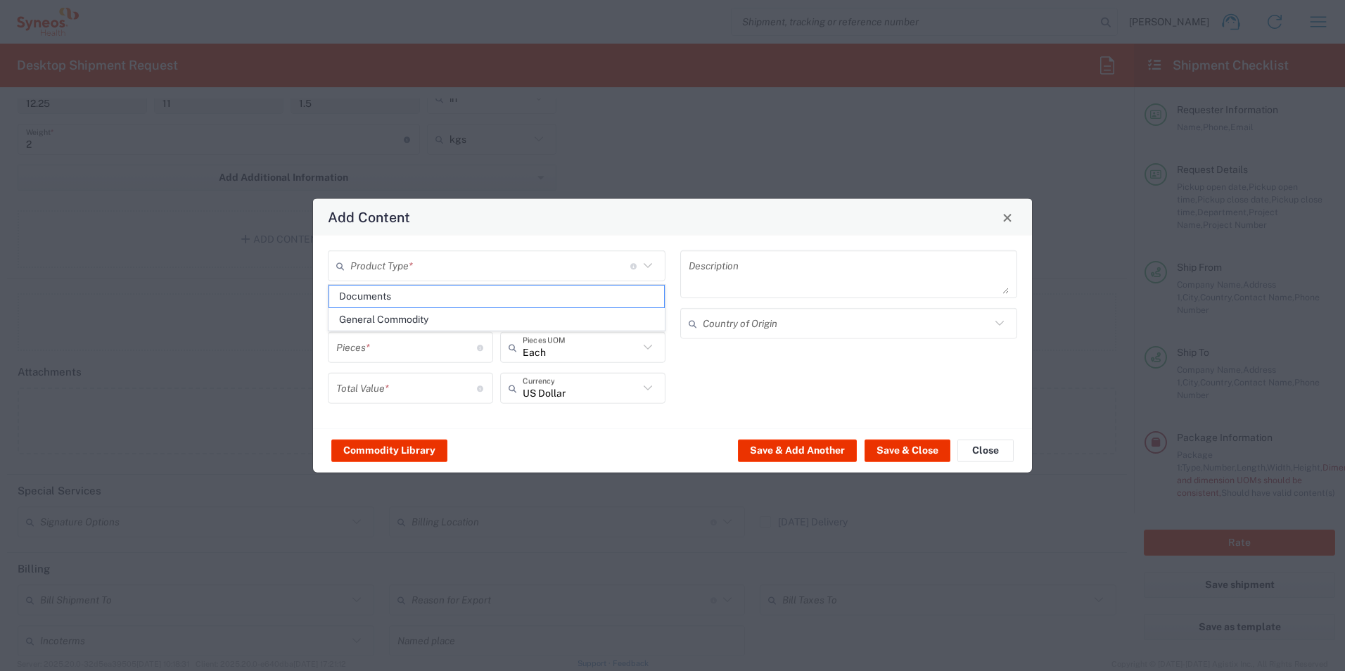
type input "General Commodity"
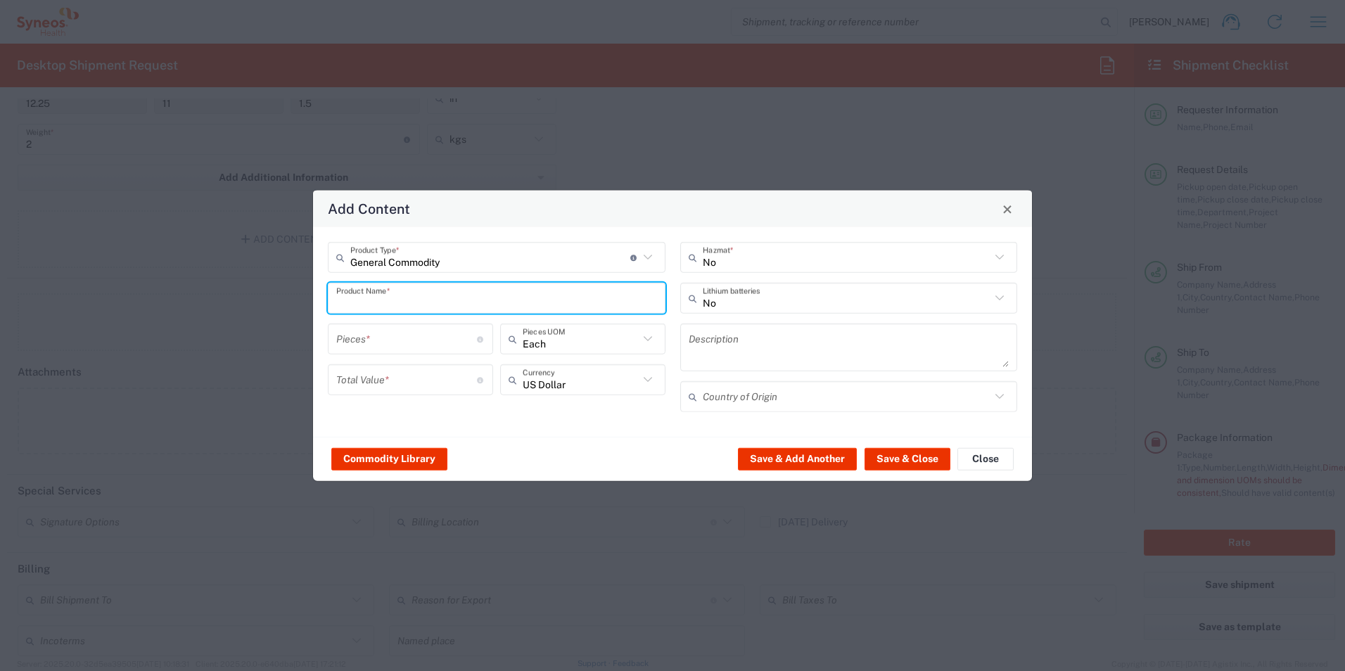
click at [624, 297] on input "text" at bounding box center [496, 298] width 321 height 25
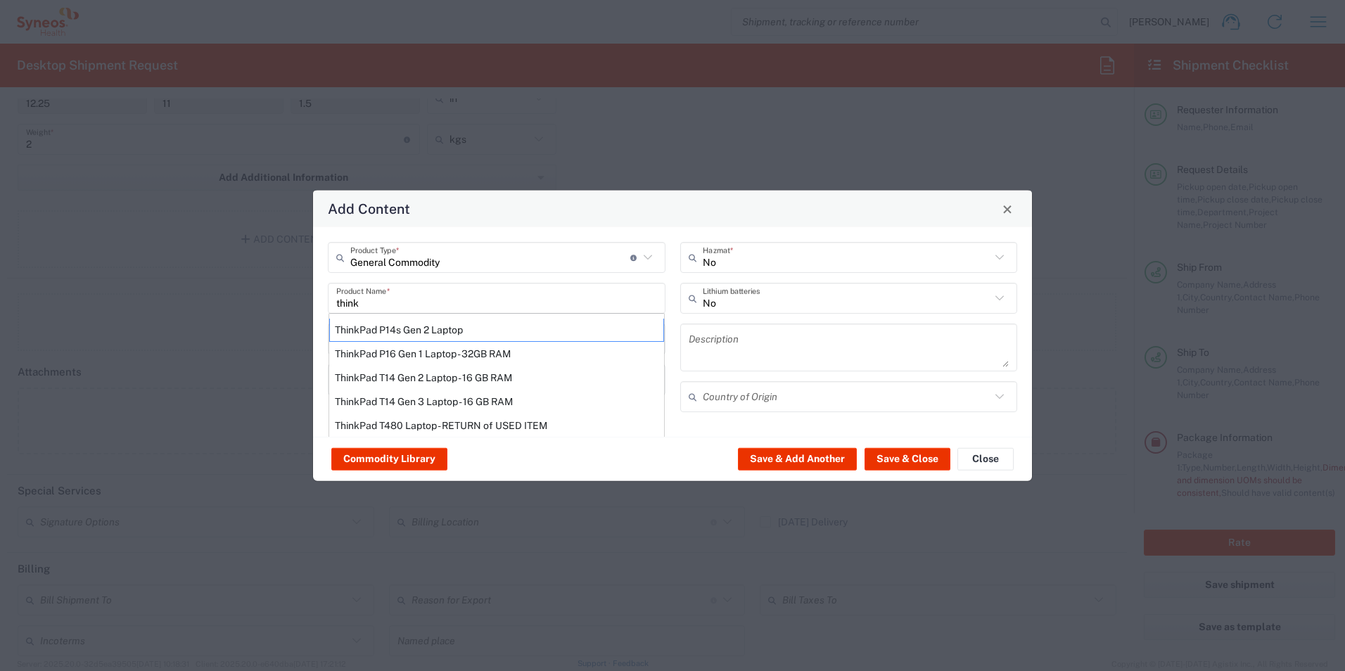
scroll to position [0, 0]
click at [528, 372] on div "ThinkPad T14 Gen 2 Laptop - 16 GB RAM" at bounding box center [496, 379] width 335 height 24
type input "ThinkPad T14 Gen 2 Laptop - 16 GB RAM"
type input "1"
type textarea "Intel Core i7-1156G7 vProÂ® Processor - 14"- 16 GB RAM - 512 GB SSD"
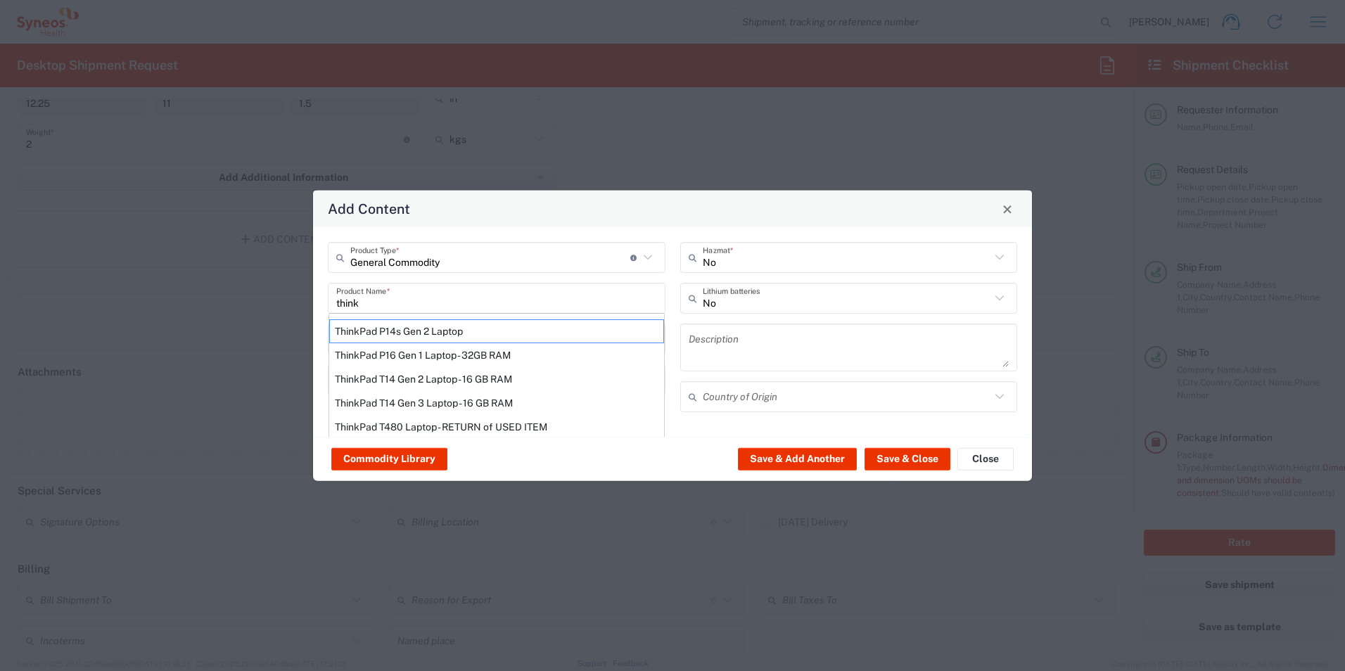
type input "[GEOGRAPHIC_DATA]"
type input "Yes"
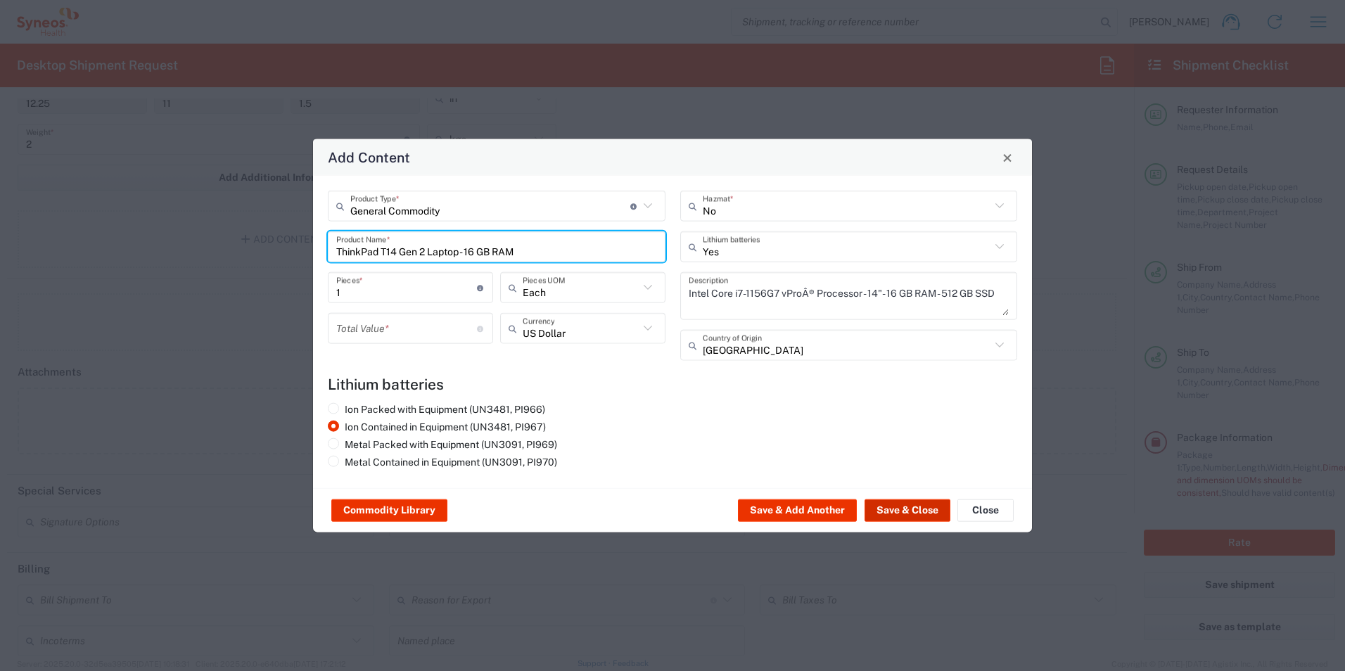
click at [887, 511] on button "Save & Close" at bounding box center [907, 510] width 86 height 23
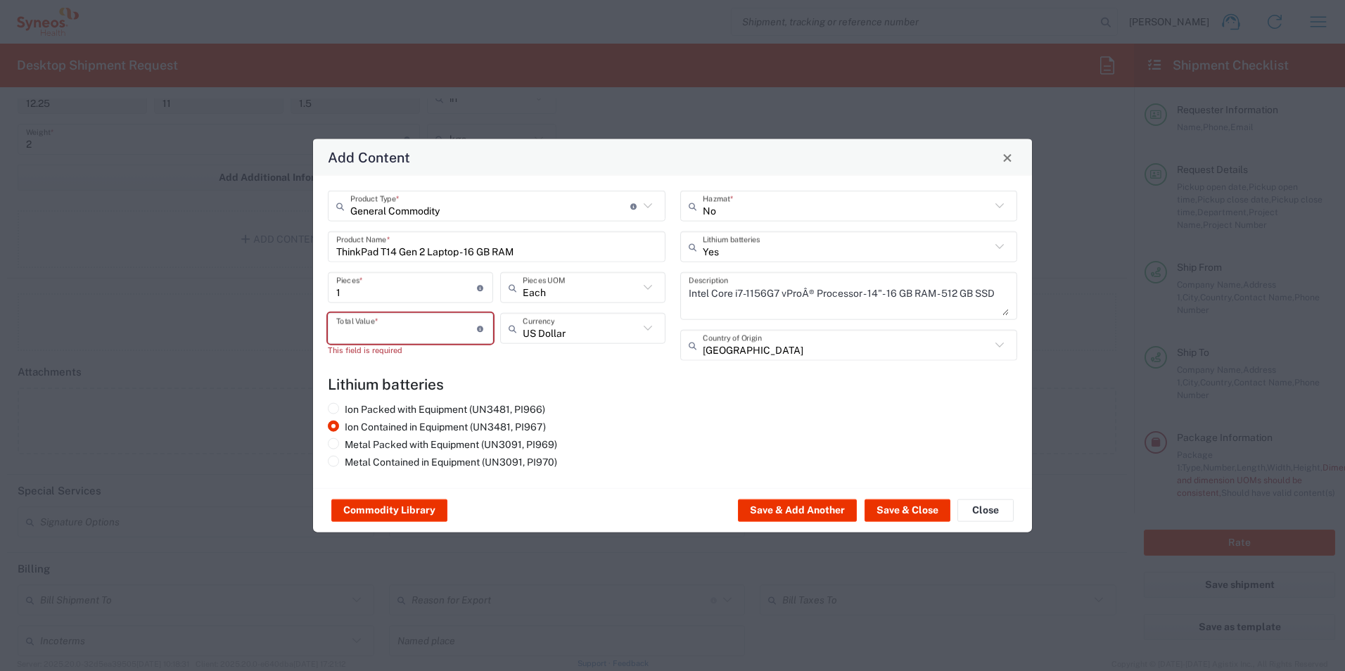
click at [438, 325] on input "number" at bounding box center [406, 328] width 141 height 25
type input "1000"
click at [874, 508] on button "Save & Close" at bounding box center [907, 510] width 86 height 23
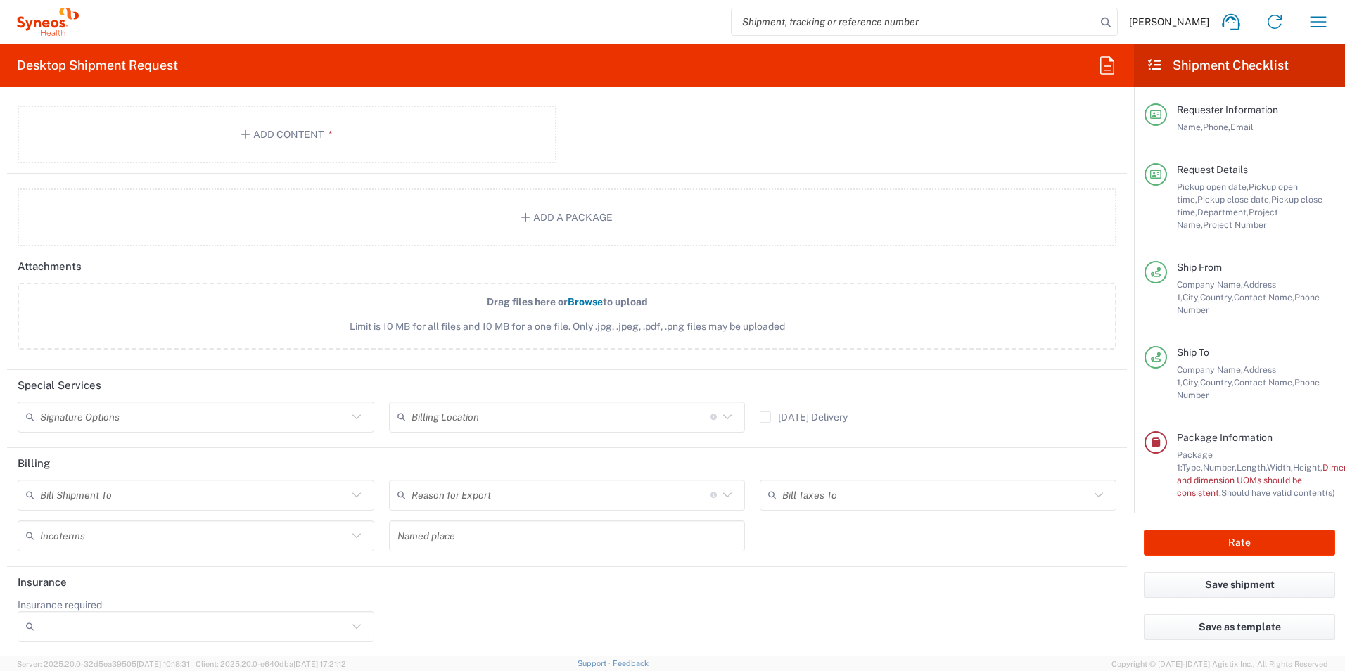
scroll to position [1666, 0]
click at [1250, 534] on button "Rate" at bounding box center [1238, 543] width 191 height 26
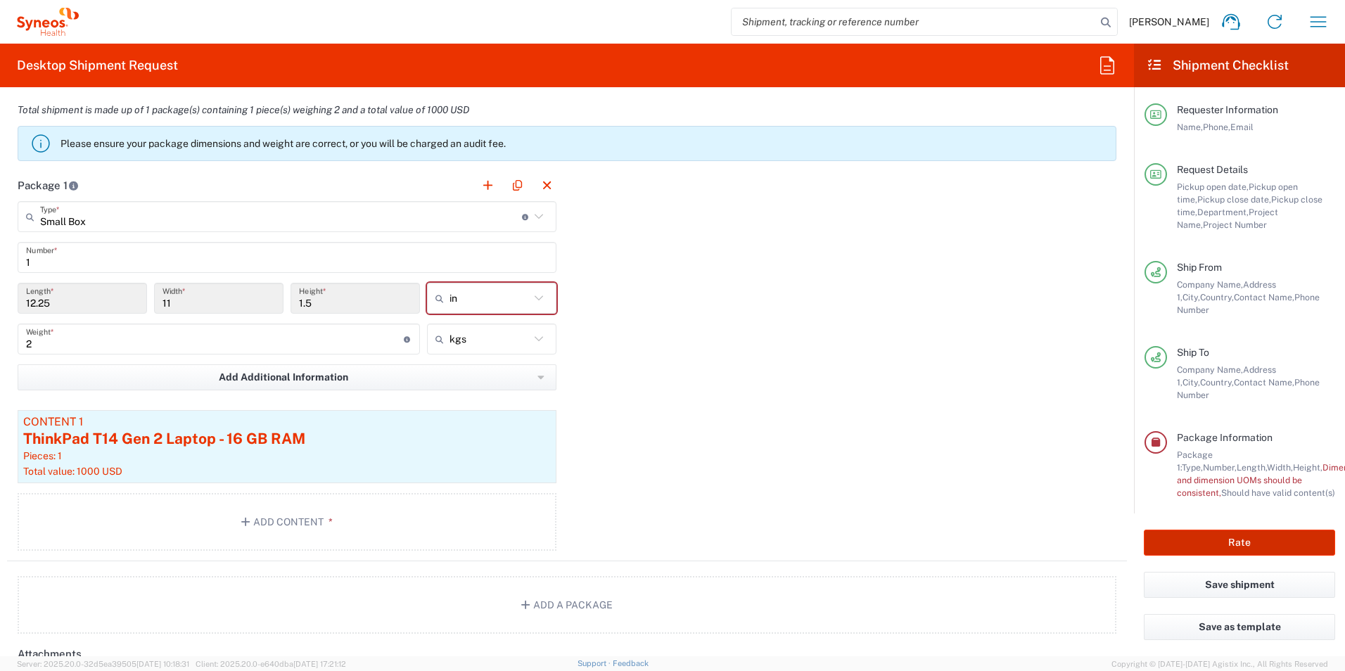
scroll to position [1244, 0]
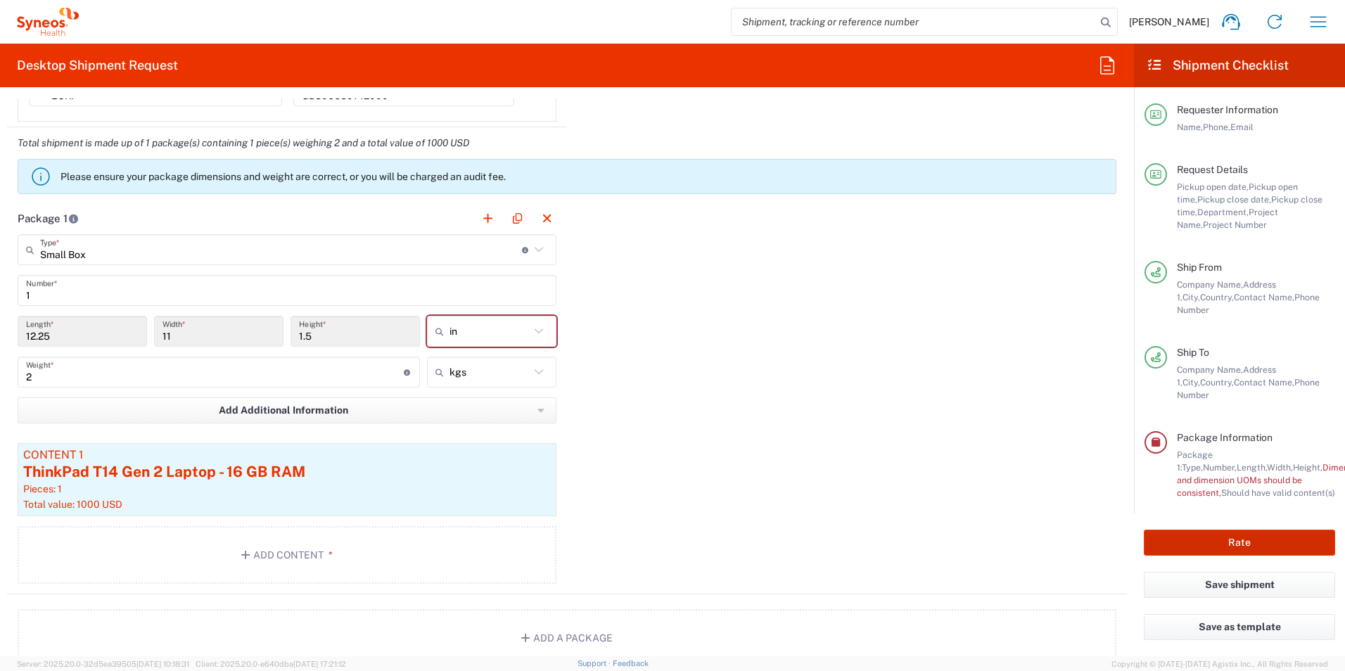
type input "8175 DEPARTMENTAL EXPENSE"
click at [532, 326] on icon at bounding box center [539, 331] width 18 height 18
click at [469, 361] on span "in" at bounding box center [486, 362] width 125 height 22
click at [334, 428] on div "Add Additional Information Package material Package temperature Temperature dev…" at bounding box center [287, 415] width 539 height 36
drag, startPoint x: 47, startPoint y: 380, endPoint x: 470, endPoint y: 351, distance: 423.7
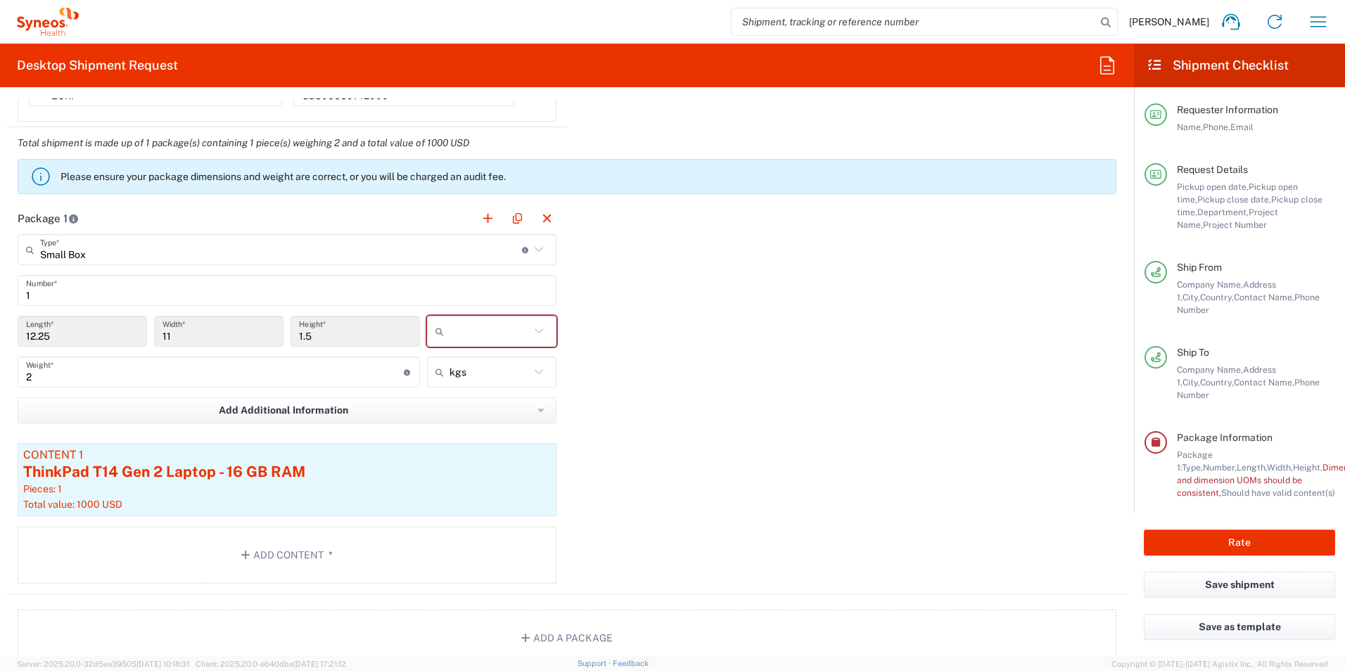
click at [47, 380] on input "2" at bounding box center [215, 372] width 378 height 25
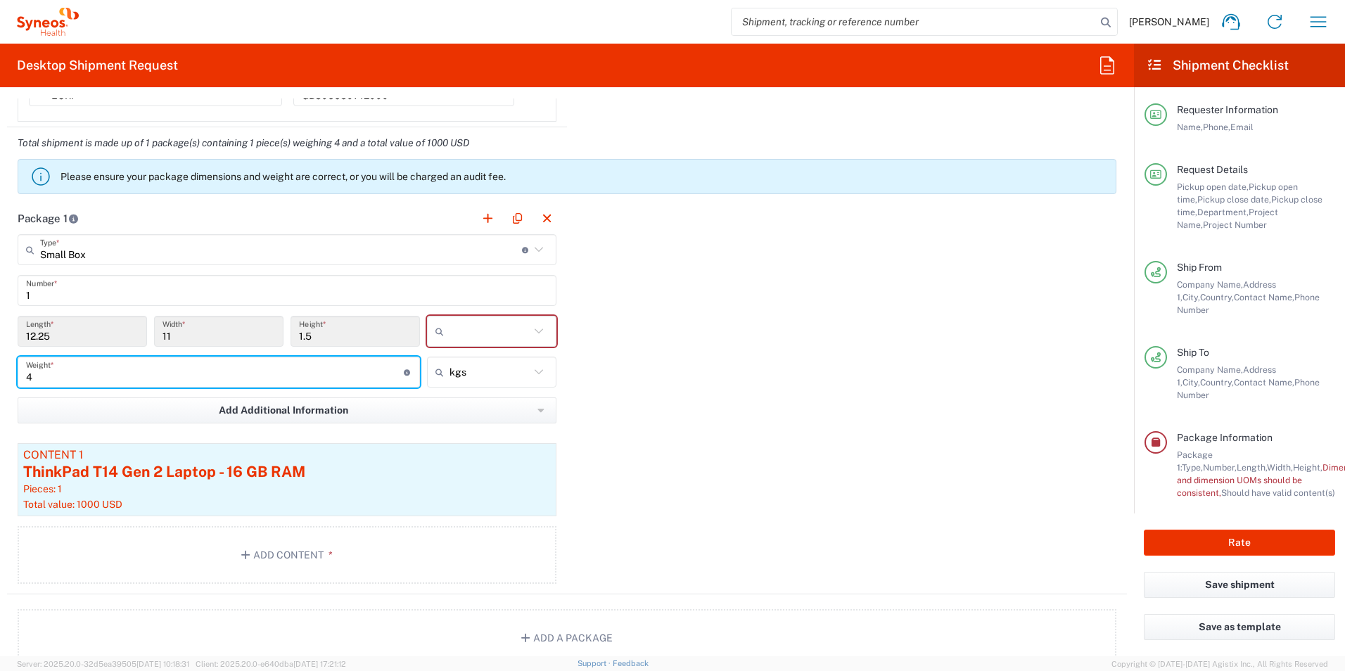
type input "4"
type input "kgs"
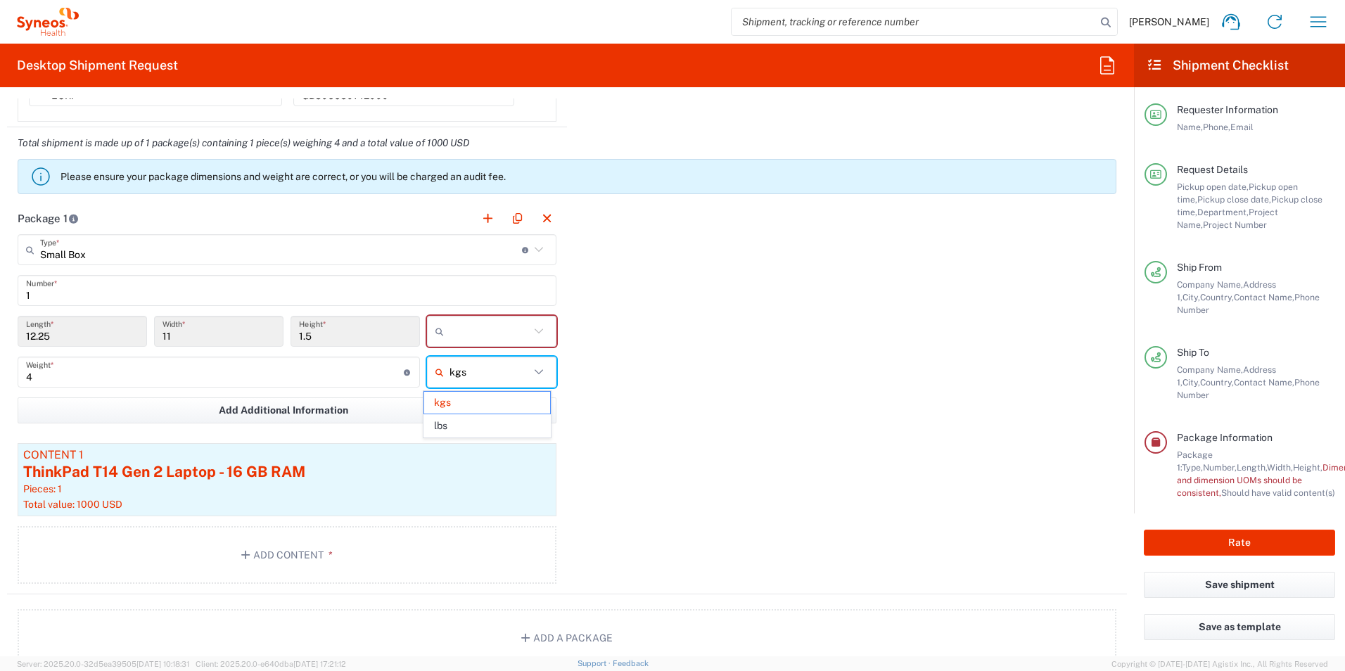
click at [478, 370] on input "kgs" at bounding box center [489, 372] width 80 height 23
drag, startPoint x: 466, startPoint y: 430, endPoint x: 582, endPoint y: 392, distance: 123.0
click at [465, 430] on span "lbs" at bounding box center [486, 426] width 125 height 22
type input "8.82"
type input "lbs"
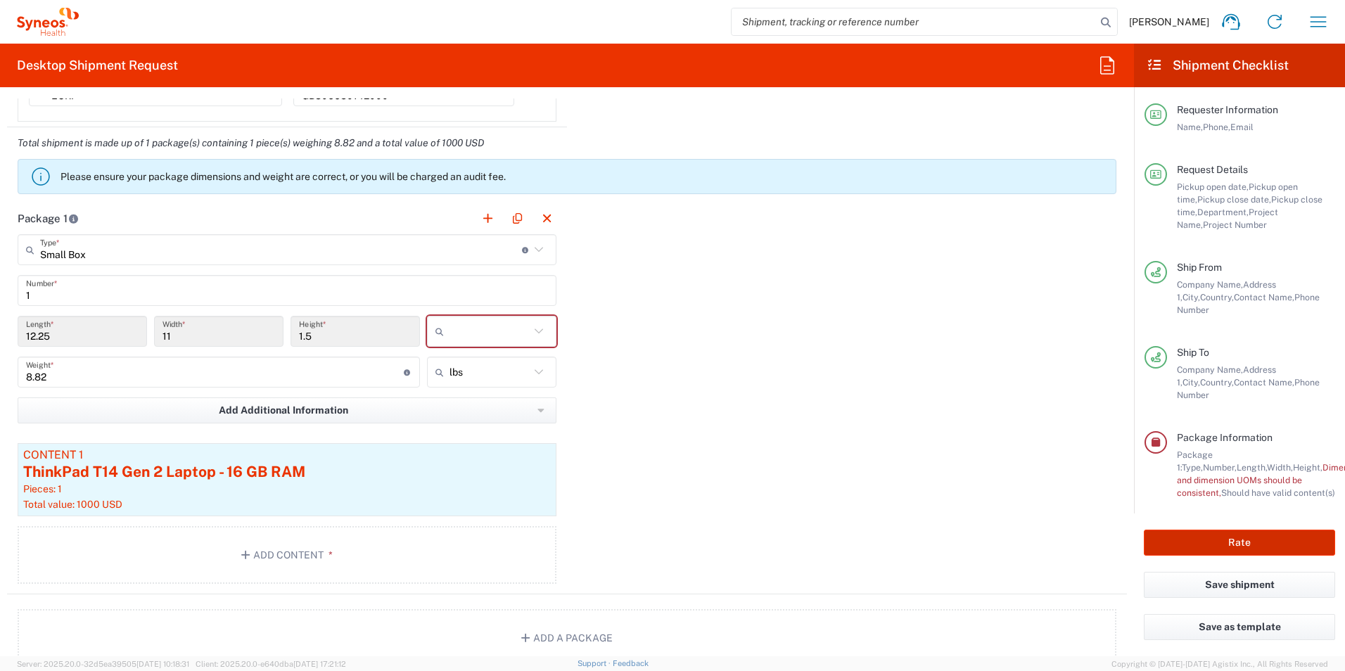
click at [1246, 532] on button "Rate" at bounding box center [1238, 543] width 191 height 26
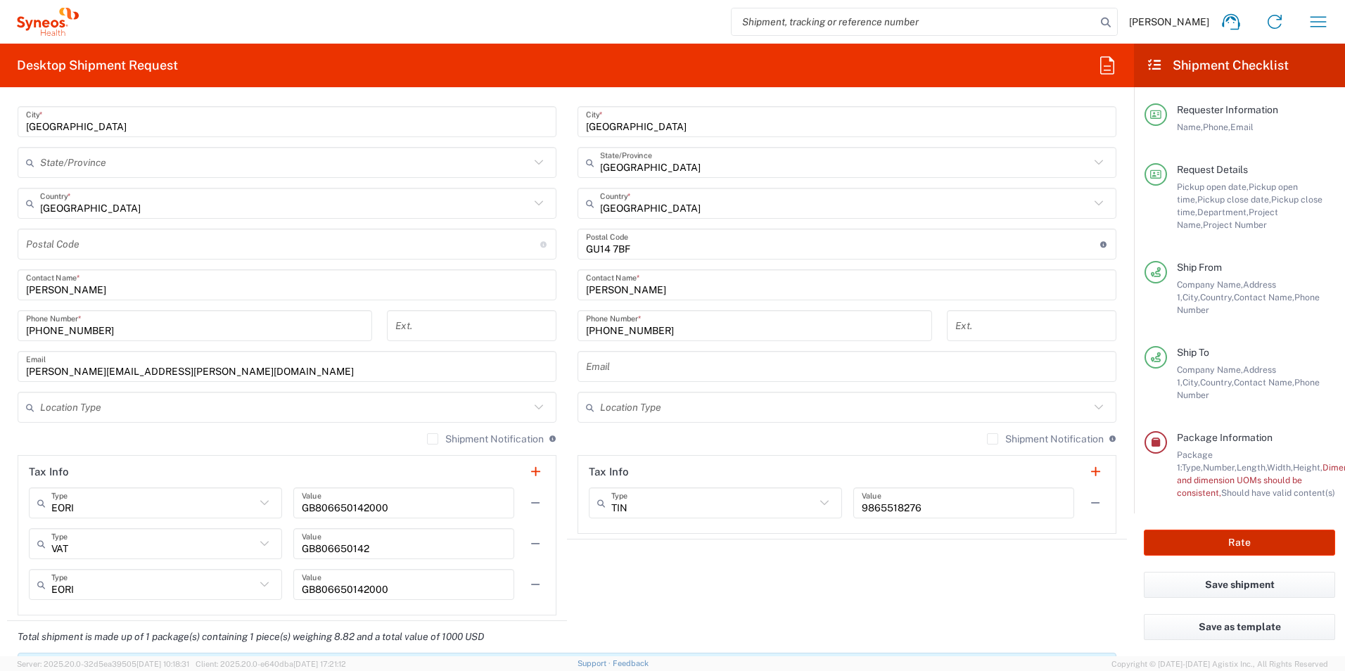
scroll to position [1033, 0]
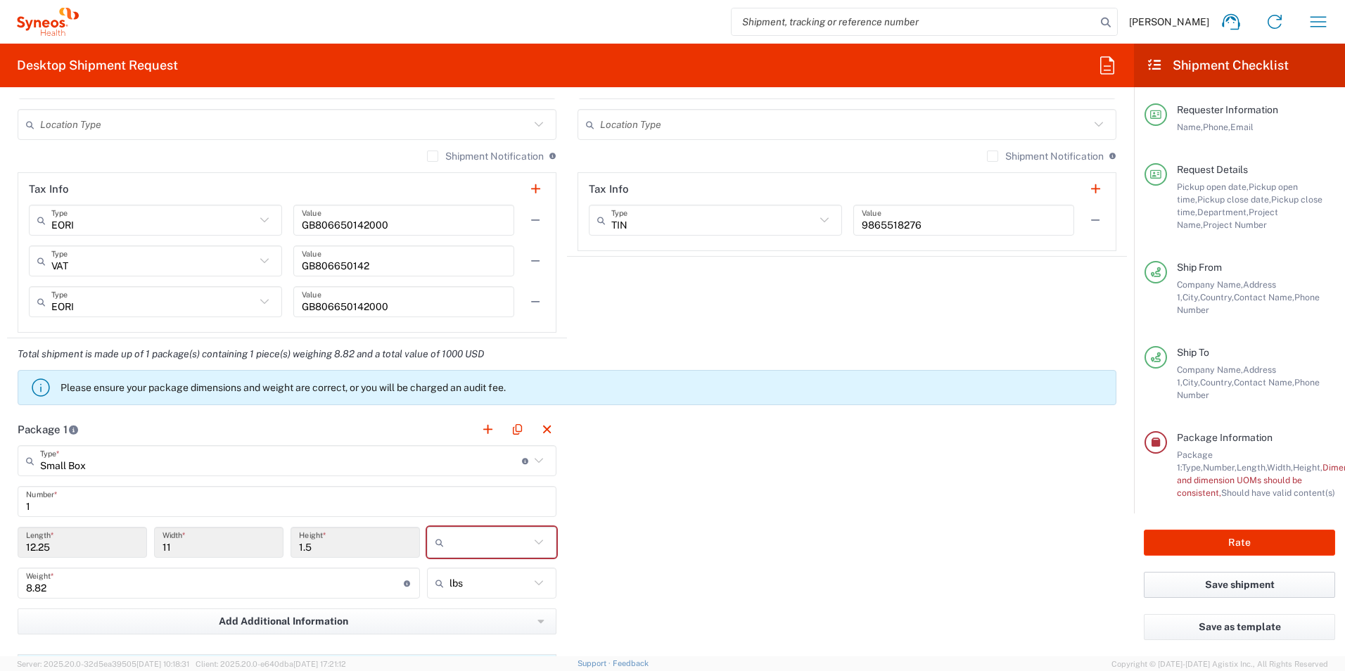
drag, startPoint x: 1253, startPoint y: 569, endPoint x: 1072, endPoint y: 466, distance: 207.9
click at [1253, 572] on button "Save shipment" at bounding box center [1238, 585] width 191 height 26
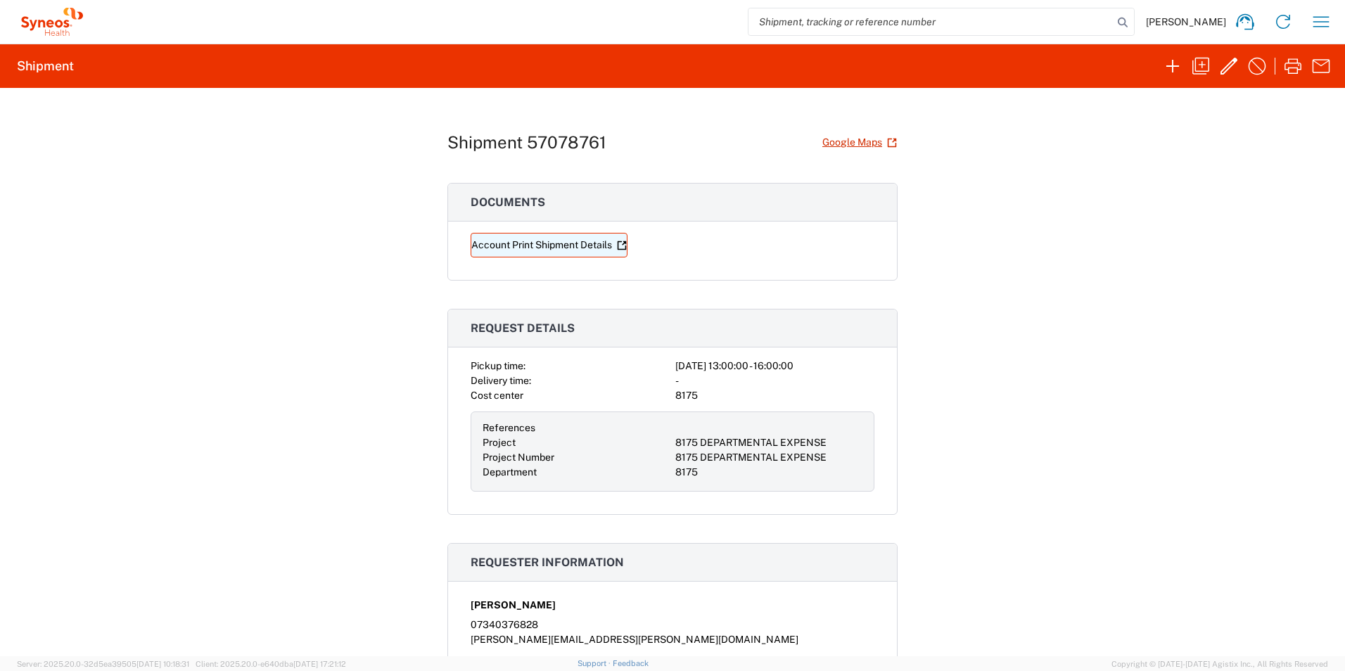
click at [561, 244] on link "Account Print Shipment Details" at bounding box center [548, 245] width 157 height 25
drag, startPoint x: 1246, startPoint y: 22, endPoint x: 1174, endPoint y: 21, distance: 72.4
click at [1174, 21] on div "Gioia Pagano Home Shipment estimator Shipment tracking Desktop shipment request…" at bounding box center [713, 22] width 1252 height 34
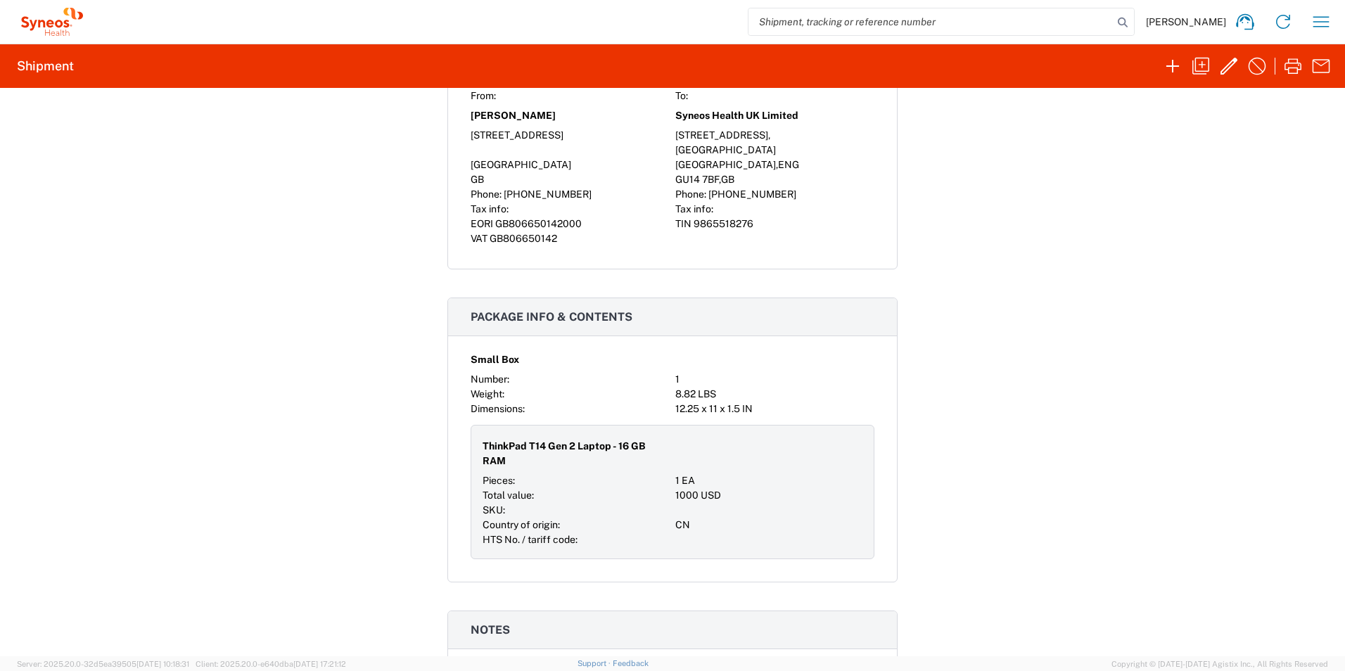
scroll to position [741, 0]
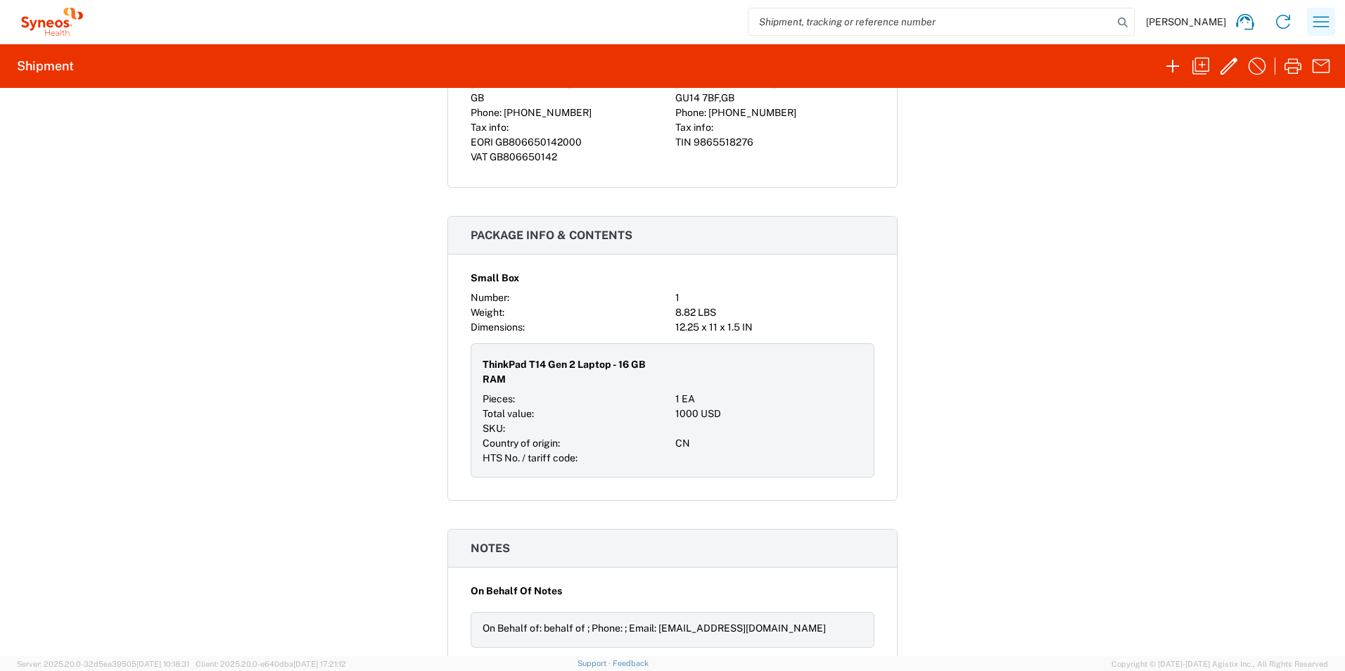
click at [1314, 20] on icon "button" at bounding box center [1320, 22] width 23 height 23
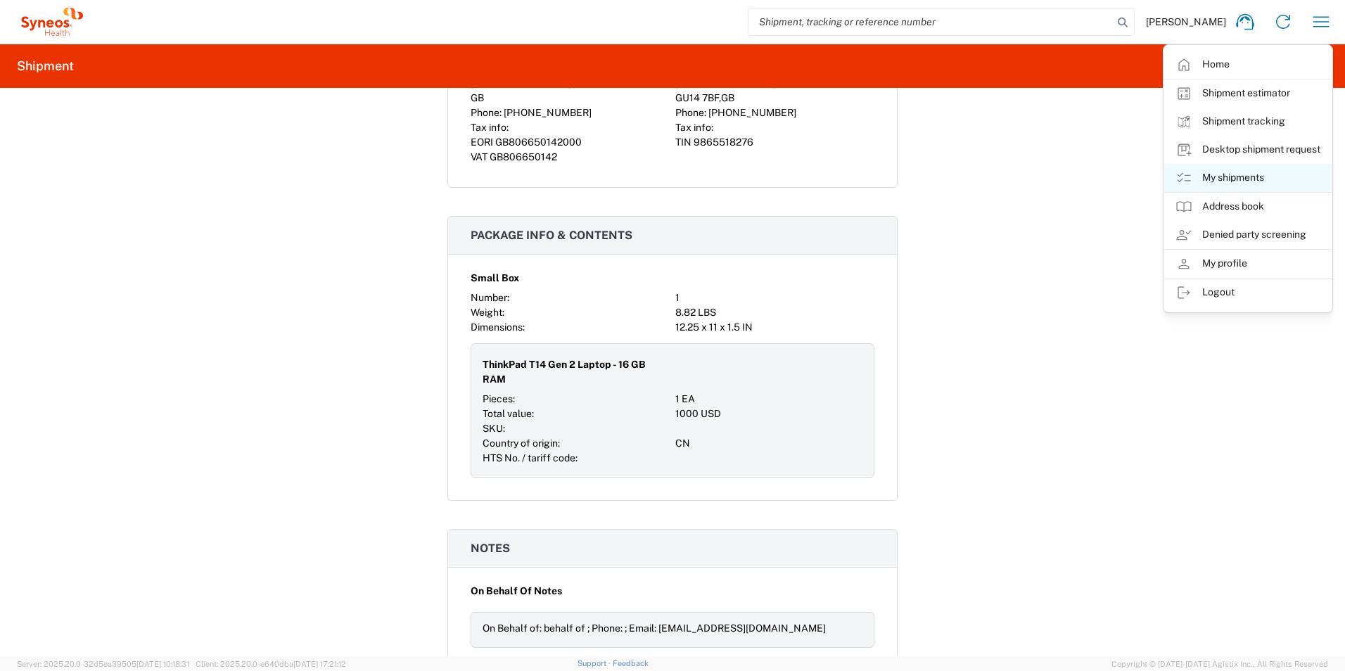
click at [1240, 171] on link "My shipments" at bounding box center [1247, 178] width 167 height 28
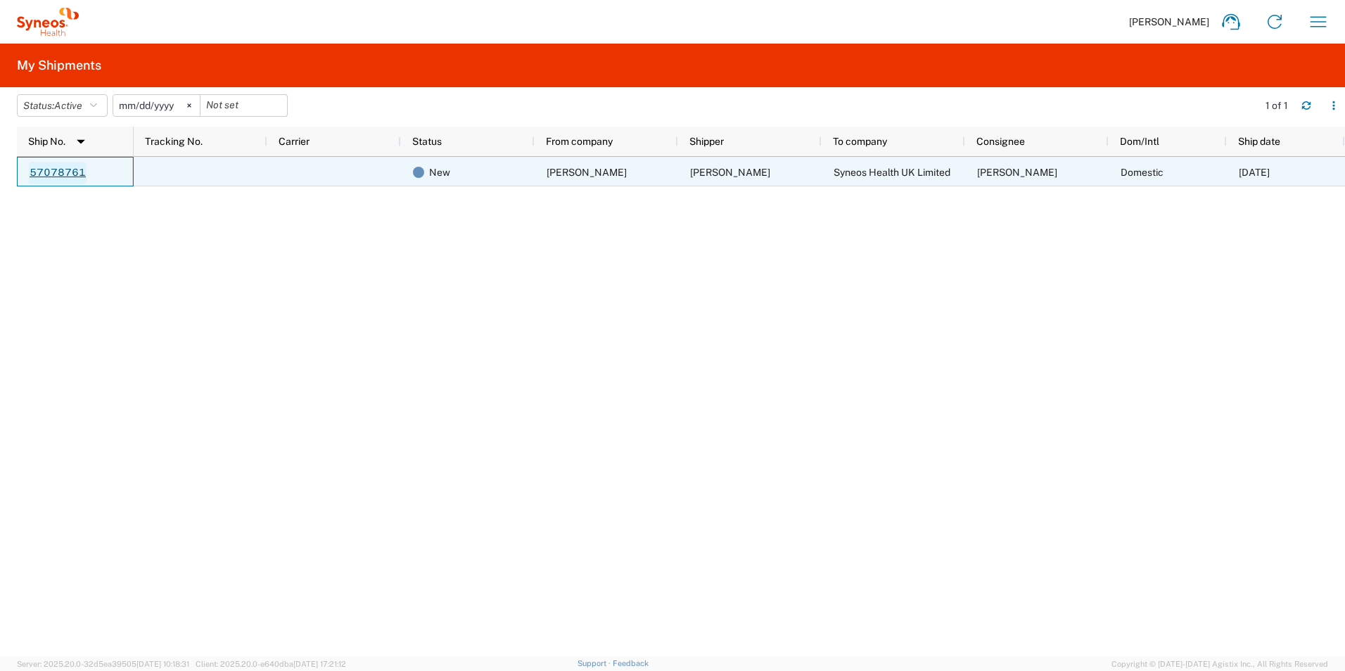
click at [65, 172] on link "57078761" at bounding box center [58, 173] width 58 height 23
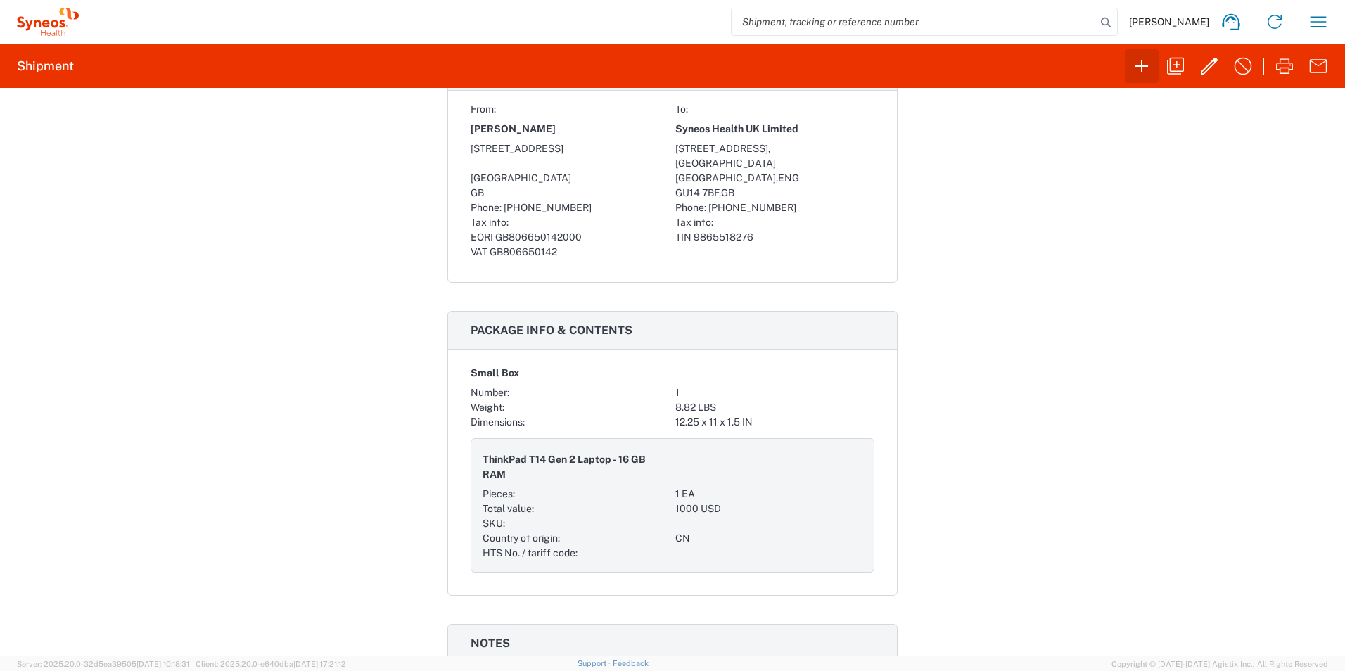
scroll to position [741, 0]
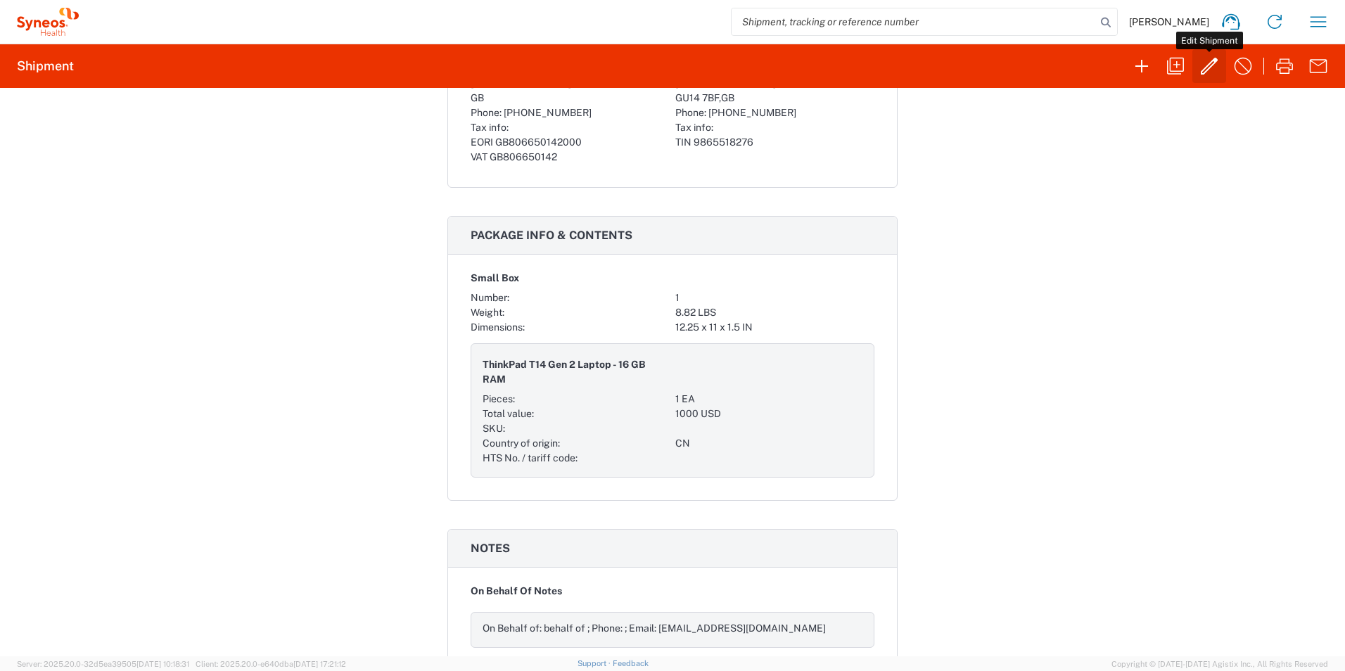
click at [1205, 65] on icon "button" at bounding box center [1209, 66] width 23 height 23
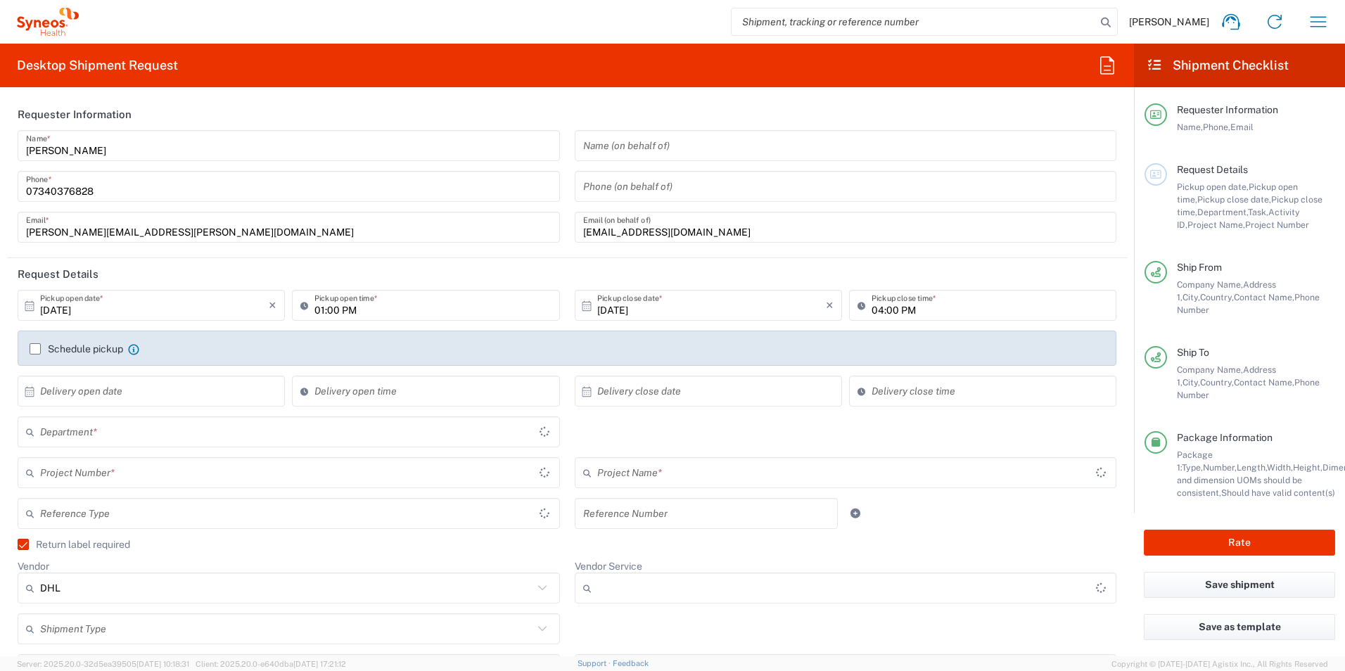
type input "Small Box"
type input "[GEOGRAPHIC_DATA]"
type input "8175"
type input "8175 DEPARTMENTAL EXPENSE"
type input "[GEOGRAPHIC_DATA]"
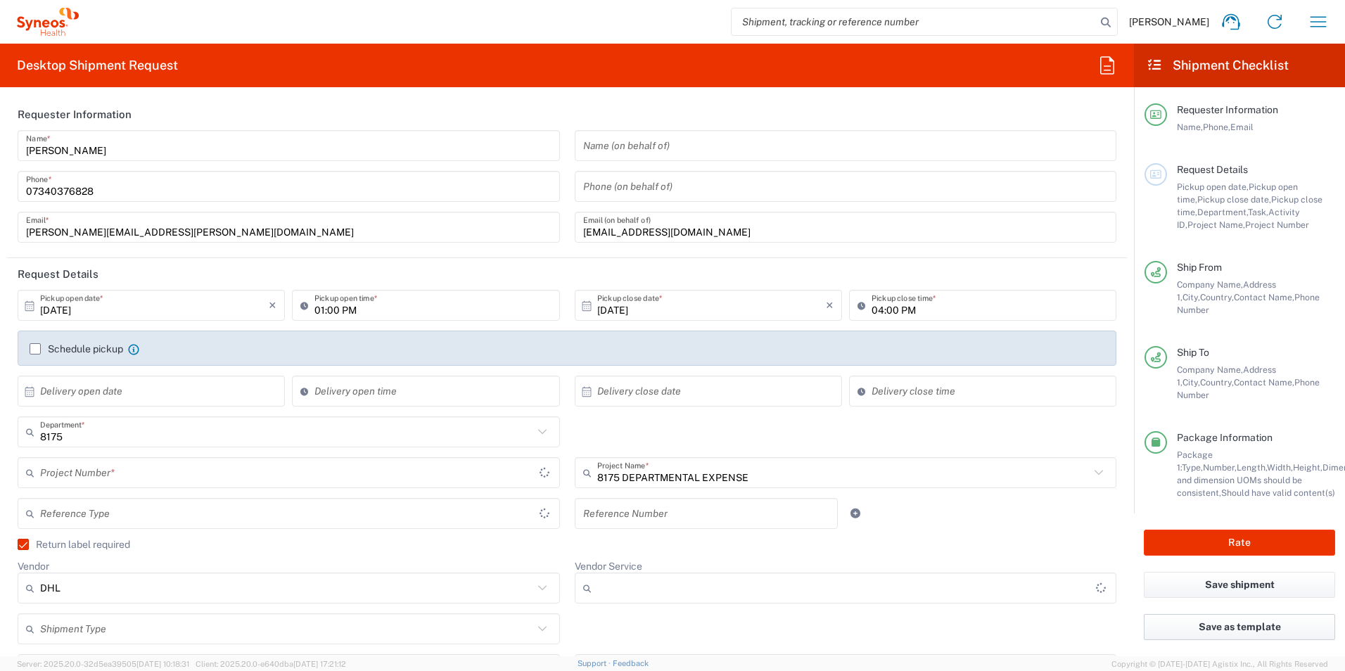
type input "8175 DEPARTMENTAL EXPENSE"
type input "Domestic Express"
click at [1237, 530] on button "Rate" at bounding box center [1238, 543] width 191 height 26
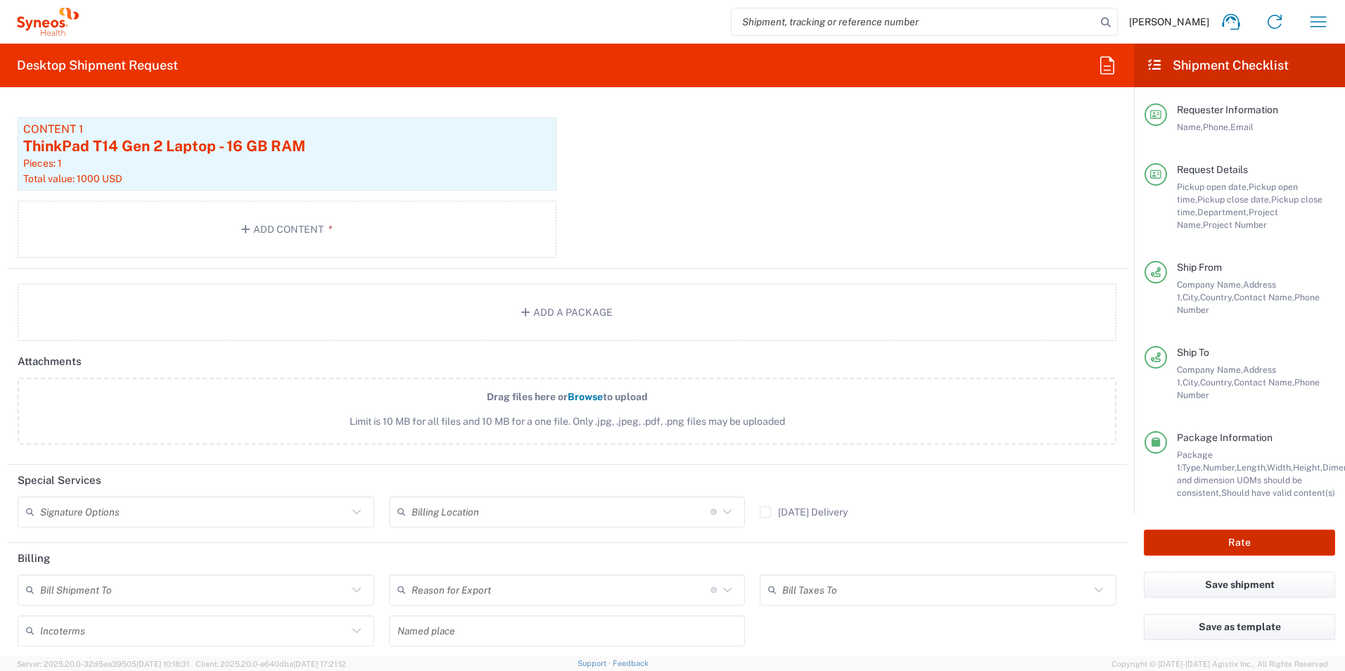
scroll to position [1666, 0]
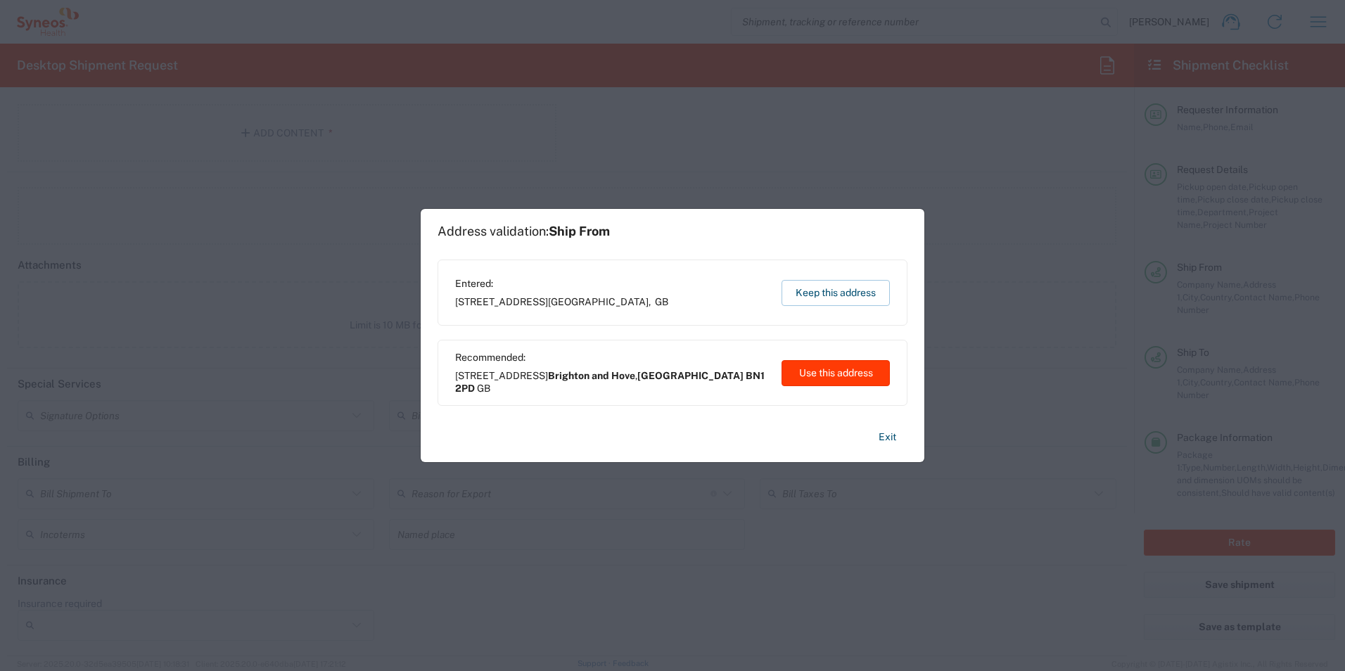
click at [862, 371] on button "Use this address" at bounding box center [835, 373] width 108 height 26
type input "Brighton and Hove"
type input "[GEOGRAPHIC_DATA]"
type input "BN1 2PD"
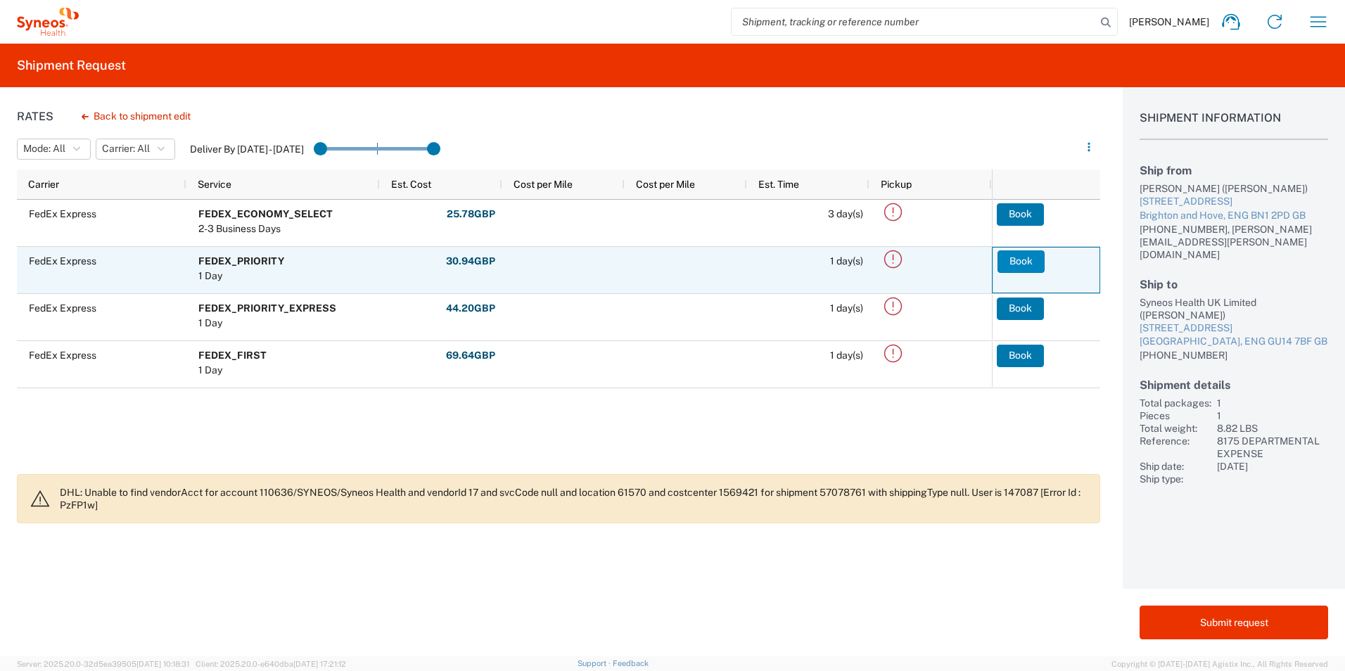
click at [1013, 256] on button "Book" at bounding box center [1020, 261] width 47 height 23
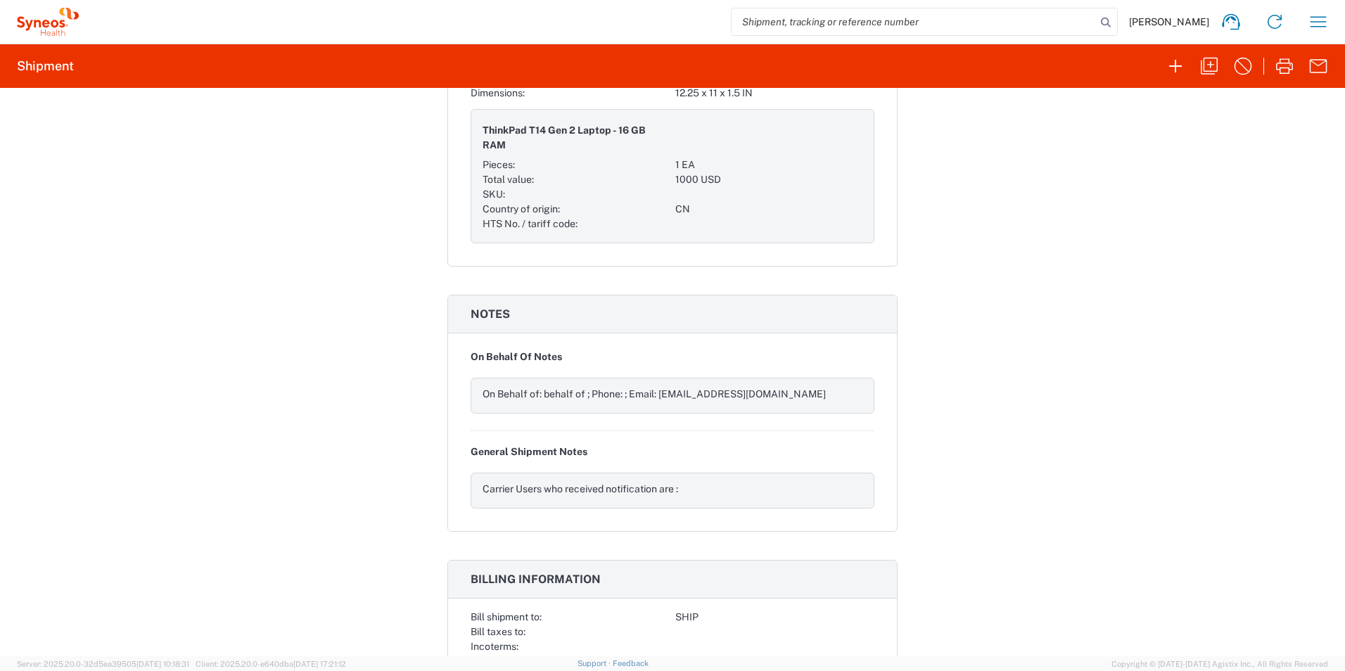
scroll to position [1255, 0]
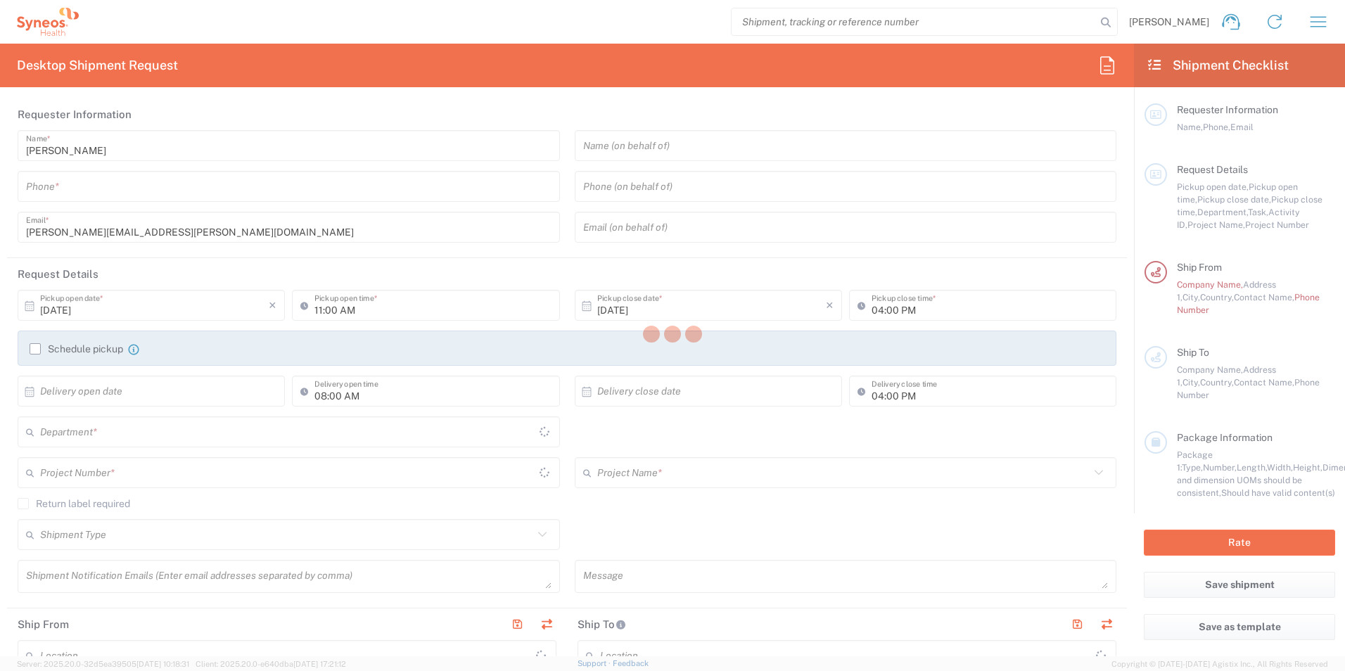
type input "8175"
type input "England"
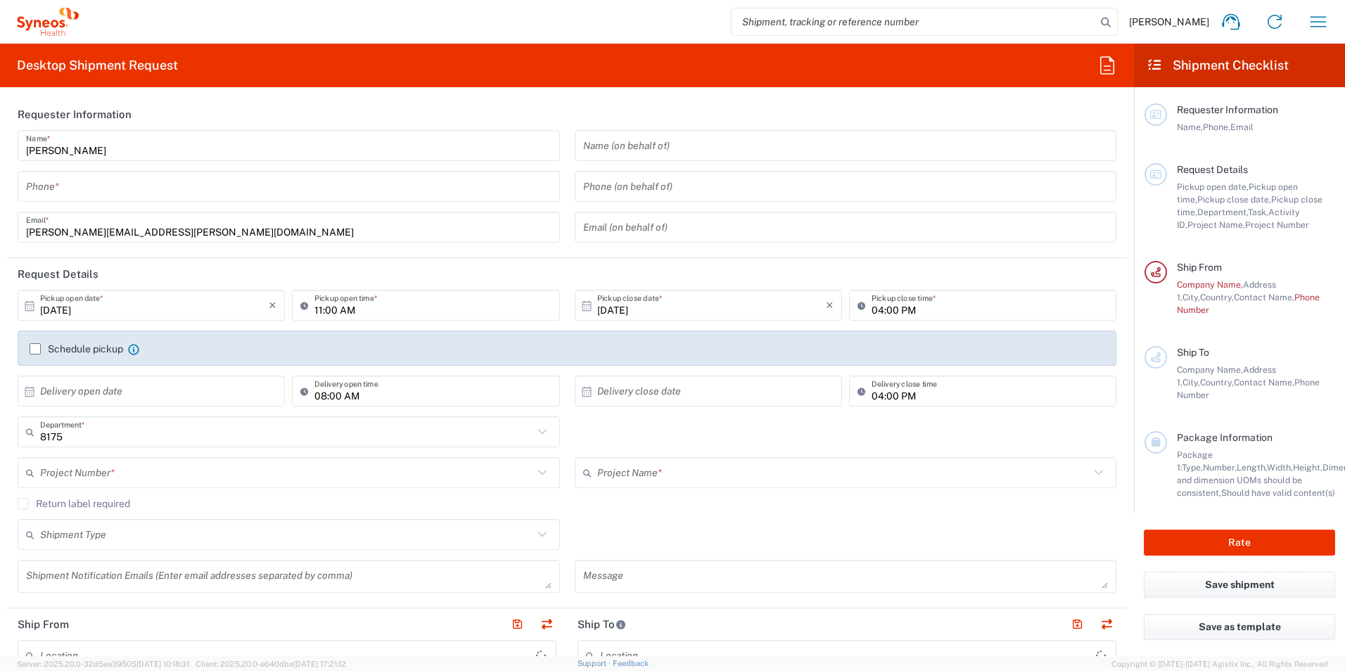
type input "United Kingdom"
type input "Syneos Health UK Limited"
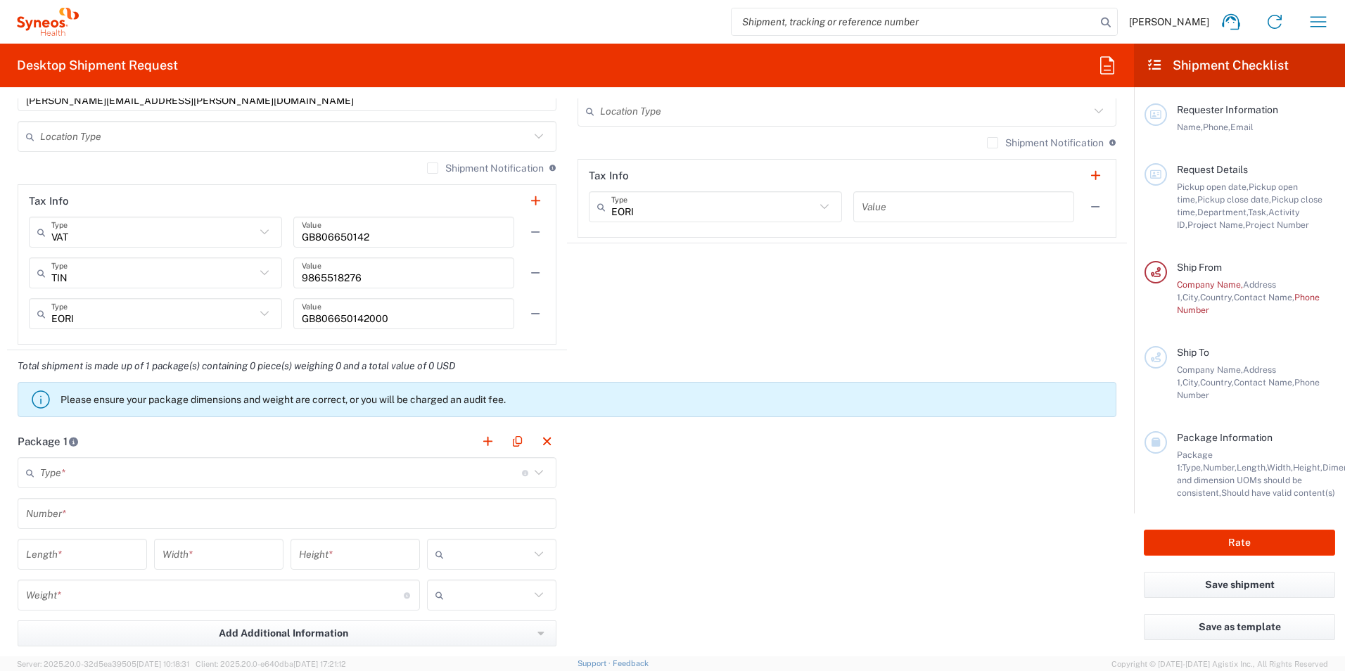
scroll to position [1125, 0]
